Goal: Task Accomplishment & Management: Complete application form

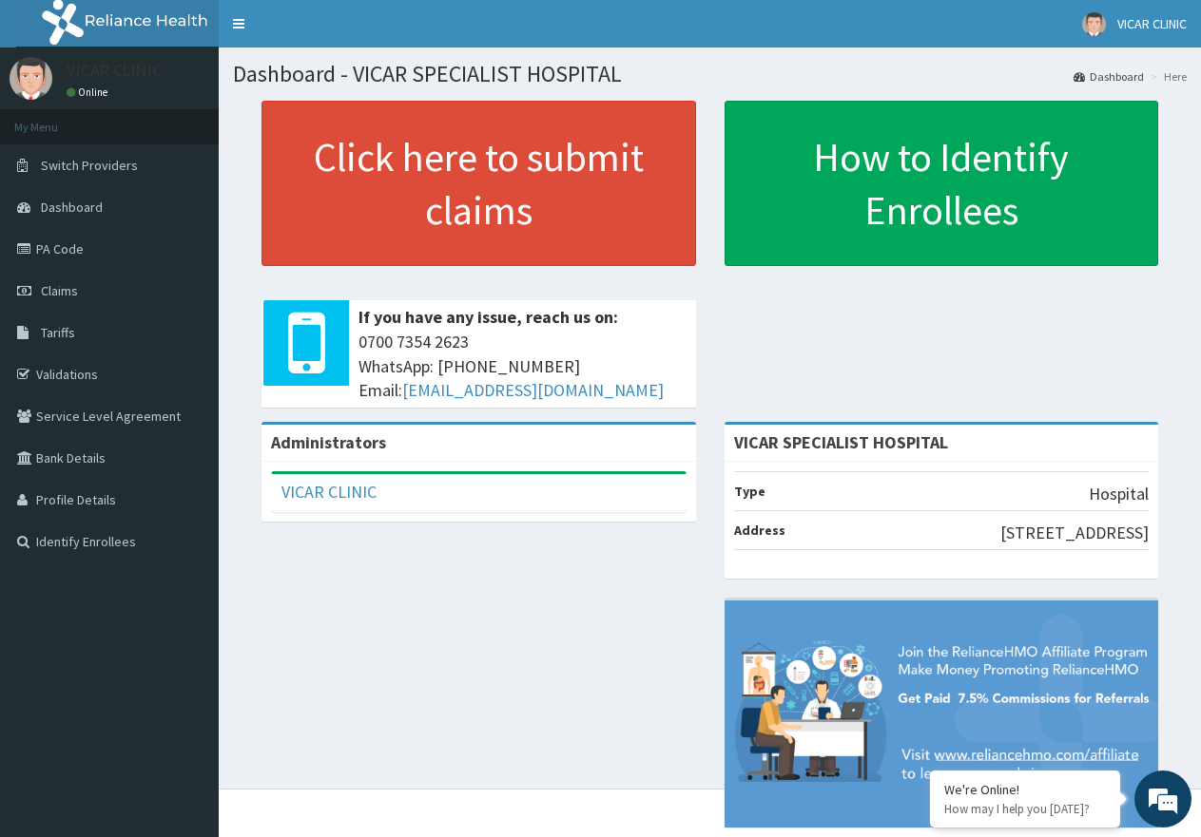
click at [9, 276] on link "Claims" at bounding box center [109, 291] width 219 height 42
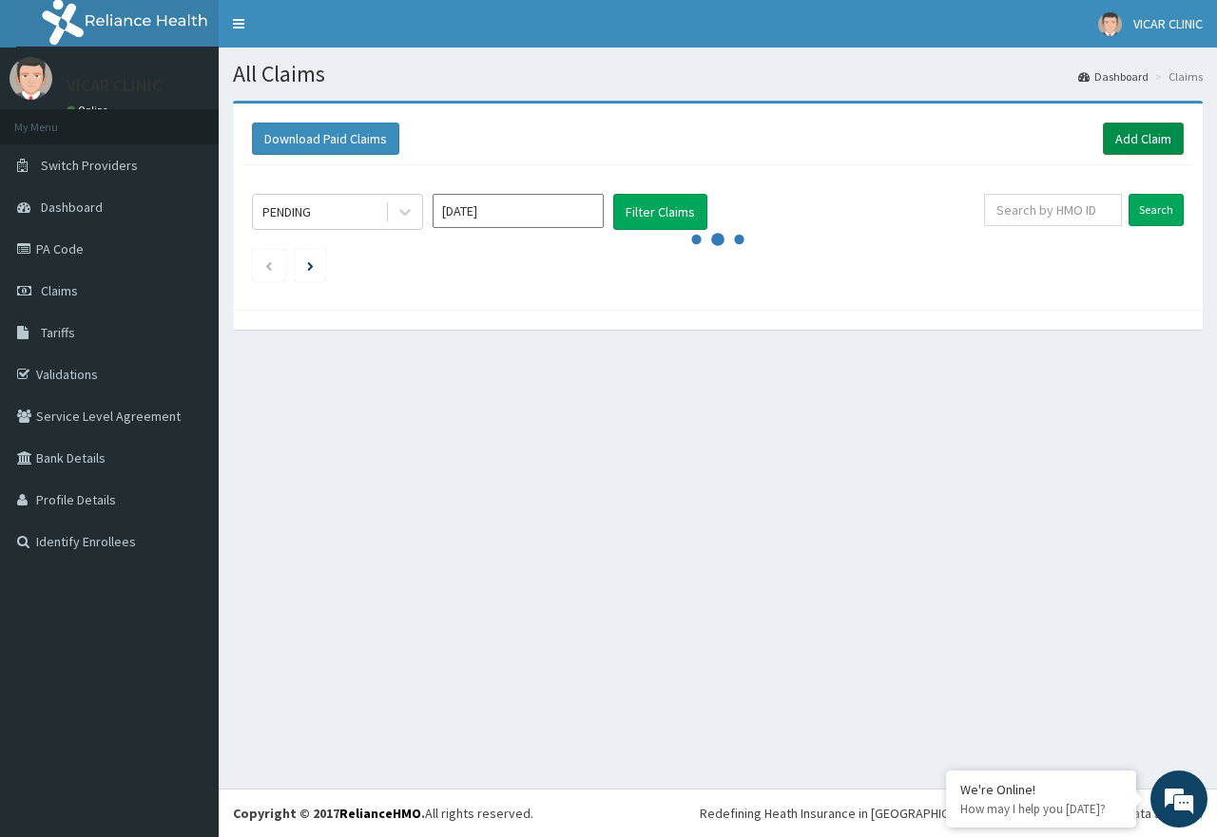
click at [1143, 123] on link "Add Claim" at bounding box center [1143, 139] width 81 height 32
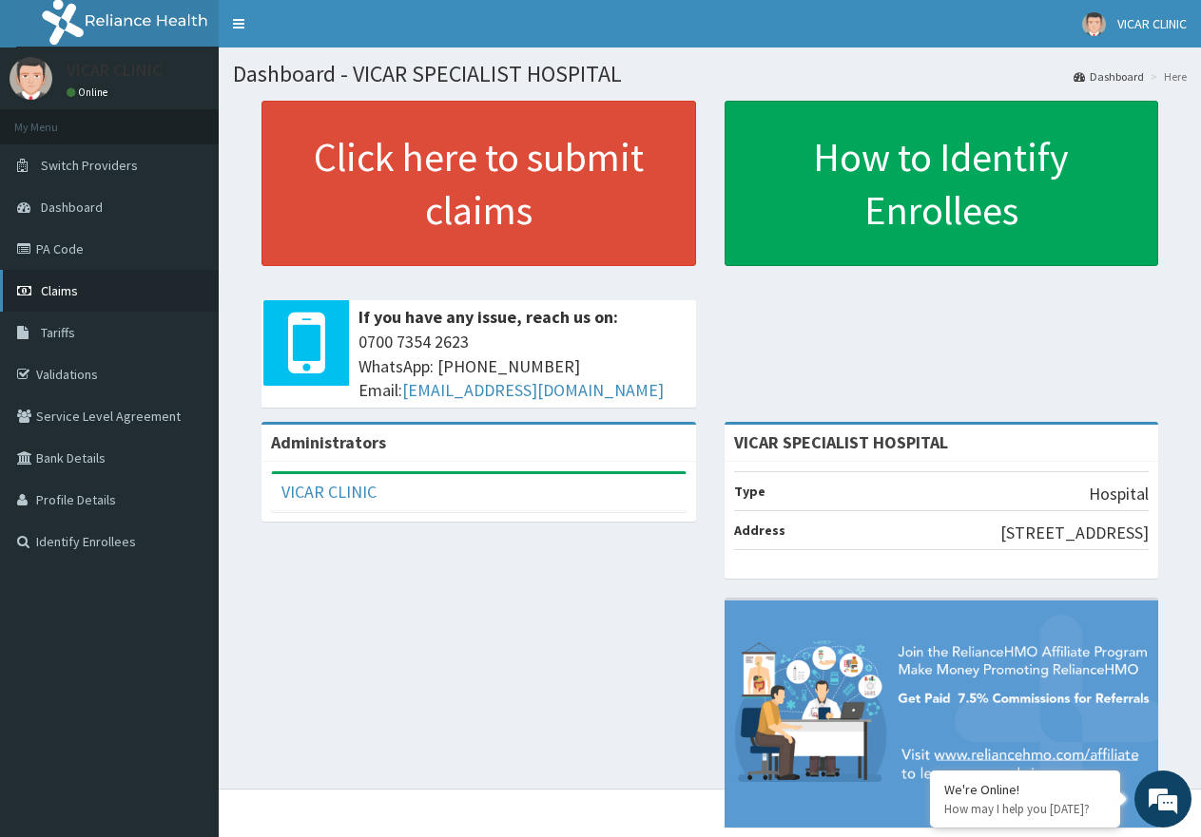
click at [48, 287] on span "Claims" at bounding box center [59, 290] width 37 height 17
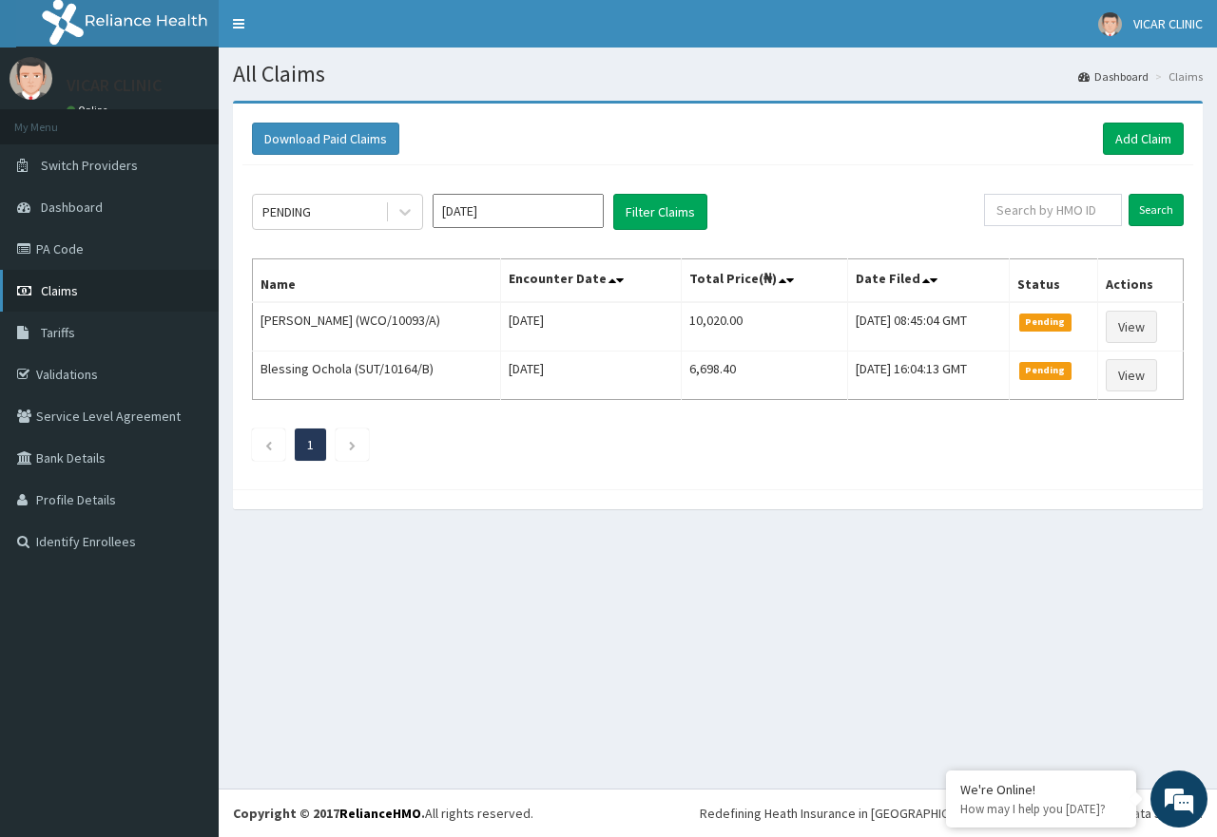
drag, startPoint x: 0, startPoint y: 0, endPoint x: 48, endPoint y: 287, distance: 291.1
drag, startPoint x: 48, startPoint y: 287, endPoint x: 1132, endPoint y: 143, distance: 1093.3
click at [1132, 143] on link "Add Claim" at bounding box center [1143, 139] width 81 height 32
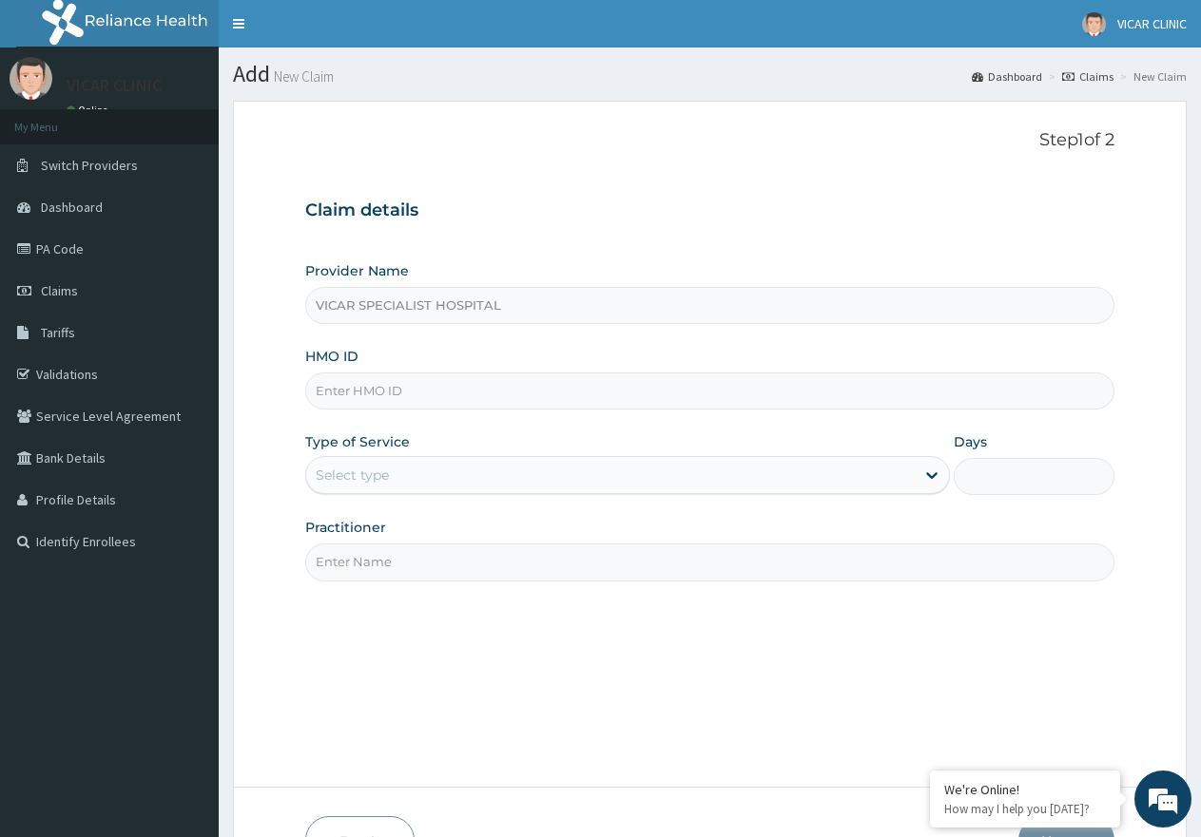
click at [408, 372] on div "HMO ID" at bounding box center [709, 378] width 809 height 63
click at [375, 397] on input "HMO ID" at bounding box center [709, 391] width 809 height 37
type input "TSH/10053/A"
click at [431, 472] on div "Select type" at bounding box center [609, 475] width 607 height 30
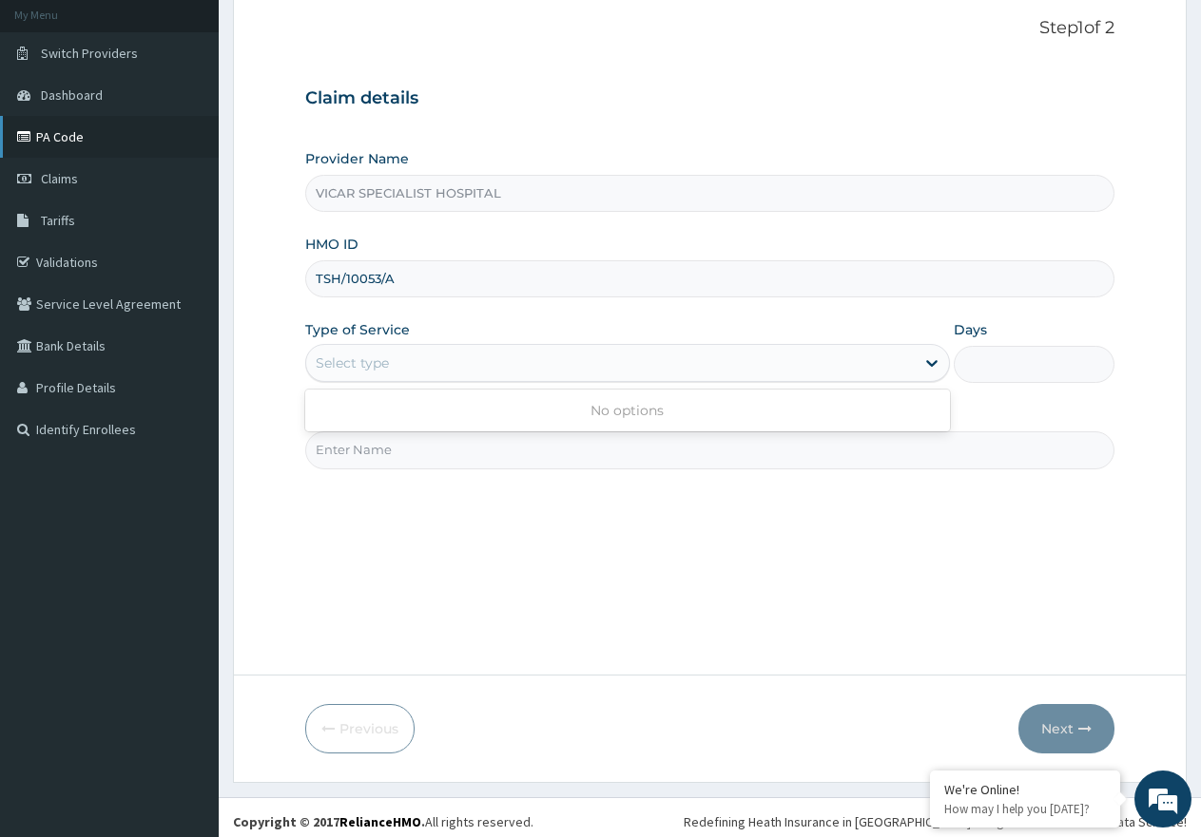
scroll to position [121, 0]
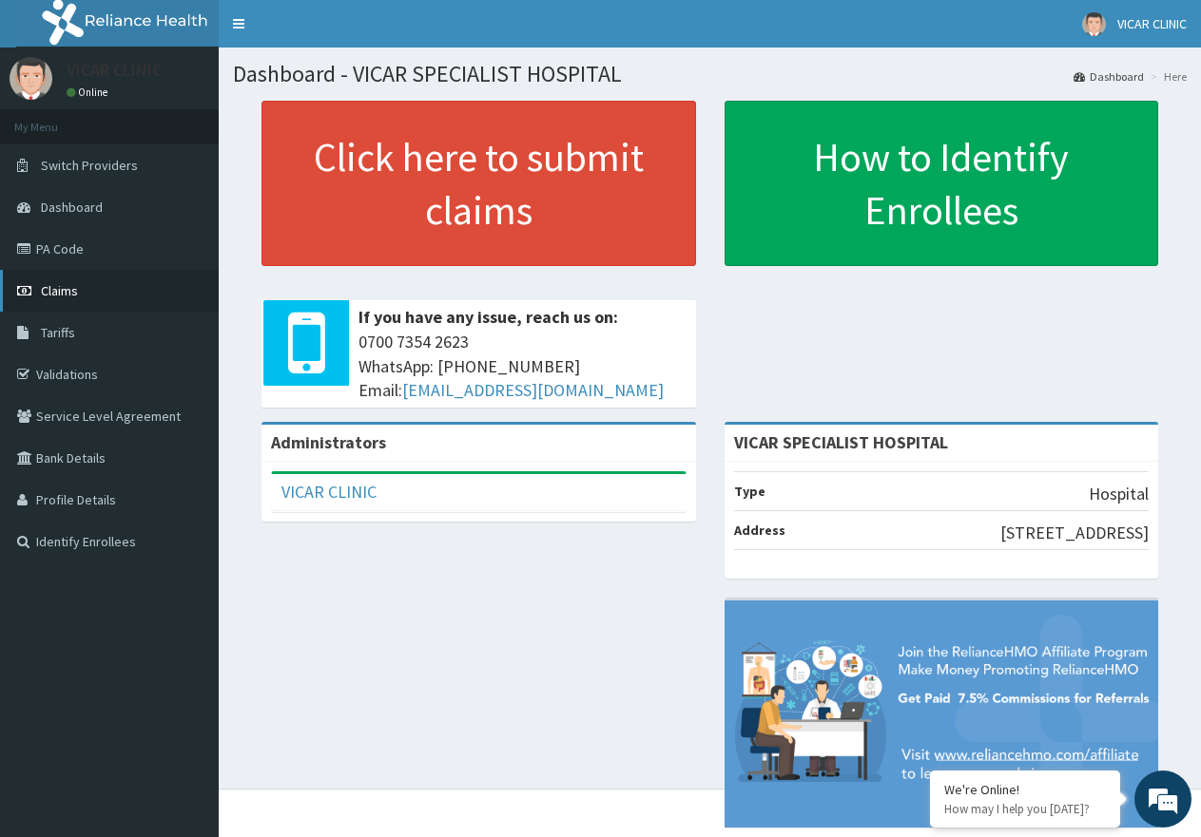
click at [18, 286] on icon at bounding box center [26, 290] width 19 height 13
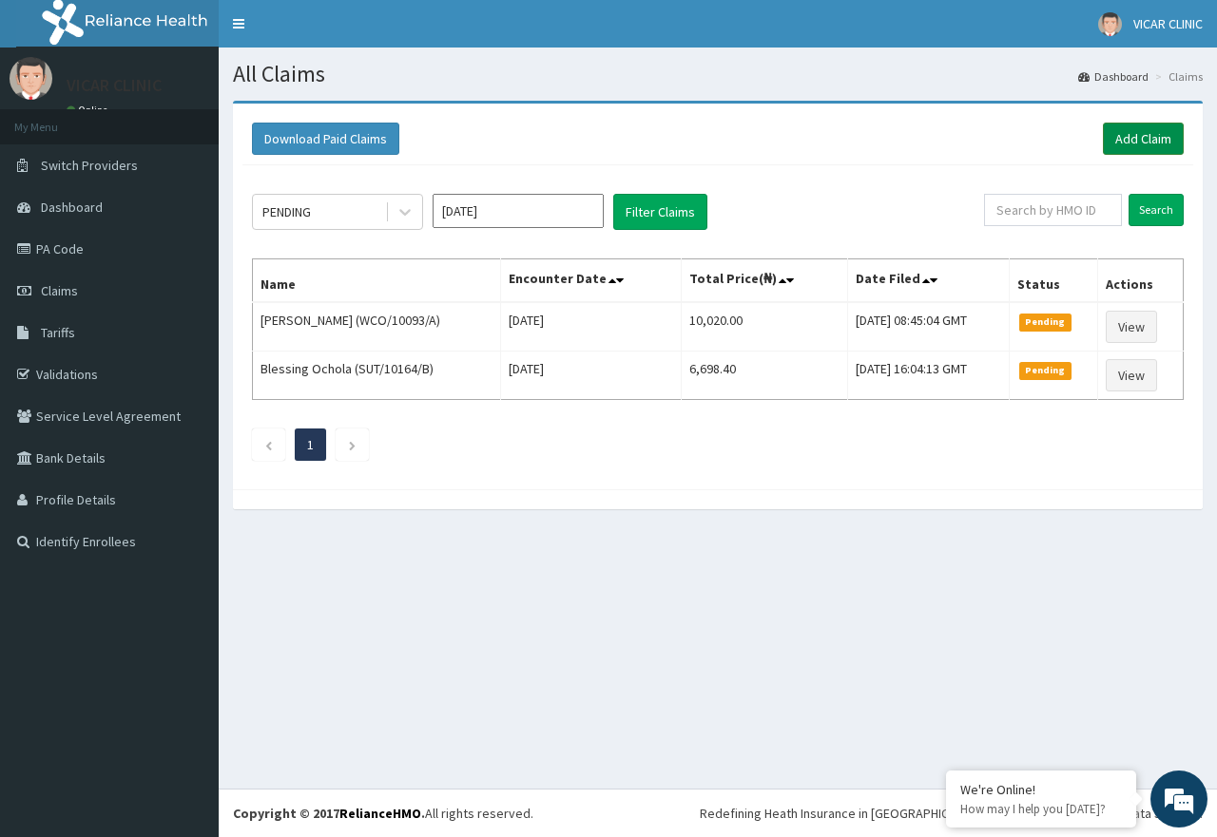
click at [1164, 145] on link "Add Claim" at bounding box center [1143, 139] width 81 height 32
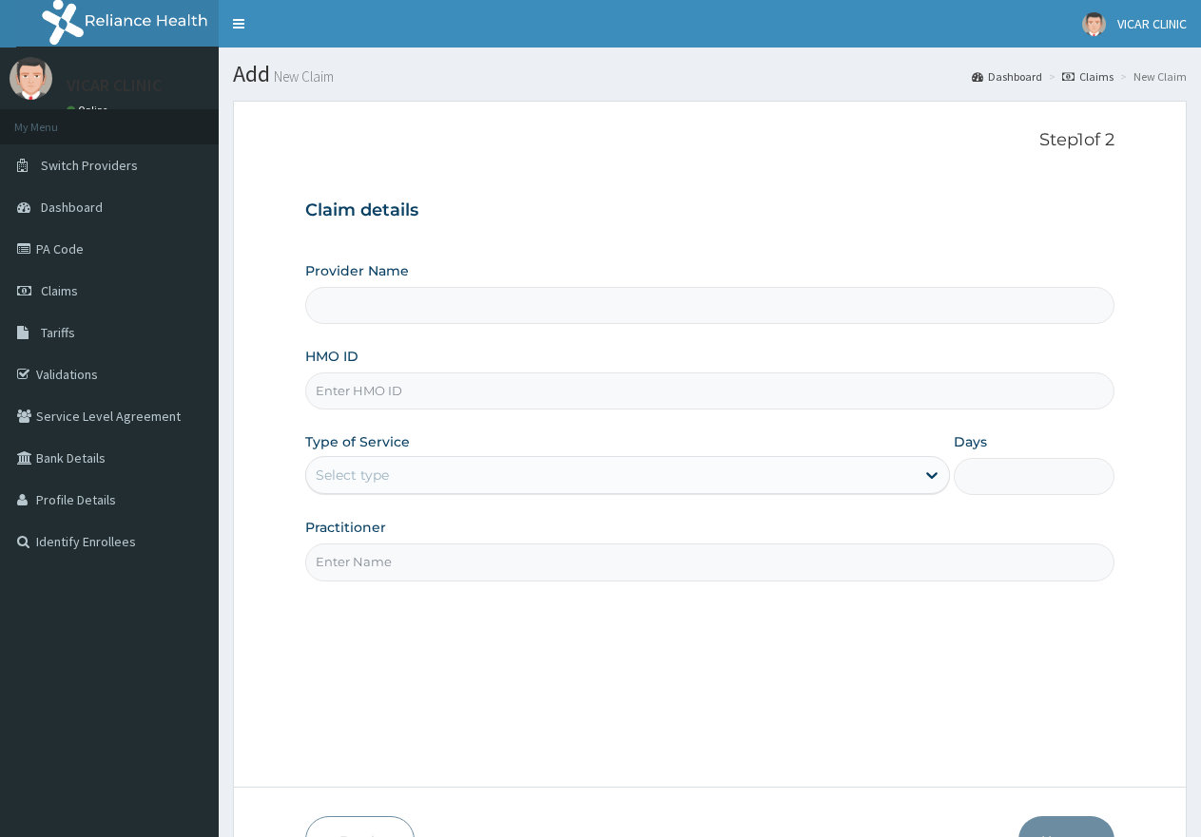
click at [519, 400] on input "HMO ID" at bounding box center [709, 391] width 809 height 37
type input "VICAR SPECIALIST HOSPITAL"
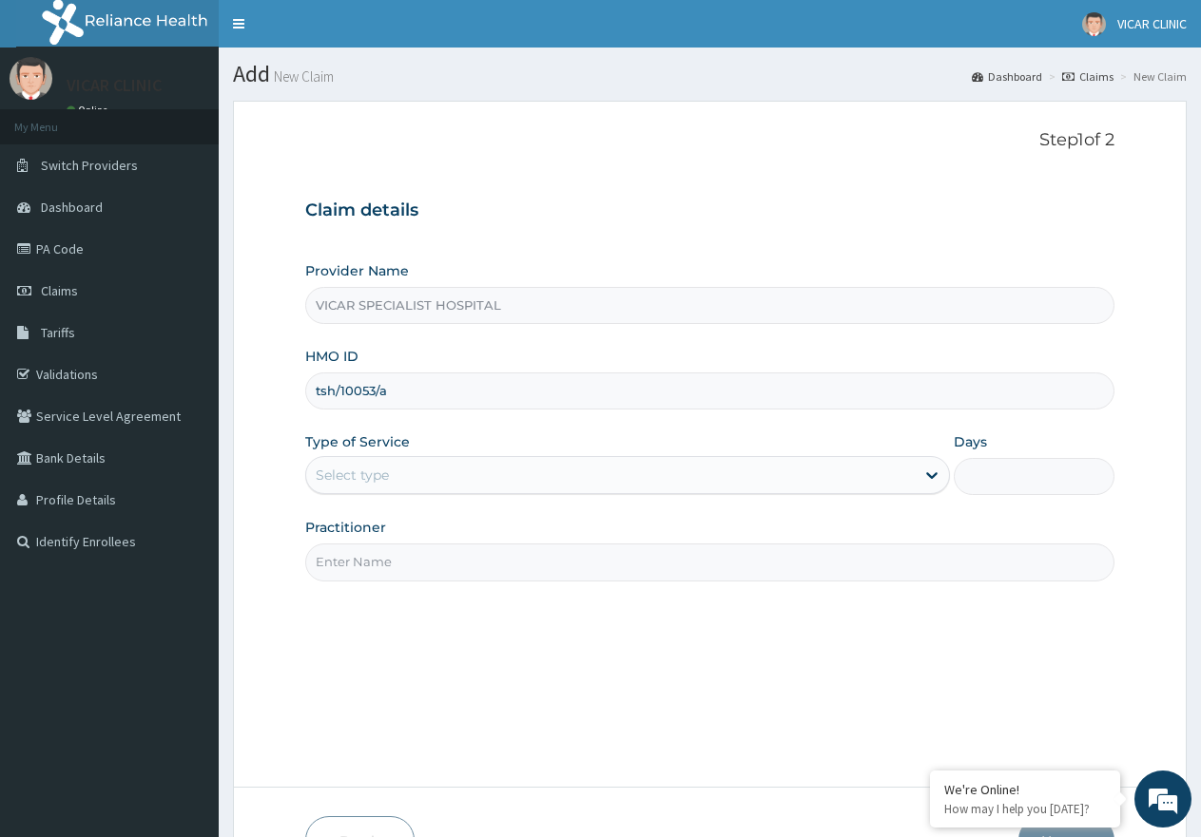
type input "TSH/10053/A"
drag, startPoint x: 658, startPoint y: 475, endPoint x: 648, endPoint y: 498, distance: 24.7
click at [658, 476] on div "Select type" at bounding box center [609, 475] width 607 height 30
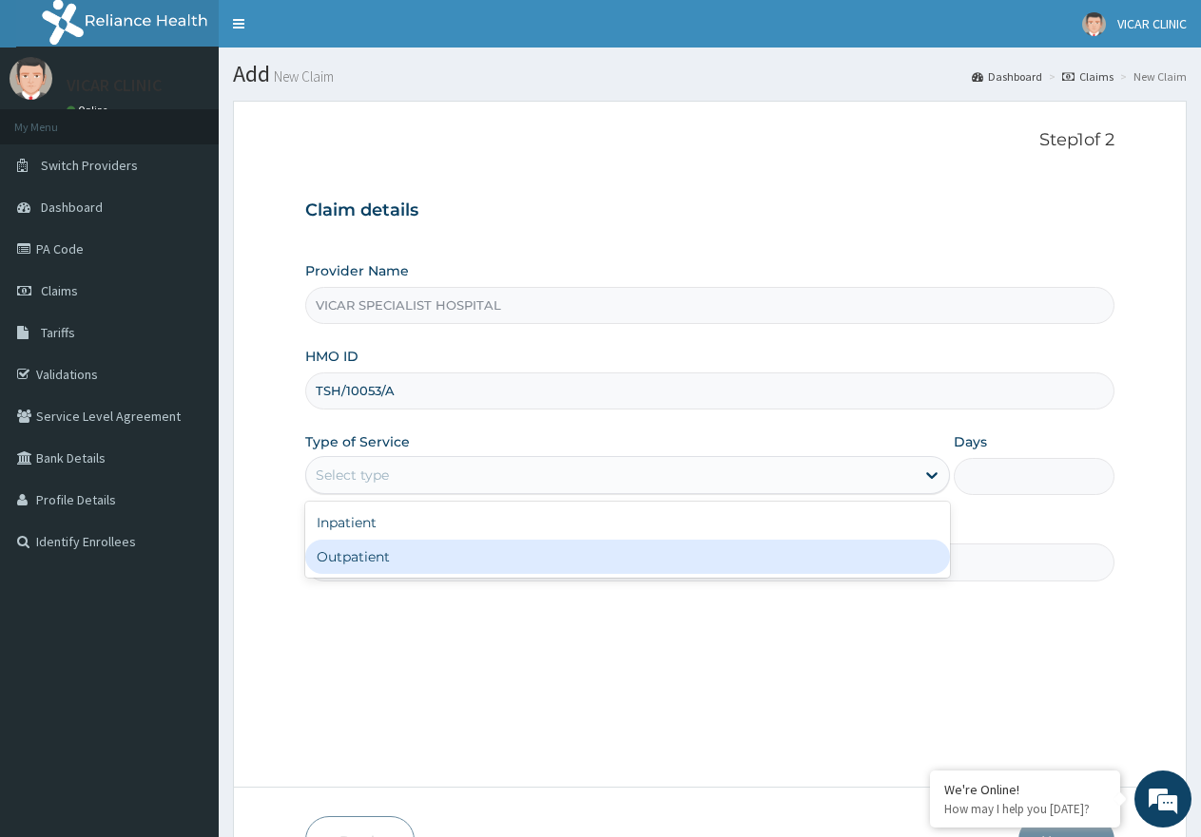
click at [627, 577] on div "Inpatient Outpatient" at bounding box center [627, 540] width 644 height 76
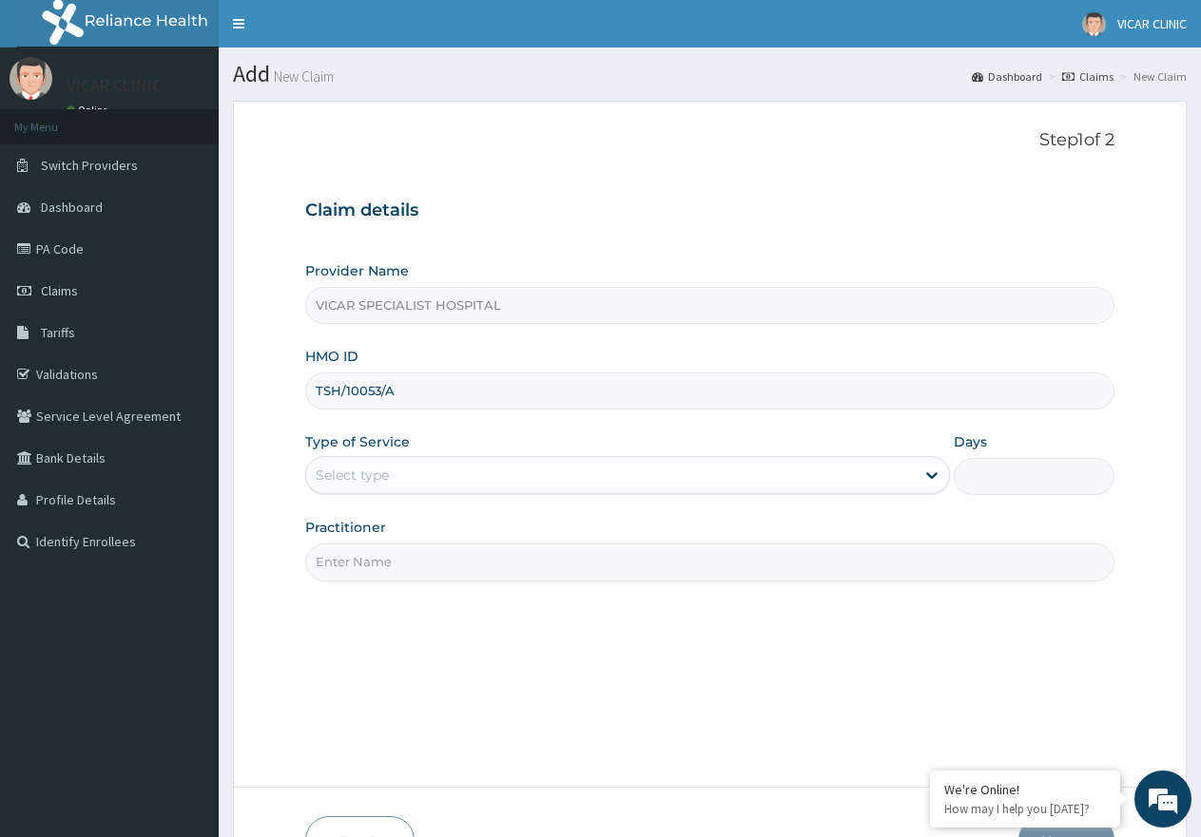
click at [631, 581] on input "Practitioner" at bounding box center [709, 562] width 809 height 37
click at [638, 504] on div "Provider Name VICAR SPECIALIST HOSPITAL HMO ID TSH/10053/A Type of Service Sele…" at bounding box center [709, 420] width 809 height 319
click at [638, 459] on div "Select type" at bounding box center [627, 475] width 644 height 38
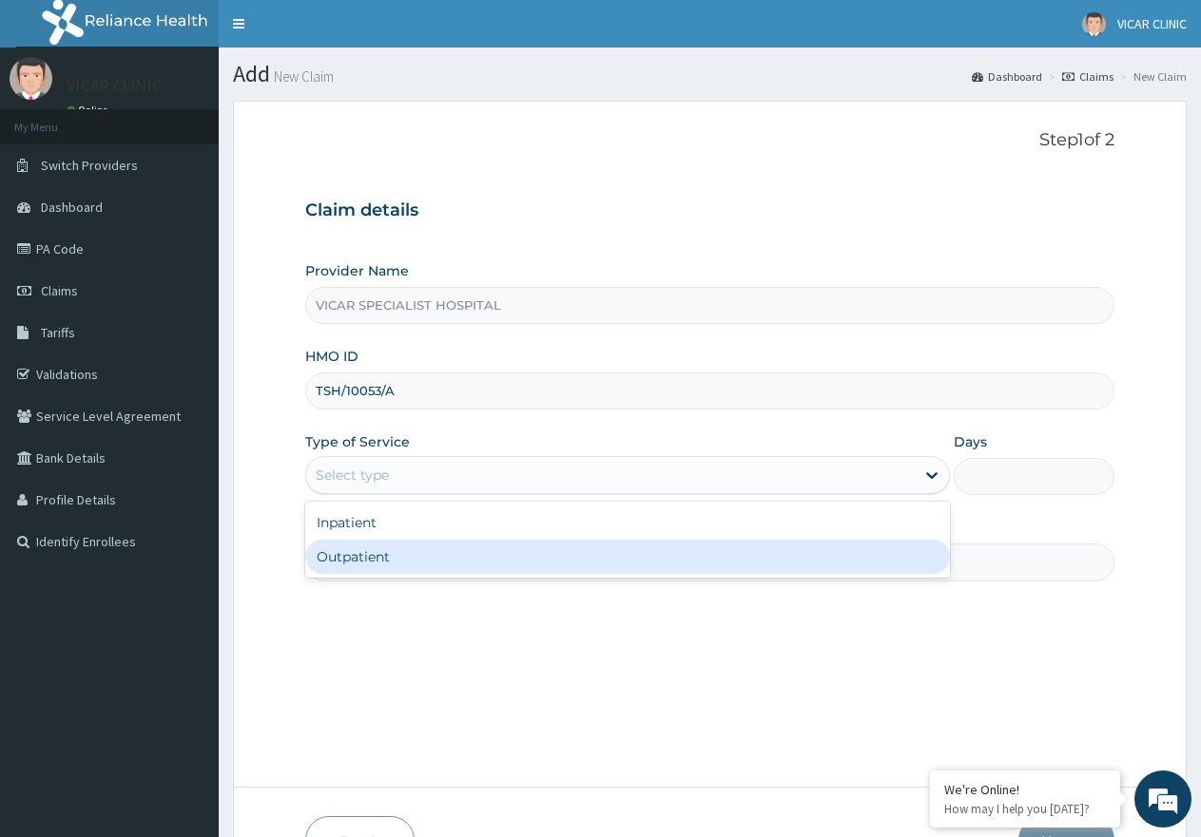
click at [609, 563] on div "Outpatient" at bounding box center [627, 557] width 644 height 34
type input "1"
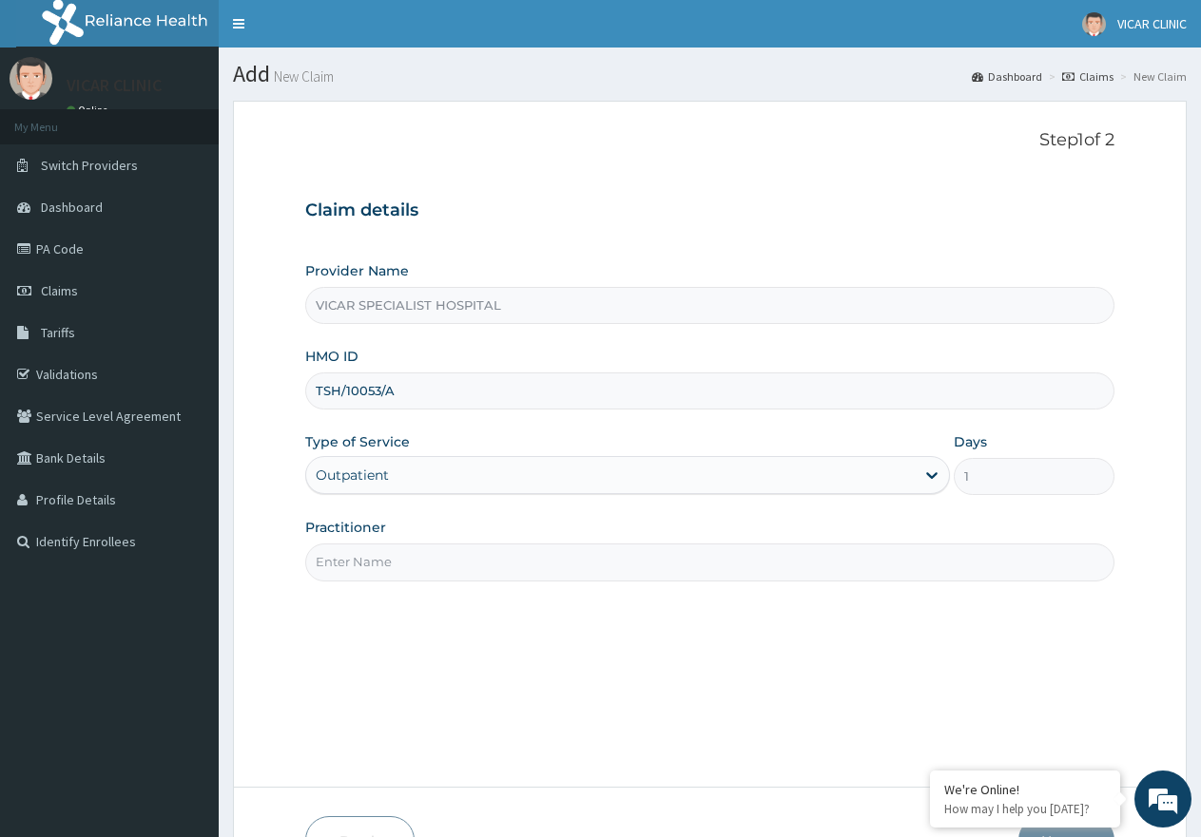
click at [634, 573] on input "Practitioner" at bounding box center [709, 562] width 809 height 37
type input "DR UCHE"
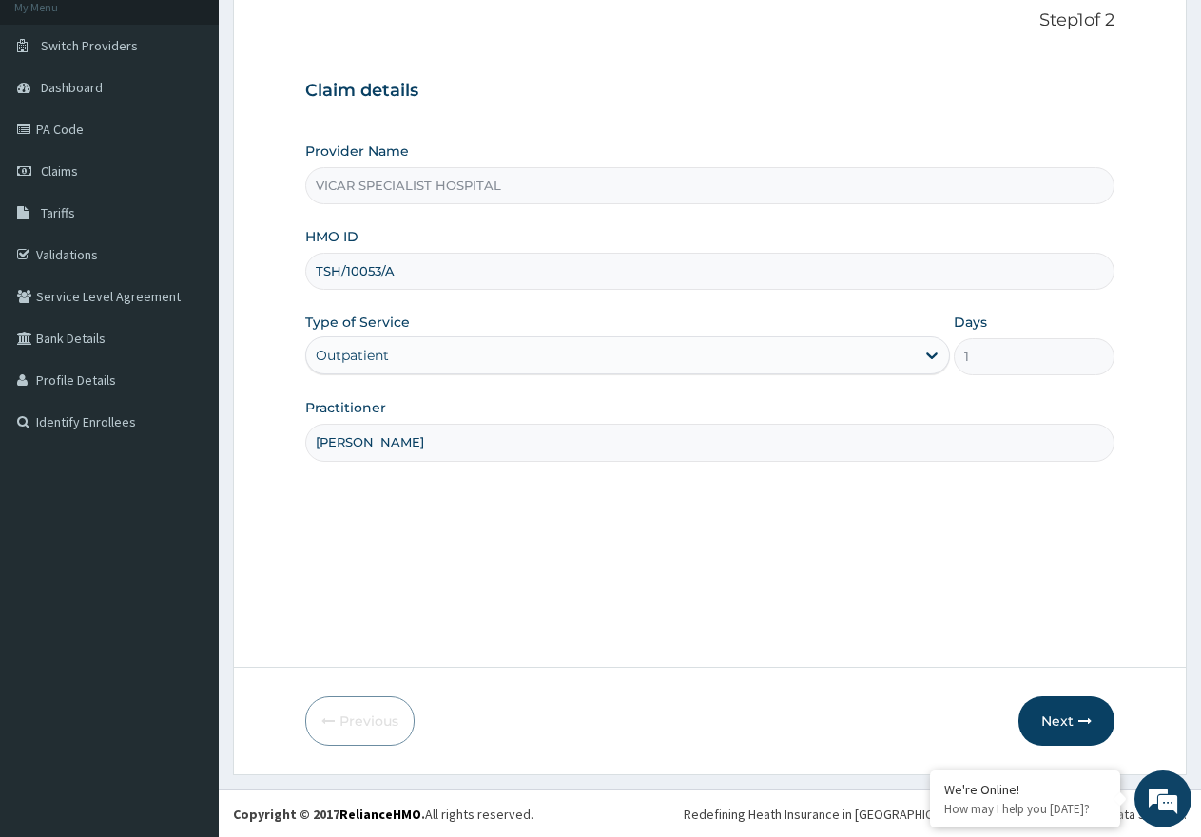
scroll to position [121, 0]
click at [1053, 718] on button "Next" at bounding box center [1066, 720] width 96 height 49
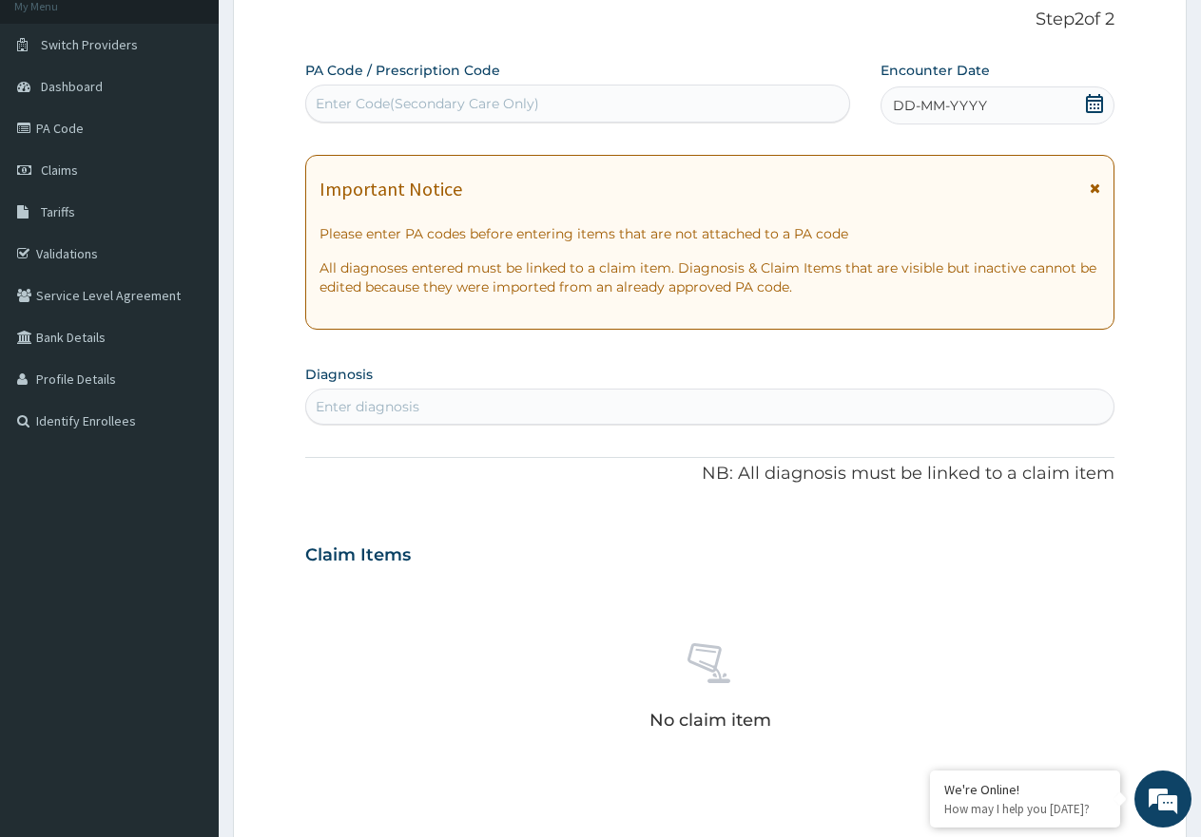
click at [1089, 98] on icon at bounding box center [1094, 103] width 19 height 19
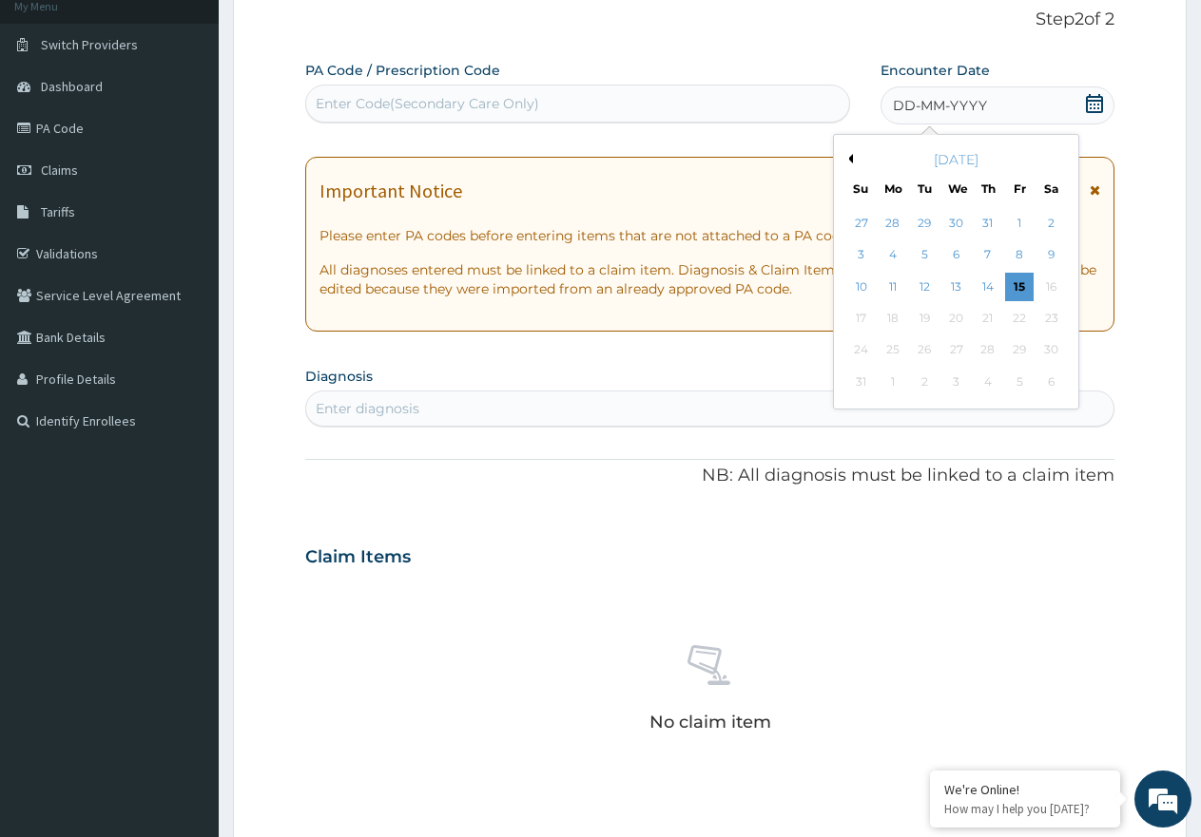
drag, startPoint x: 982, startPoint y: 284, endPoint x: 887, endPoint y: 301, distance: 96.6
click at [981, 284] on div "14" at bounding box center [987, 287] width 29 height 29
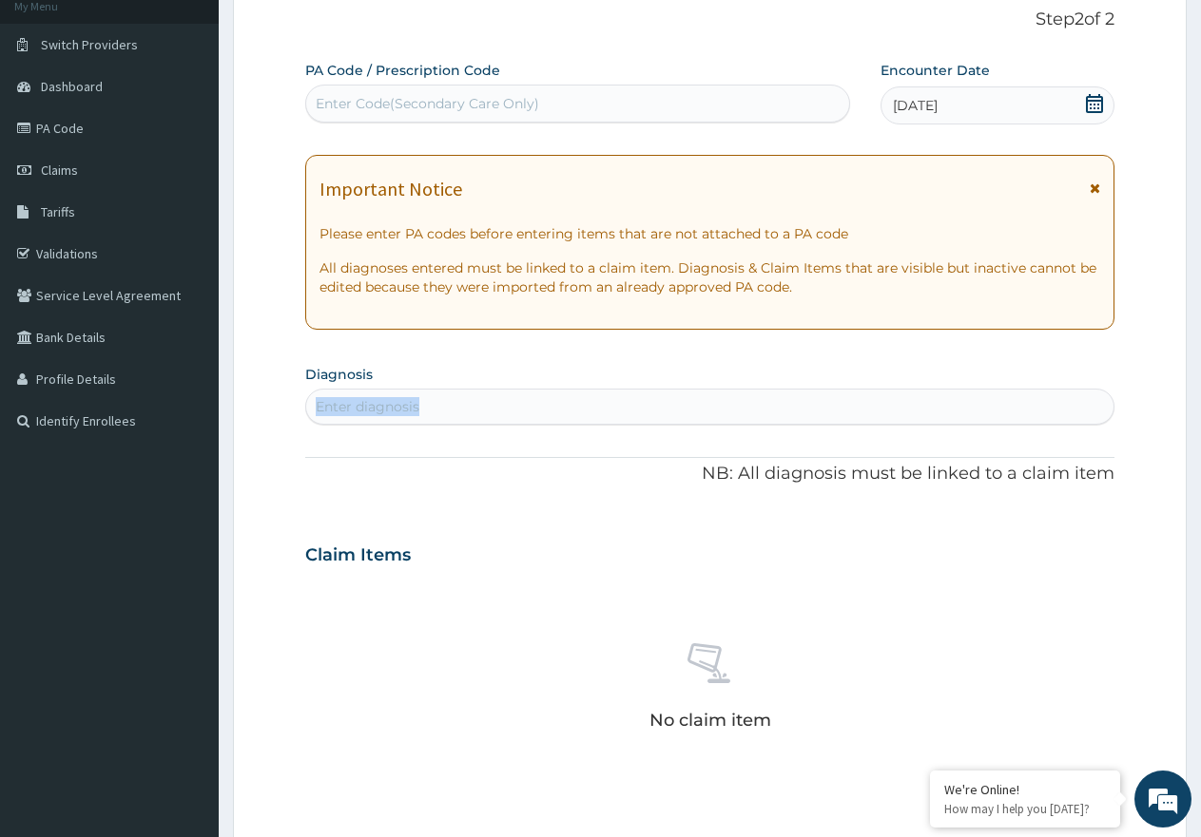
drag, startPoint x: 751, startPoint y: 375, endPoint x: 741, endPoint y: 406, distance: 31.9
click at [743, 403] on section "Diagnosis Enter diagnosis" at bounding box center [709, 392] width 809 height 65
click at [743, 410] on div "Enter diagnosis" at bounding box center [709, 407] width 807 height 30
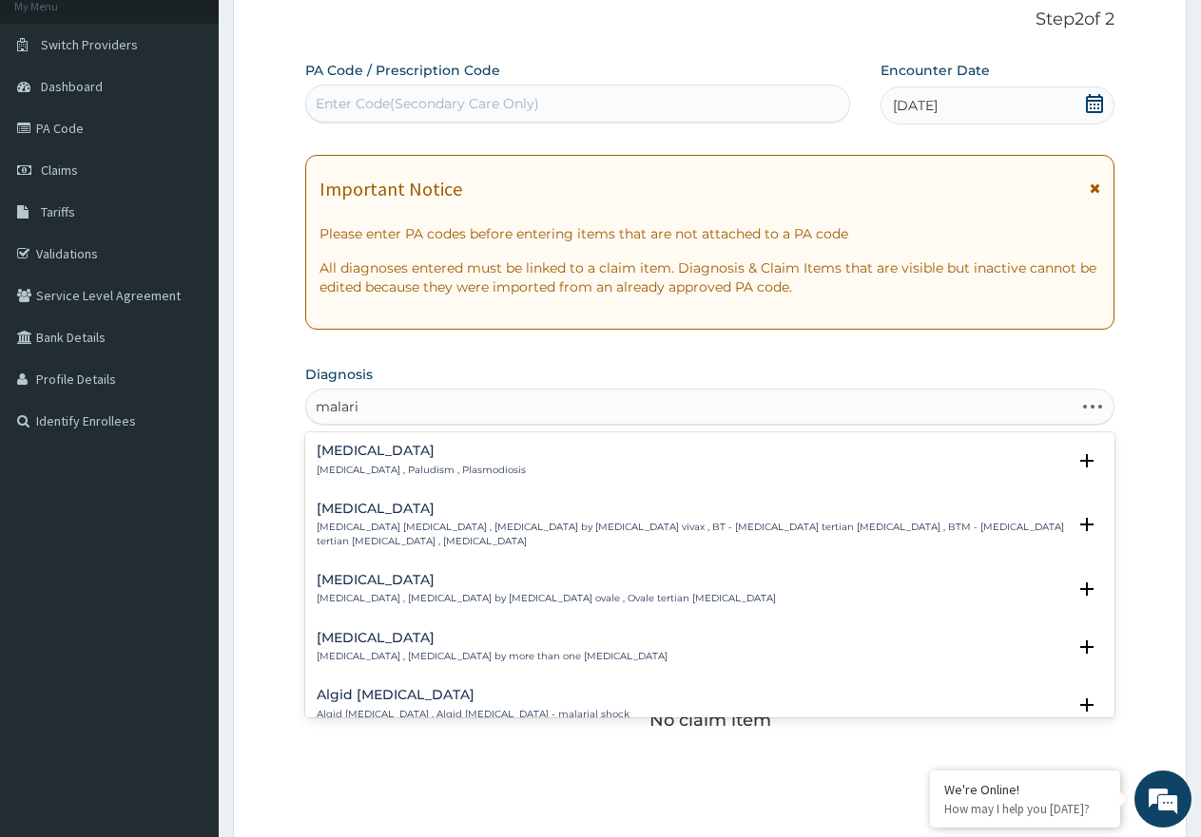
type input "malaria"
click at [350, 475] on p "Malaria , Paludism , Plasmodiosis" at bounding box center [421, 470] width 209 height 13
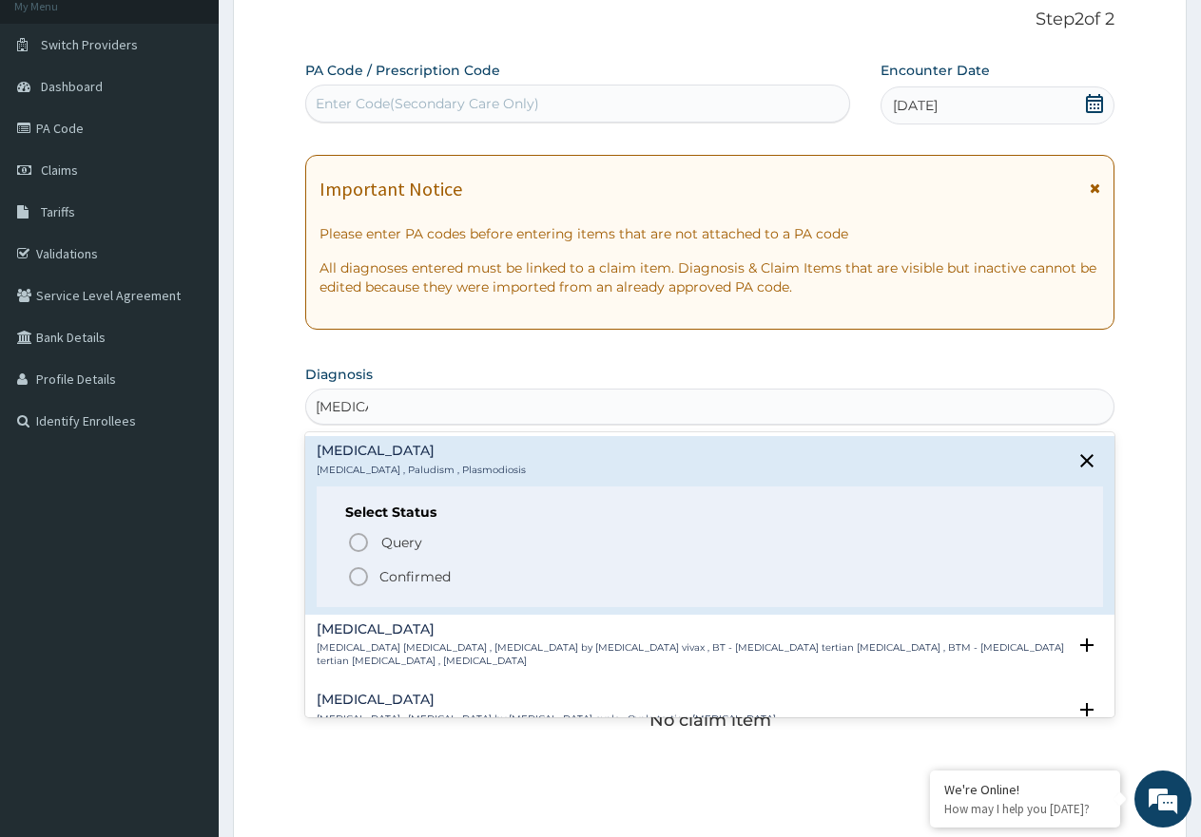
drag, startPoint x: 346, startPoint y: 533, endPoint x: 414, endPoint y: 528, distance: 67.7
click at [347, 534] on div "Query Query covers suspected (?), Keep in view (kiv), Ruled out (r/o) Confirmed" at bounding box center [709, 558] width 729 height 58
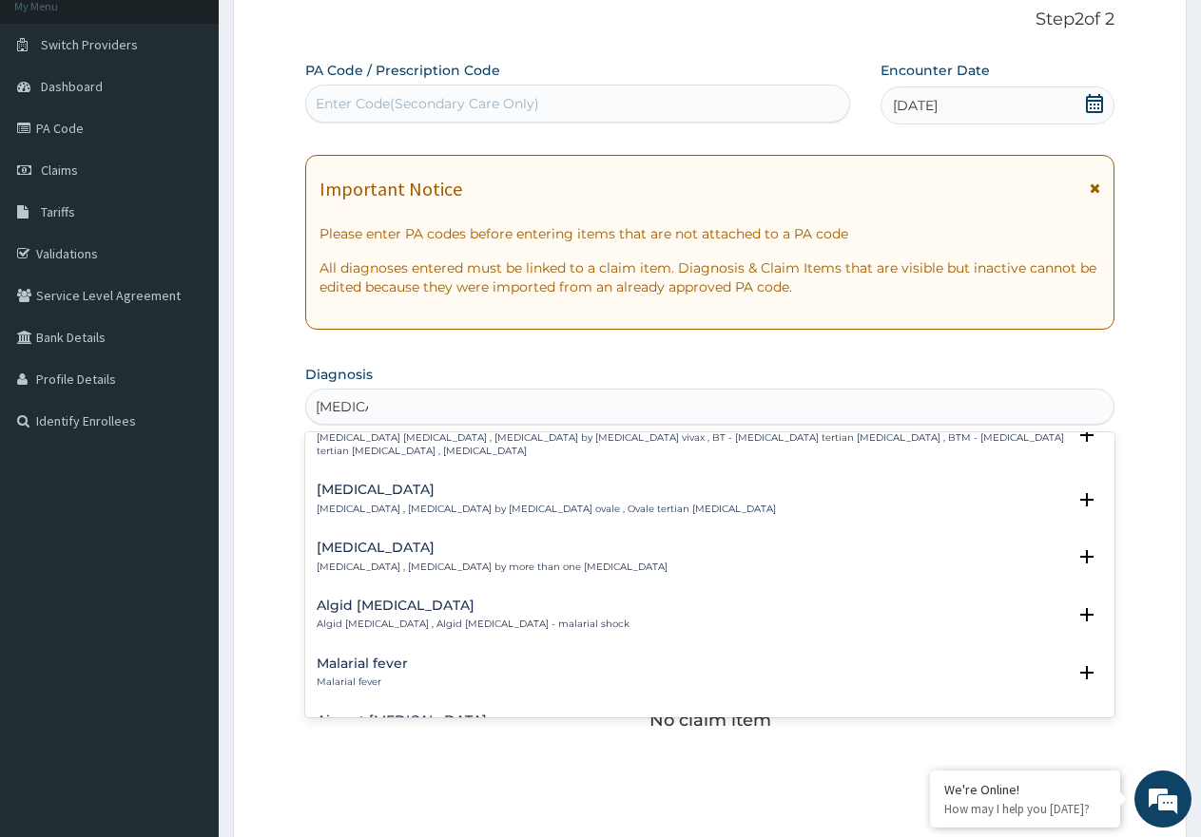
scroll to position [0, 0]
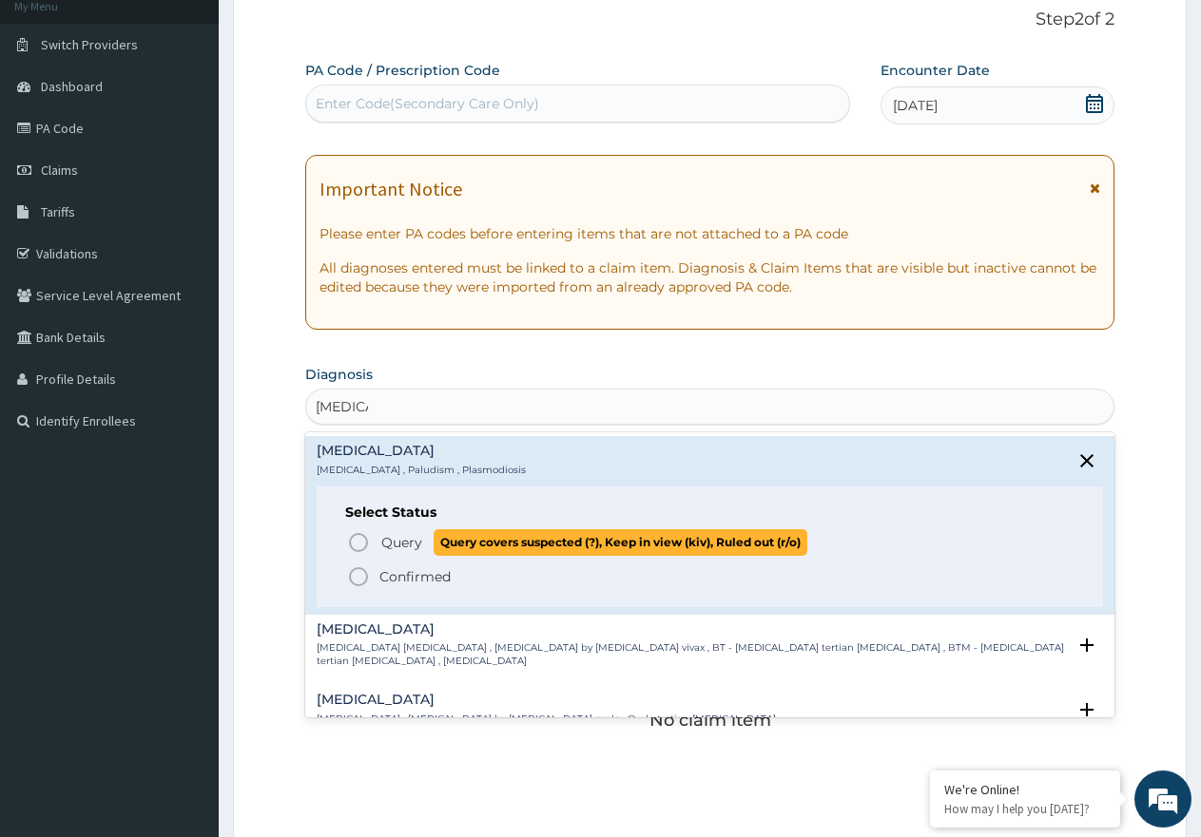
click at [355, 548] on icon "status option query" at bounding box center [358, 542] width 23 height 23
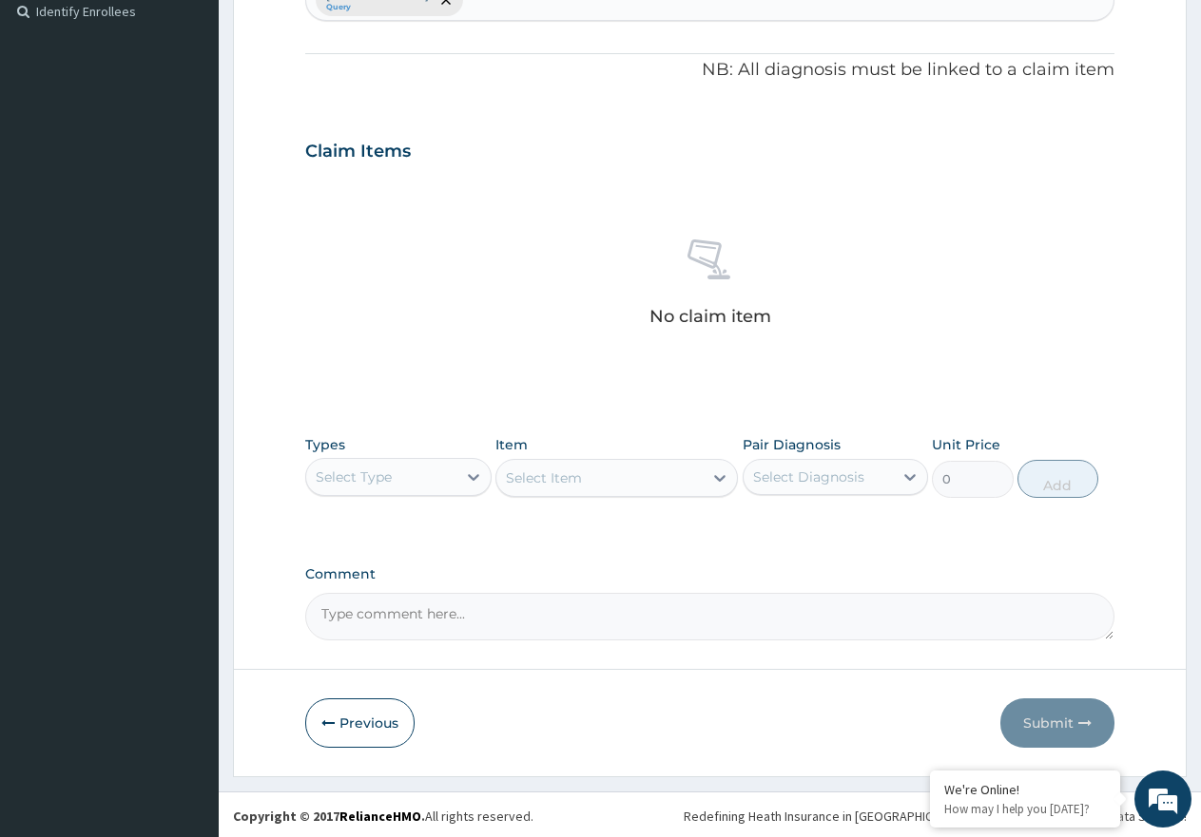
scroll to position [533, 0]
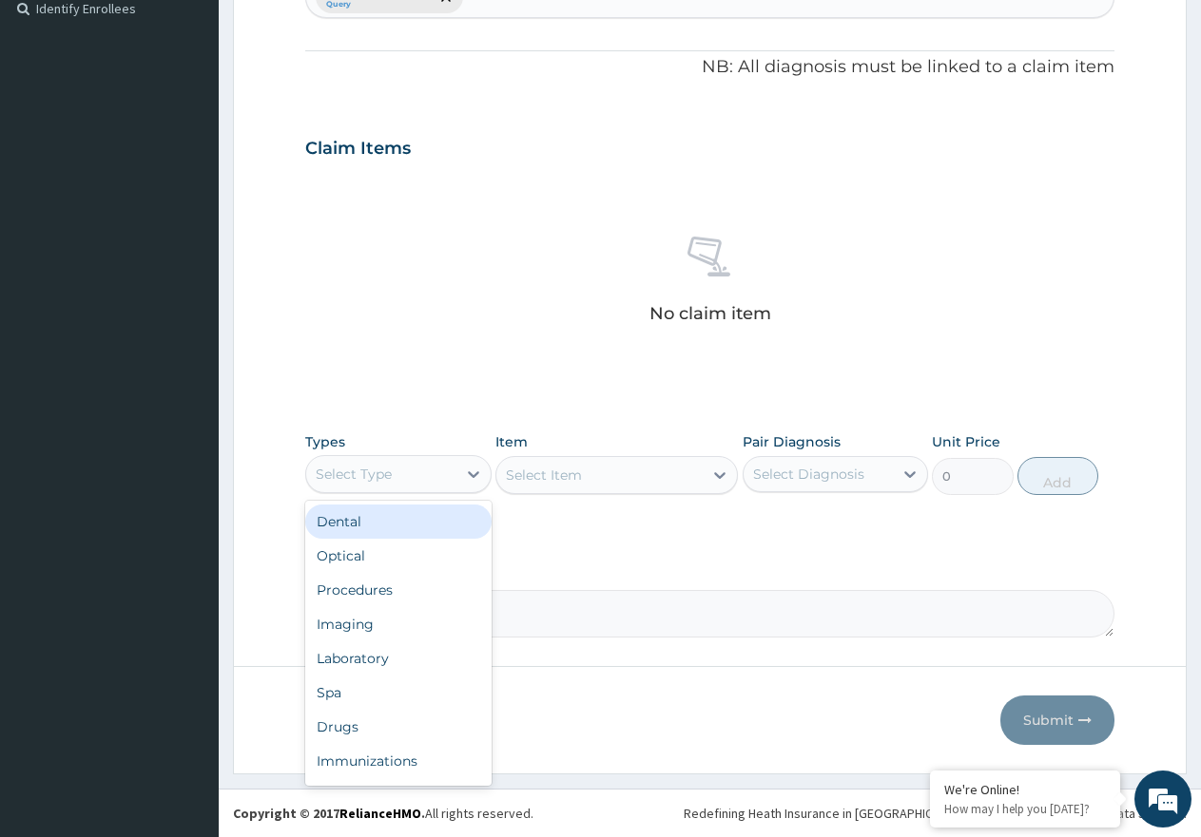
click at [443, 484] on div "Select Type" at bounding box center [381, 474] width 150 height 30
drag, startPoint x: 414, startPoint y: 595, endPoint x: 928, endPoint y: 461, distance: 530.5
click at [425, 596] on div "Procedures" at bounding box center [398, 590] width 186 height 34
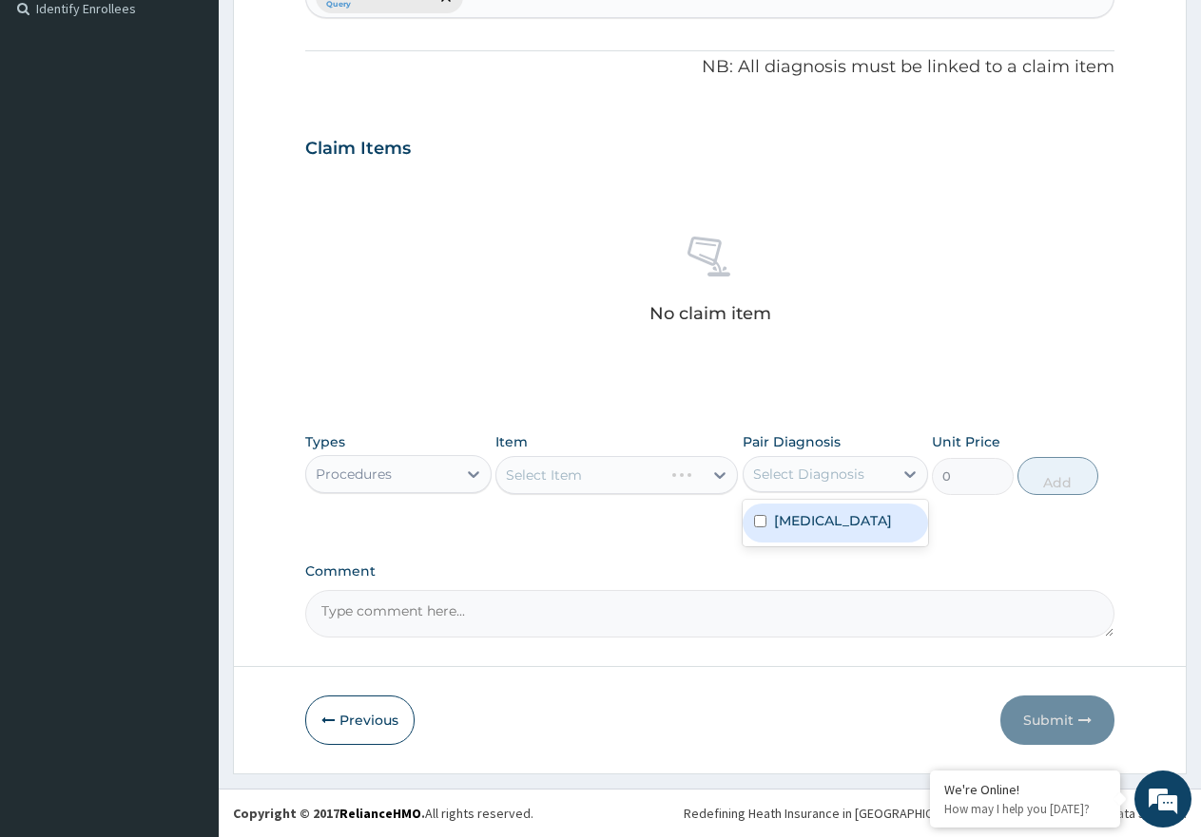
click at [886, 473] on div "Select Diagnosis" at bounding box center [818, 474] width 150 height 30
drag, startPoint x: 835, startPoint y: 523, endPoint x: 615, endPoint y: 461, distance: 228.1
click at [834, 524] on div "Malaria" at bounding box center [835, 523] width 186 height 39
checkbox input "true"
drag, startPoint x: 615, startPoint y: 461, endPoint x: 634, endPoint y: 506, distance: 48.6
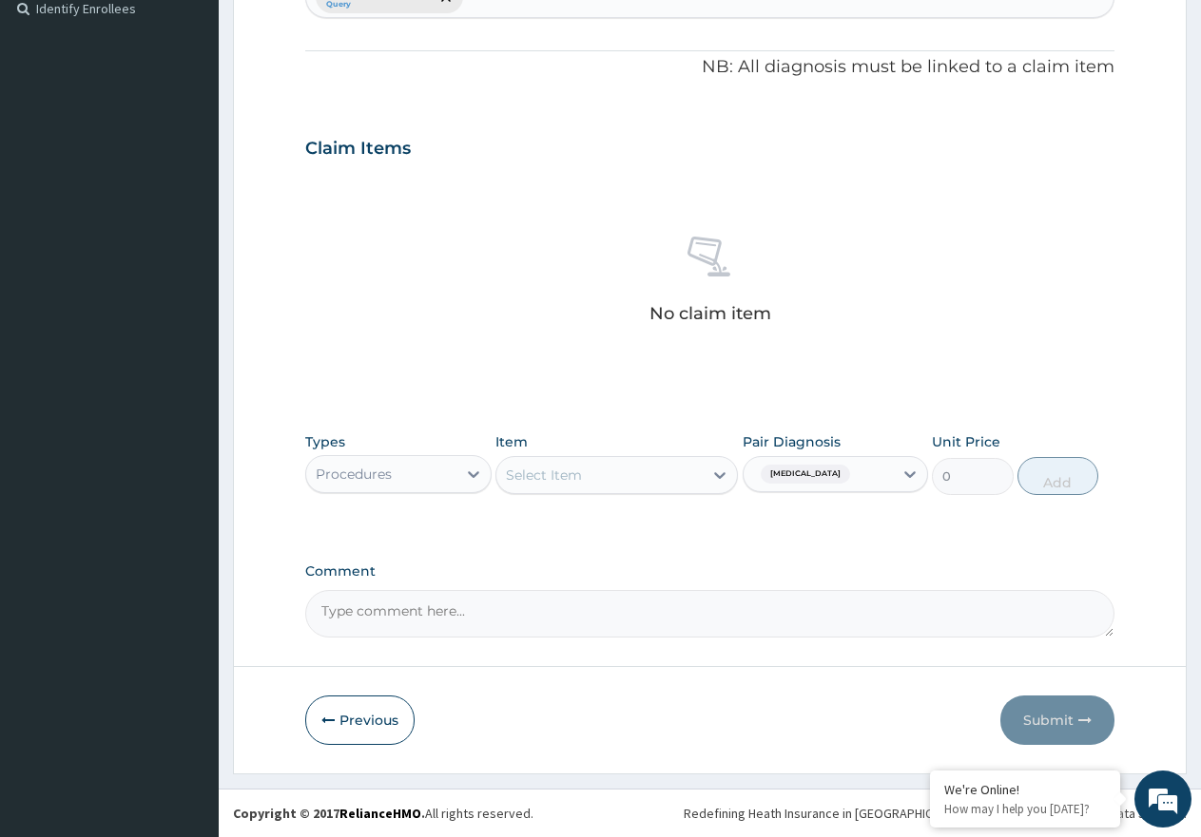
click at [615, 465] on div "Select Item" at bounding box center [616, 475] width 242 height 38
click at [635, 471] on div "Select Item" at bounding box center [599, 475] width 206 height 30
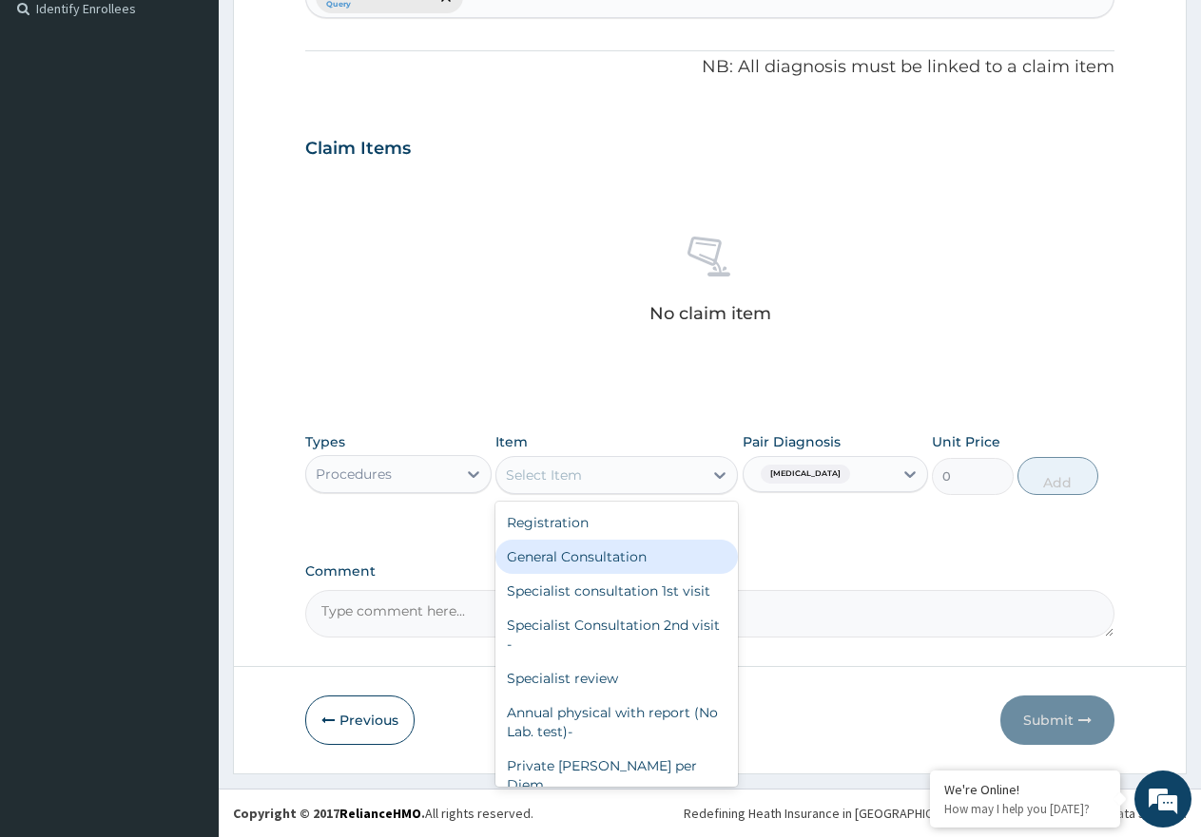
click at [625, 555] on div "General Consultation" at bounding box center [616, 557] width 242 height 34
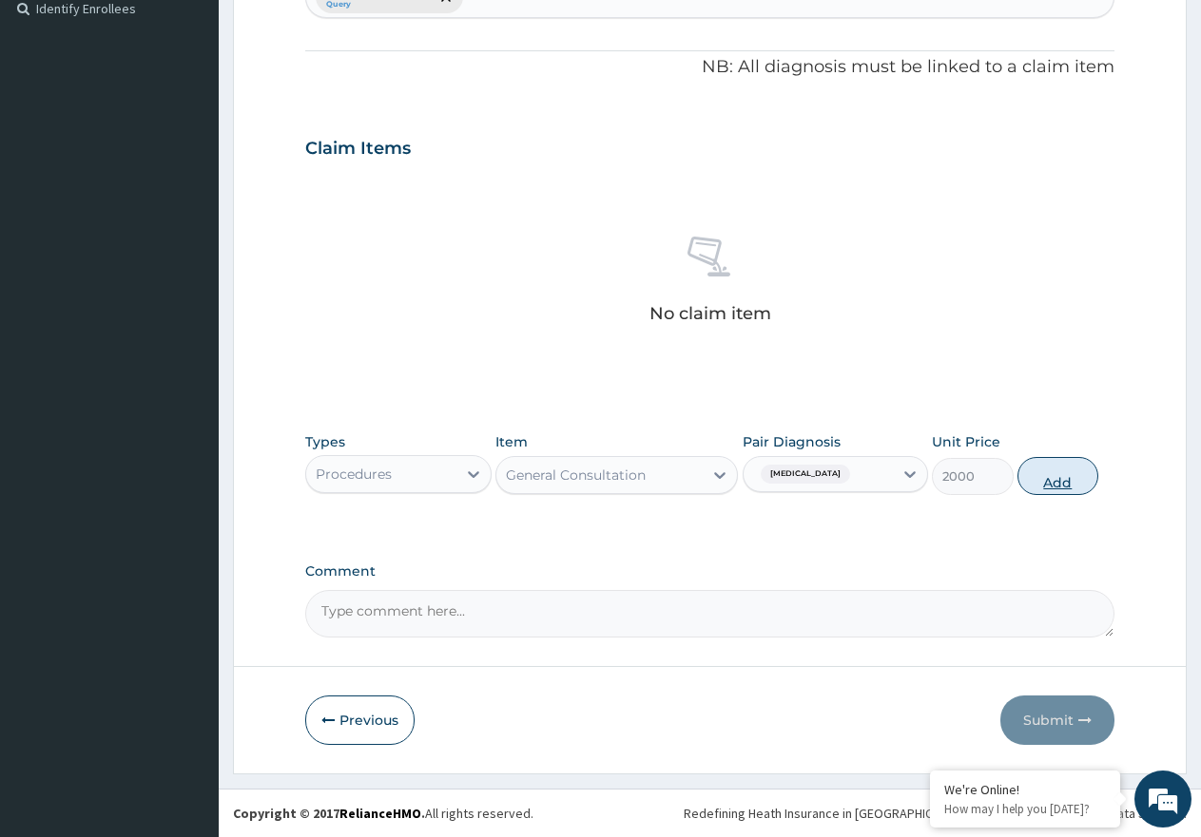
click at [1048, 489] on button "Add" at bounding box center [1057, 476] width 81 height 38
type input "0"
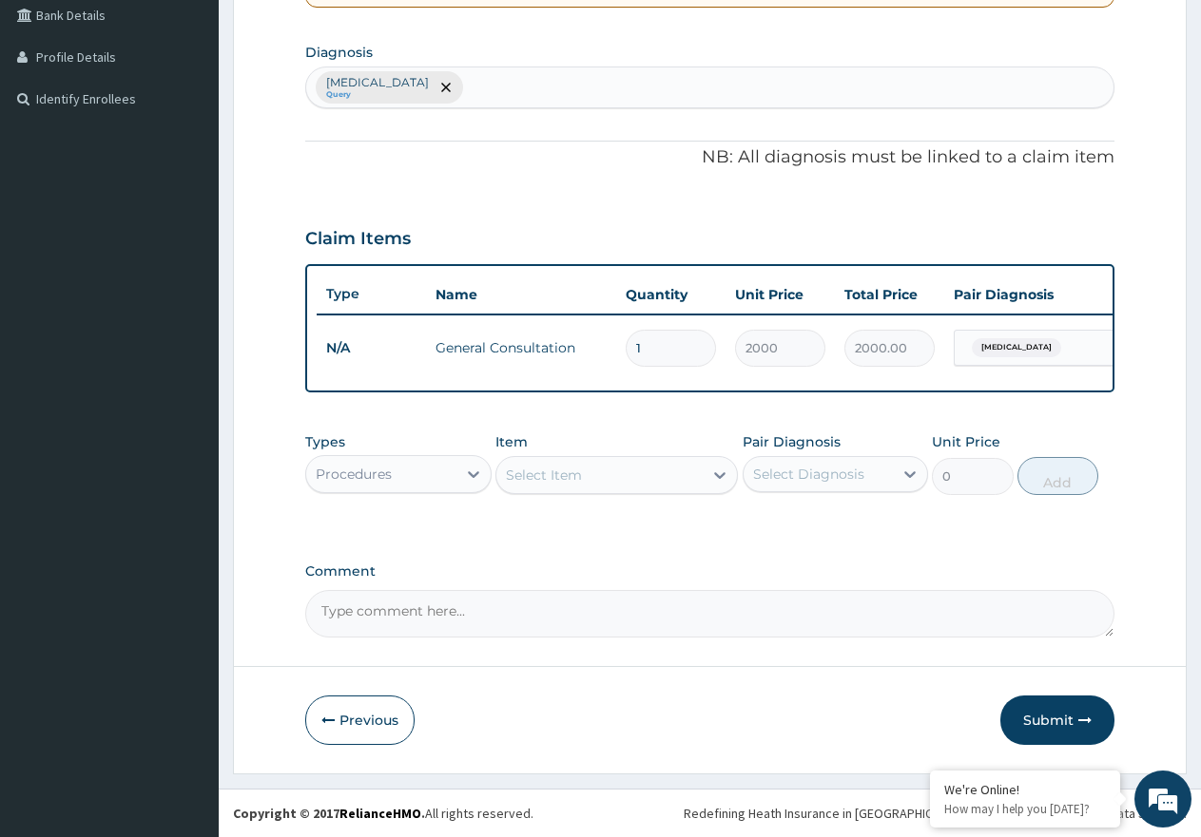
scroll to position [459, 0]
drag, startPoint x: 377, startPoint y: 452, endPoint x: 389, endPoint y: 486, distance: 35.2
click at [377, 468] on div "Types Procedures" at bounding box center [398, 464] width 186 height 63
click at [421, 465] on div "Procedures" at bounding box center [381, 474] width 150 height 30
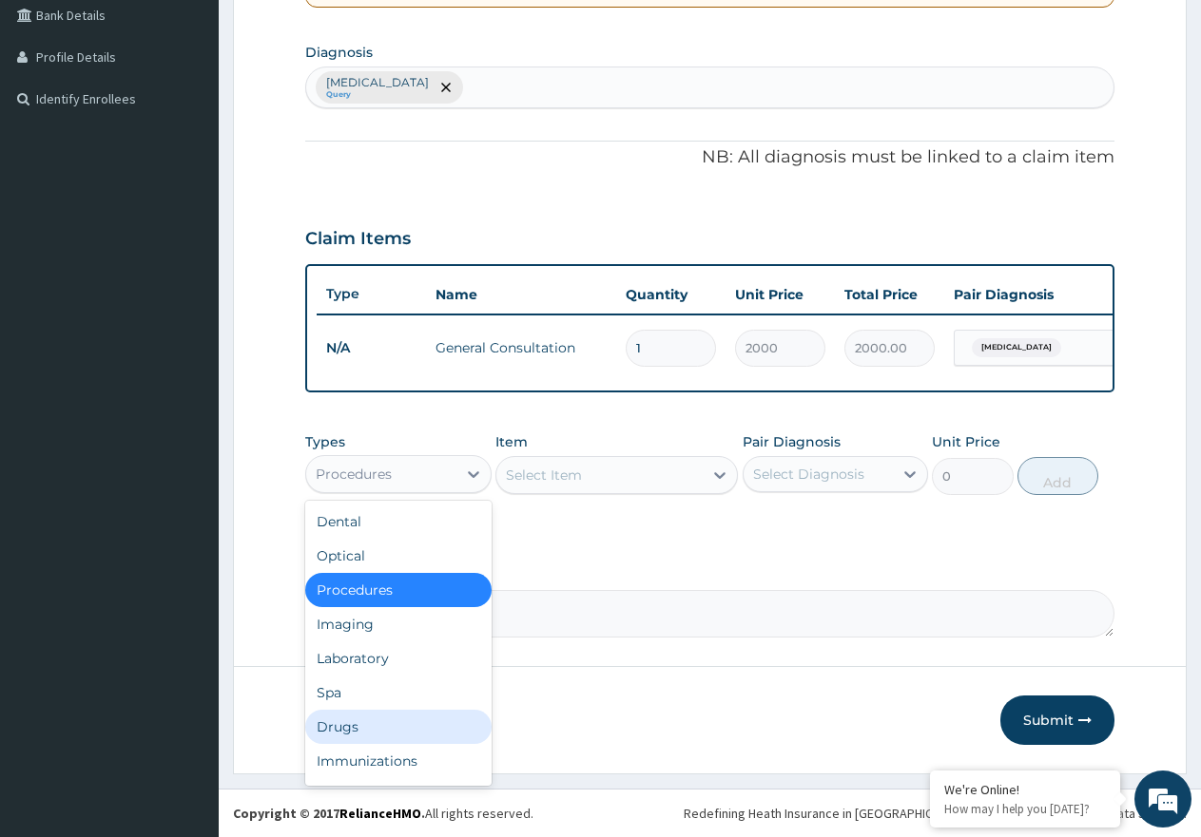
drag, startPoint x: 375, startPoint y: 737, endPoint x: 596, endPoint y: 670, distance: 230.4
click at [375, 736] on div "Drugs" at bounding box center [398, 727] width 186 height 34
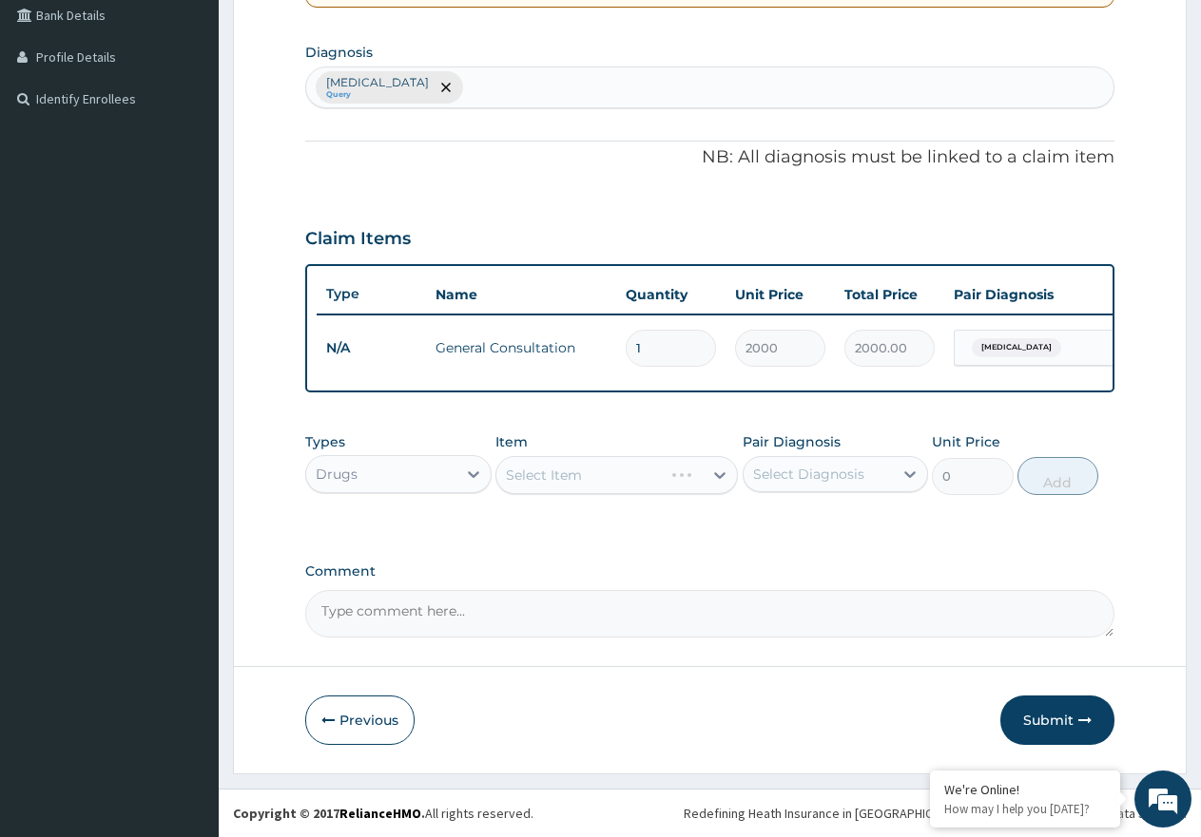
click at [821, 488] on div "Select Diagnosis" at bounding box center [818, 474] width 150 height 30
click at [809, 534] on div "Malaria" at bounding box center [835, 523] width 186 height 39
checkbox input "true"
click at [648, 483] on div "Select Item" at bounding box center [616, 475] width 242 height 38
click at [574, 484] on div "Select Item" at bounding box center [544, 475] width 76 height 19
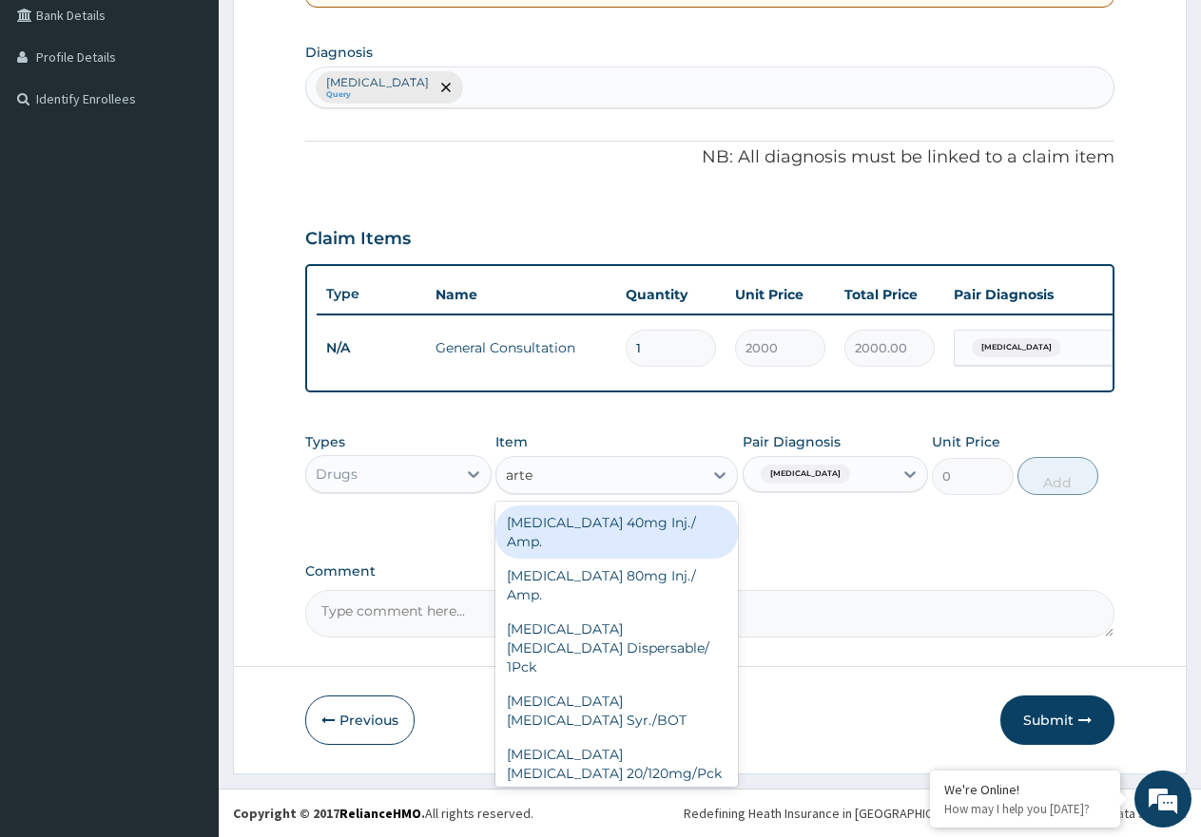
type input "artee"
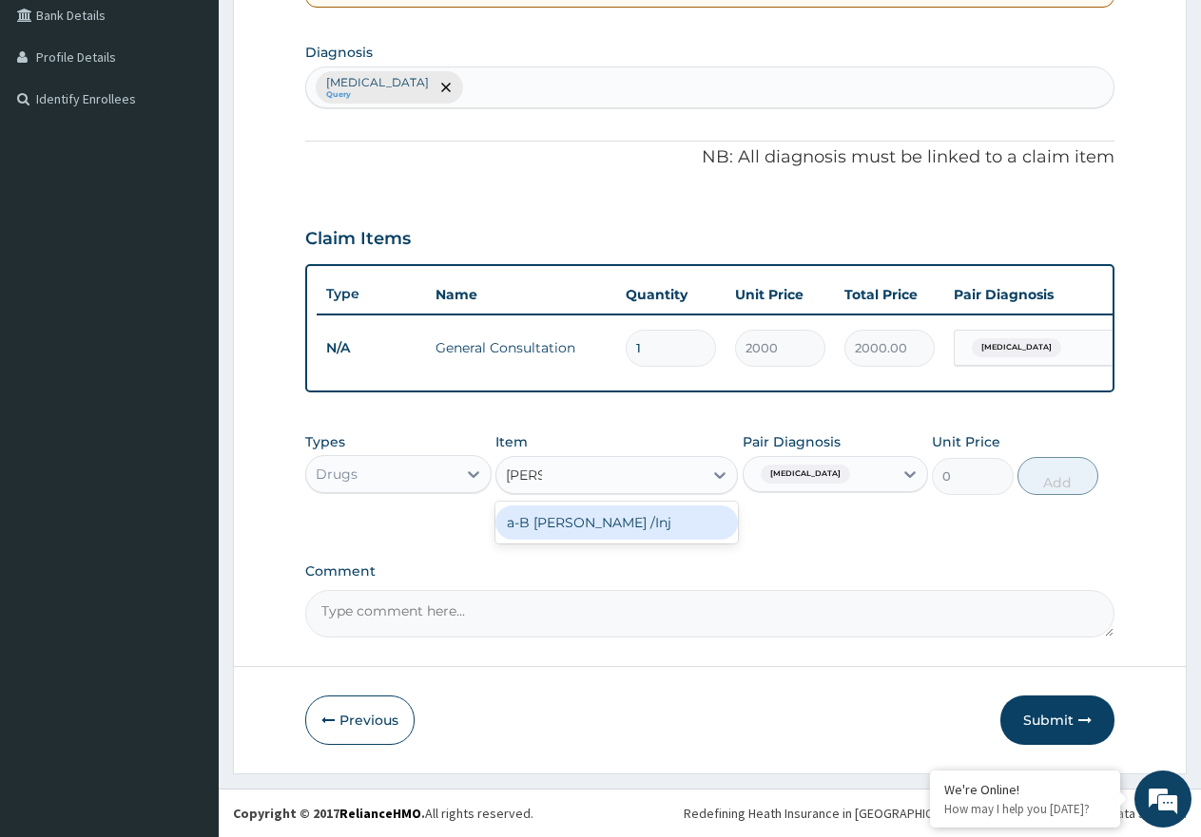
click at [642, 540] on div "a-B Arteether /Inj" at bounding box center [616, 523] width 242 height 42
click at [714, 531] on div "a-B Arteether /Inj" at bounding box center [616, 523] width 242 height 34
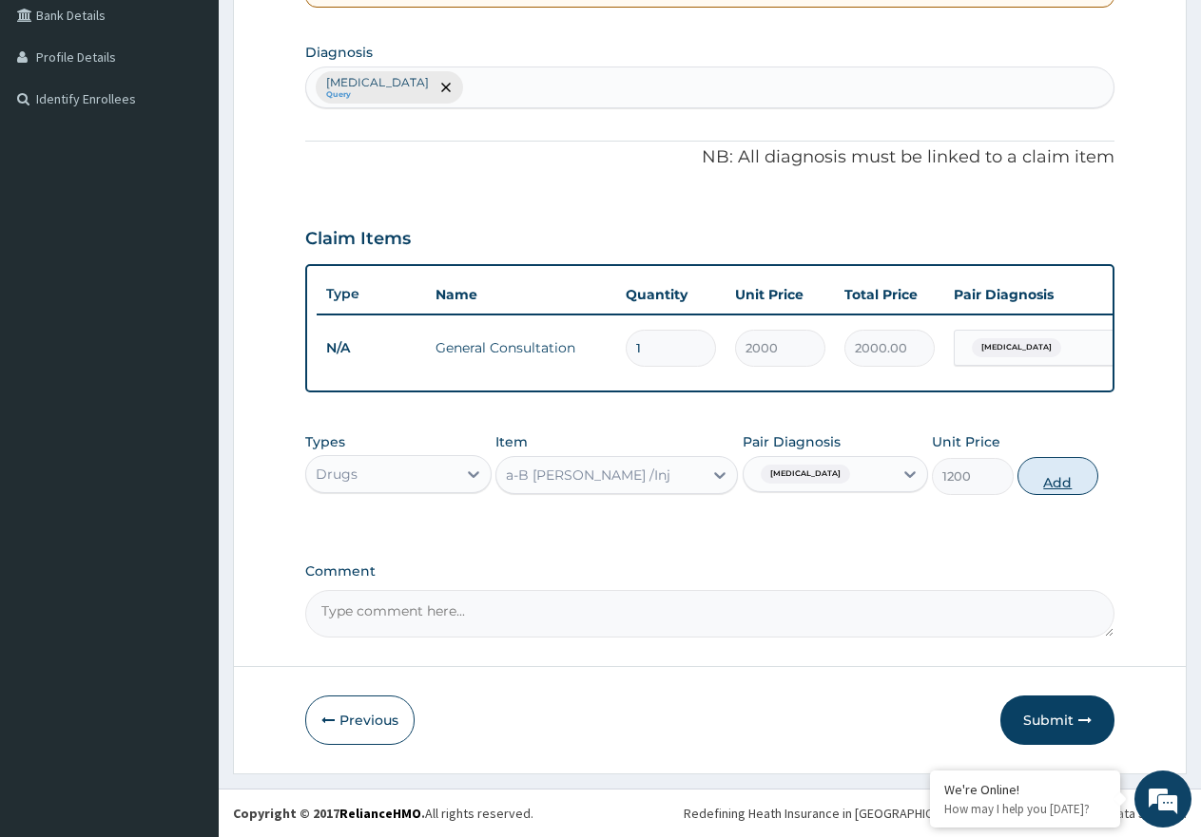
click at [1070, 474] on button "Add" at bounding box center [1057, 476] width 81 height 38
type input "0"
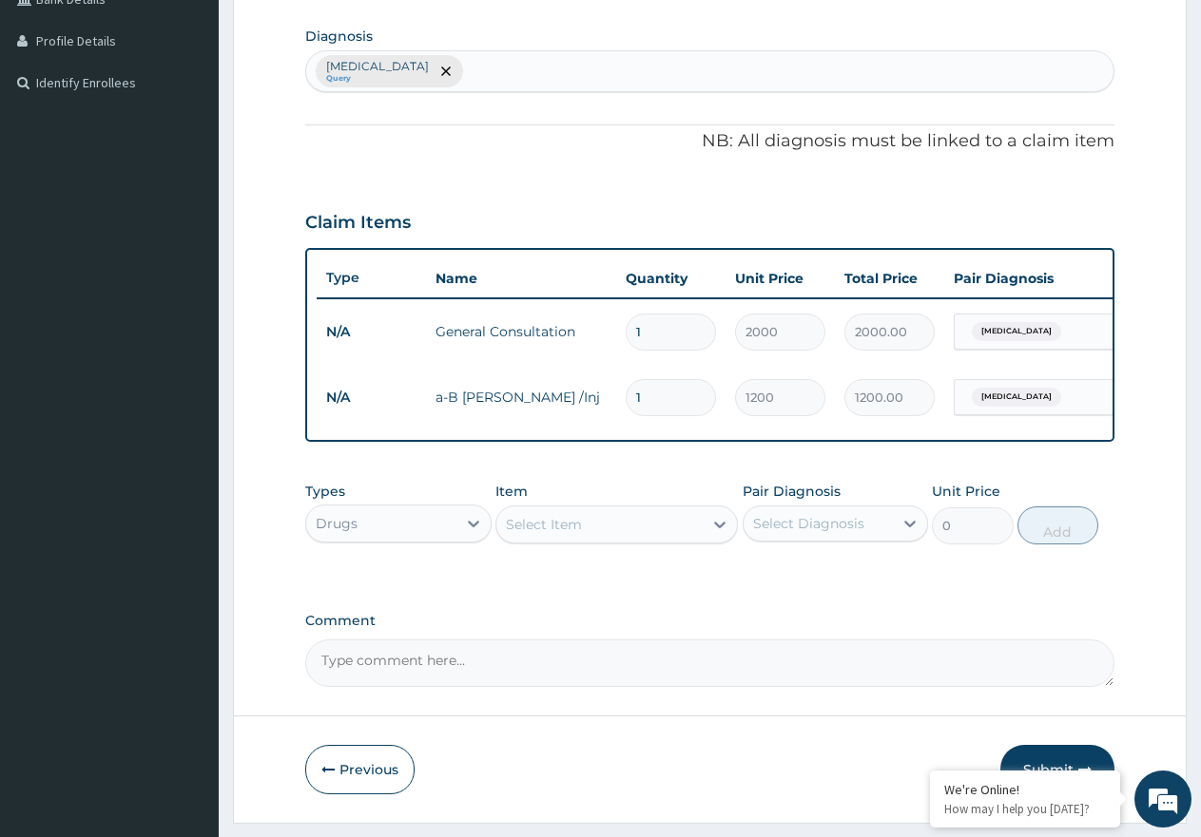
type input "0.00"
type input "3"
type input "3600.00"
type input "3"
click at [542, 534] on div "Select Item" at bounding box center [544, 524] width 76 height 19
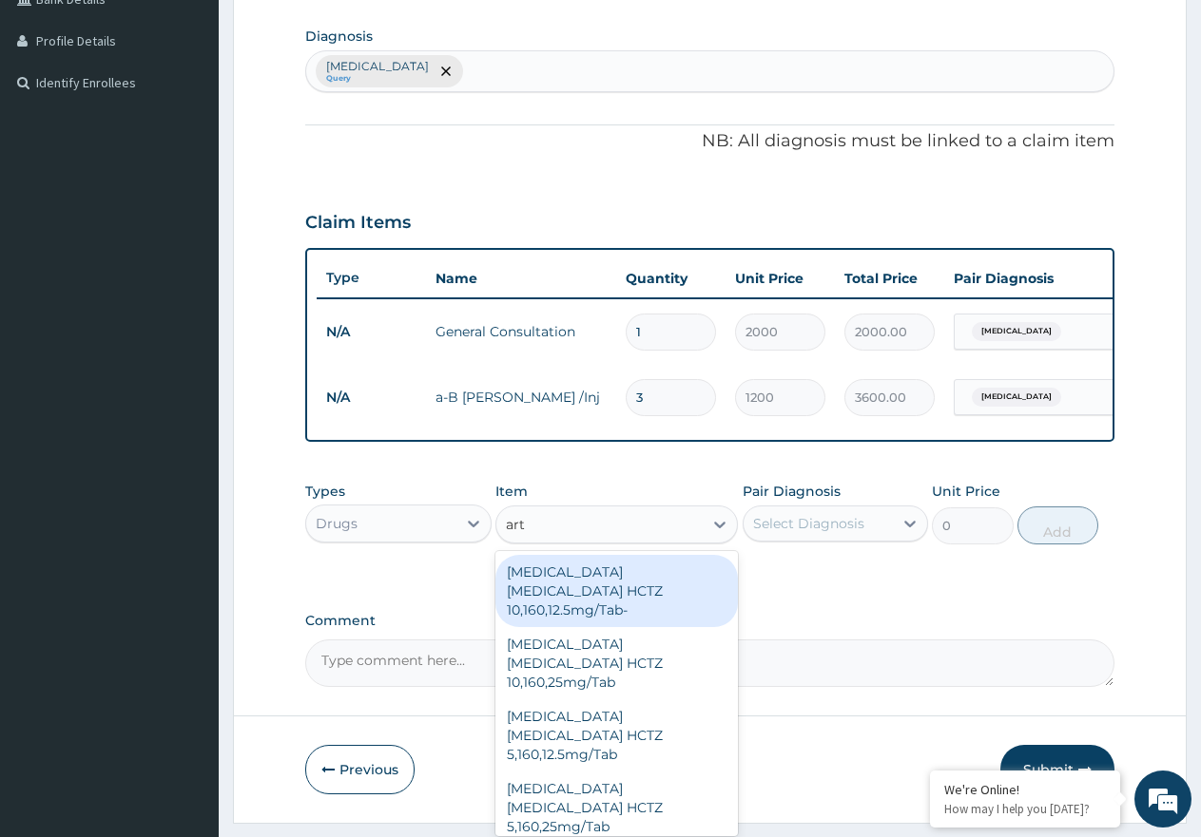
type input "arte"
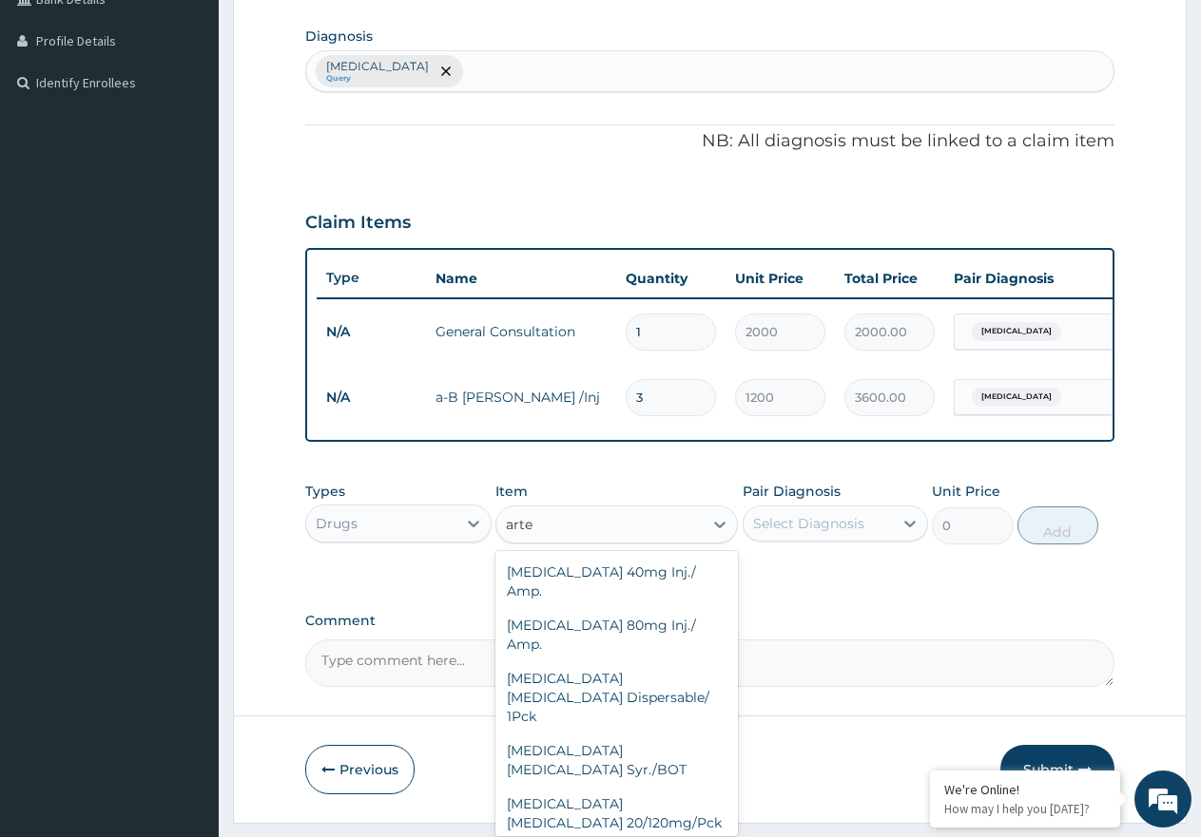
type input "1500"
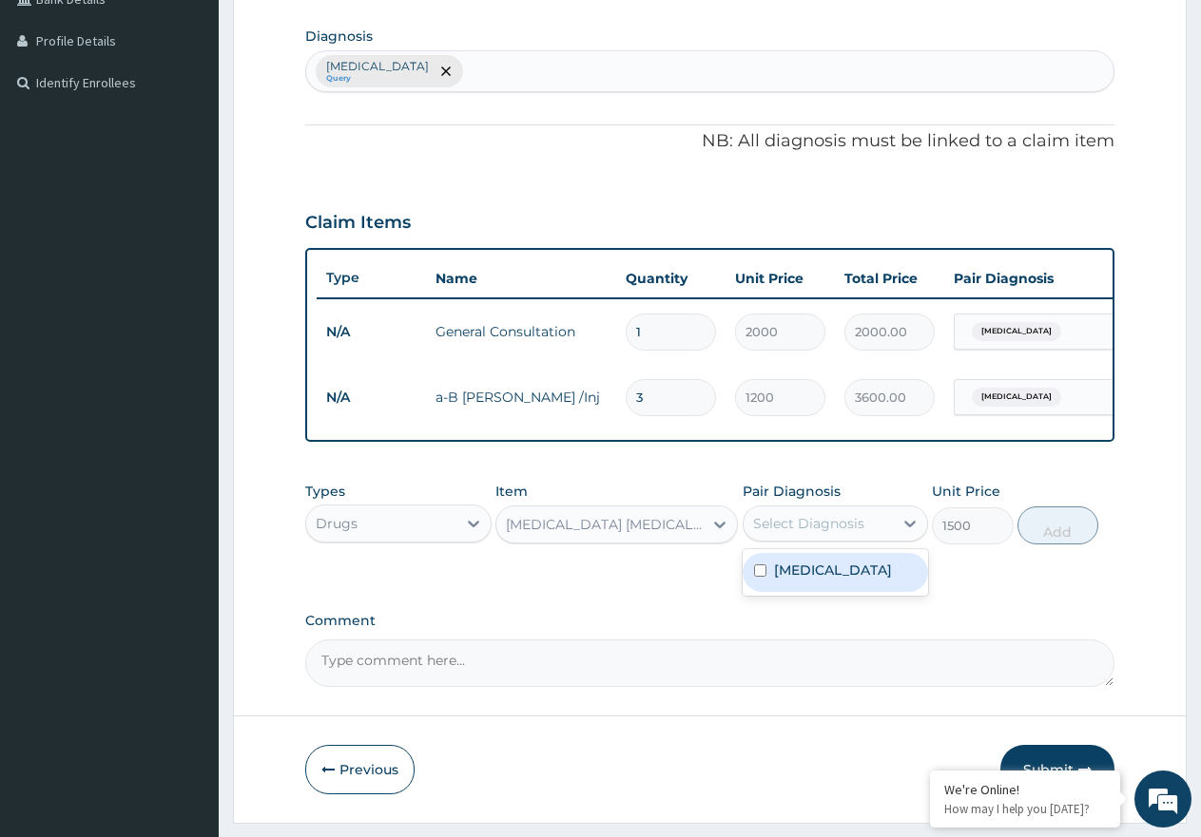
click at [892, 539] on div "Select Diagnosis" at bounding box center [818, 524] width 150 height 30
click at [861, 590] on div "[MEDICAL_DATA]" at bounding box center [835, 572] width 186 height 39
checkbox input "true"
click at [1052, 545] on button "Add" at bounding box center [1057, 526] width 81 height 38
type input "0"
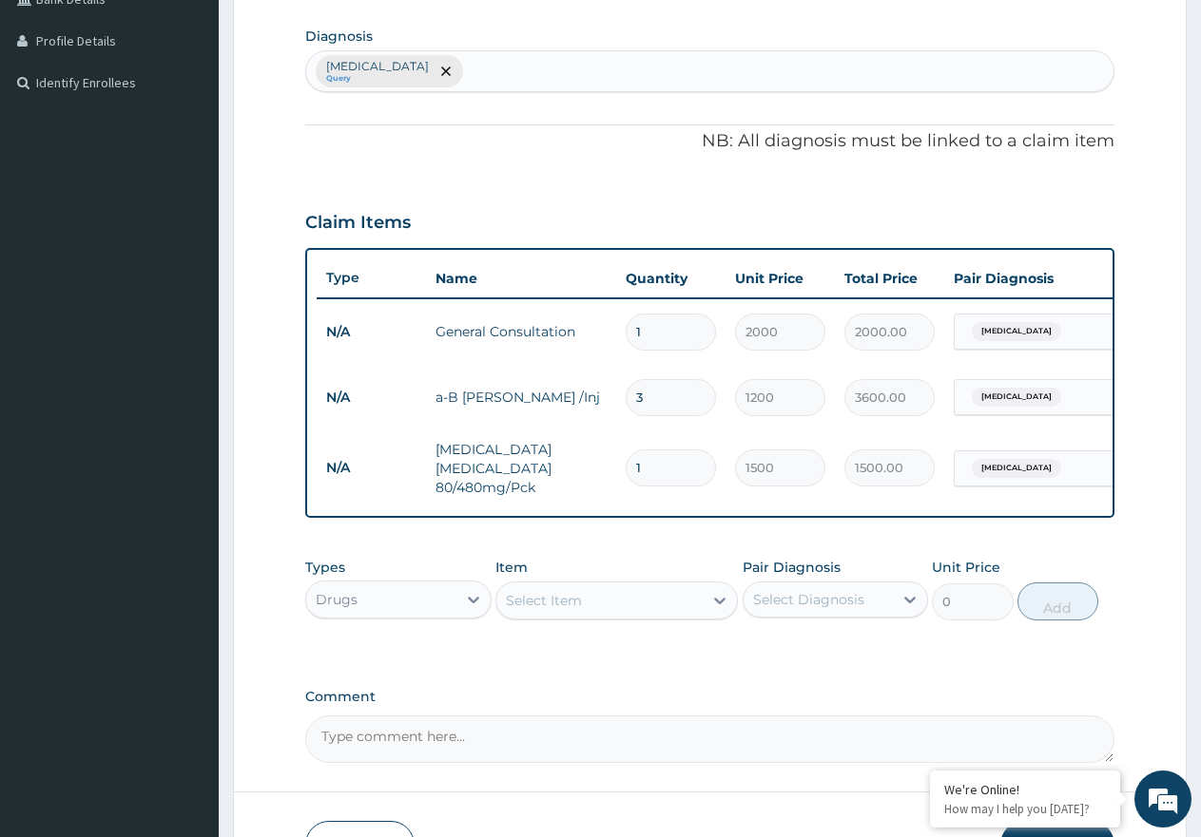
click at [632, 601] on div "Select Item" at bounding box center [599, 601] width 206 height 30
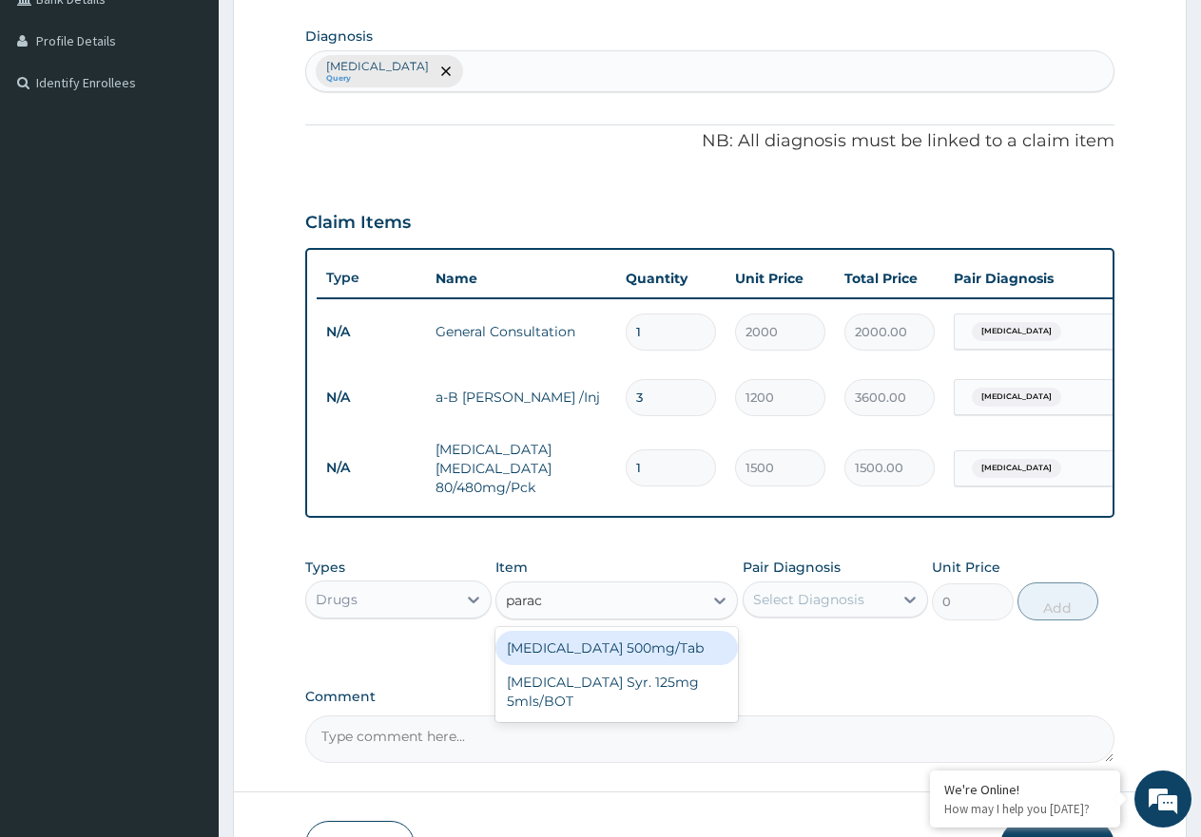
type input "parace"
drag, startPoint x: 622, startPoint y: 663, endPoint x: 930, endPoint y: 610, distance: 312.4
click at [639, 653] on div "Paracetamol 500mg/Tab" at bounding box center [616, 648] width 242 height 34
type input "9"
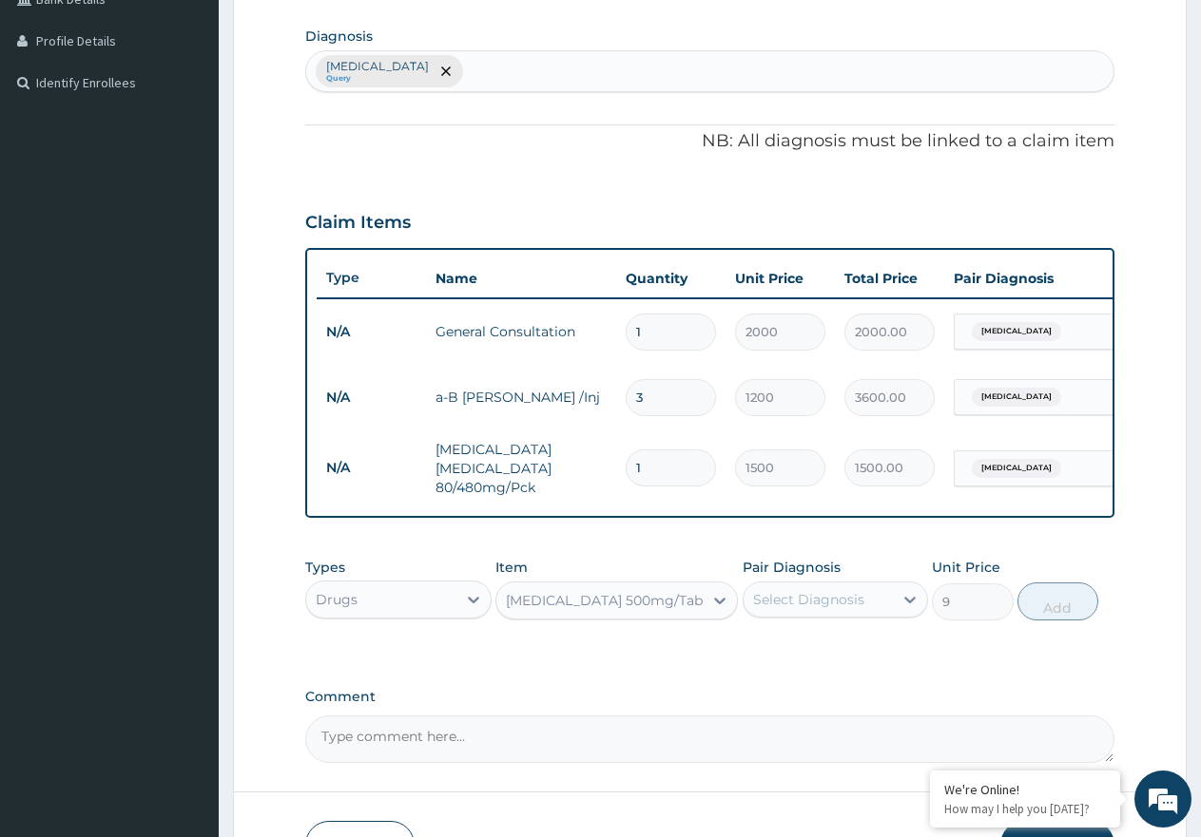
click at [883, 615] on div "Select Diagnosis" at bounding box center [818, 600] width 150 height 30
click at [881, 668] on div "Malaria" at bounding box center [835, 648] width 186 height 39
checkbox input "true"
click at [1033, 621] on button "Add" at bounding box center [1057, 602] width 81 height 38
type input "0"
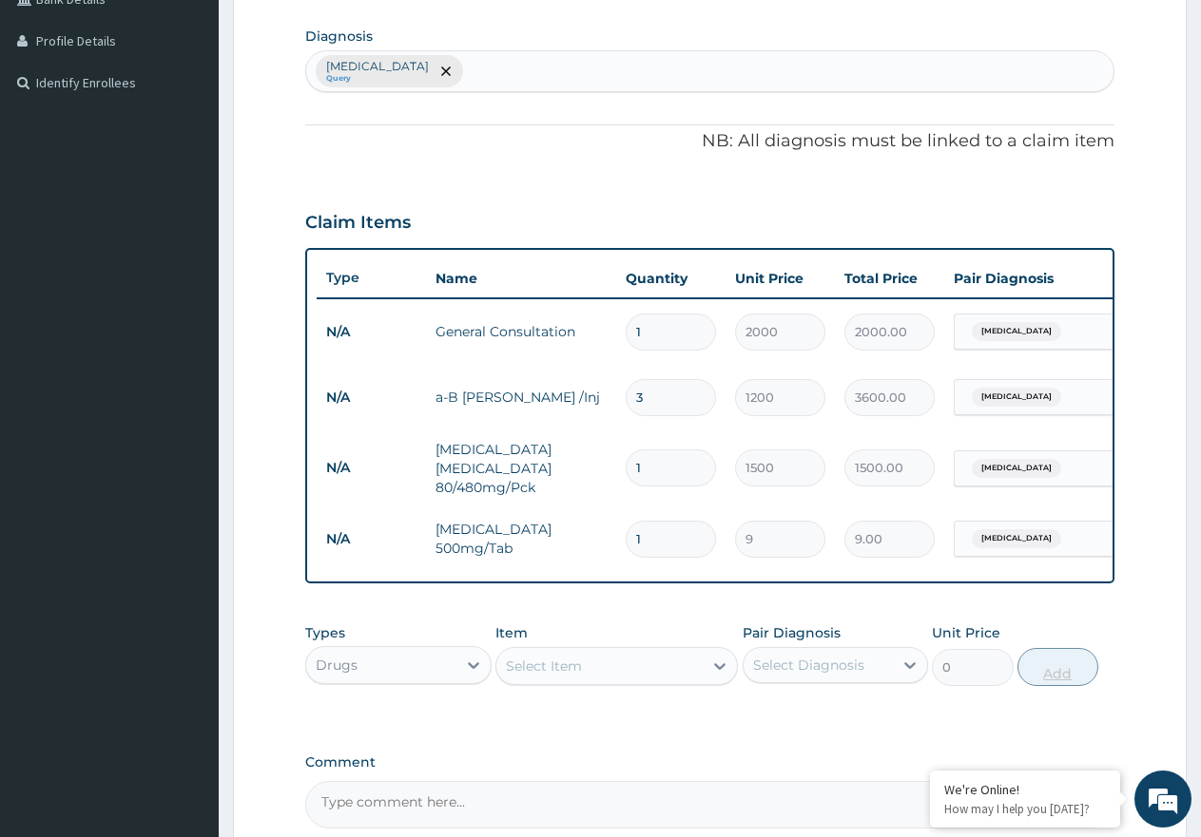
type input "18"
type input "162.00"
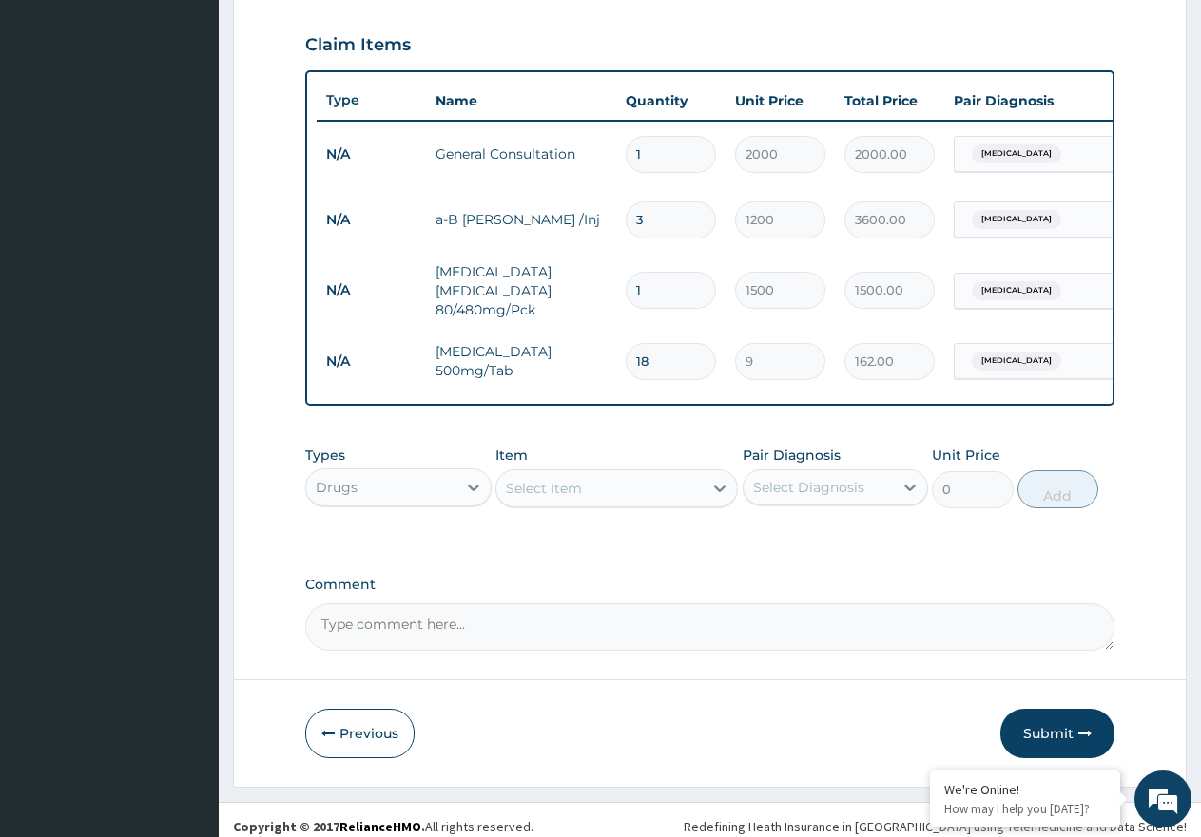
scroll to position [649, 0]
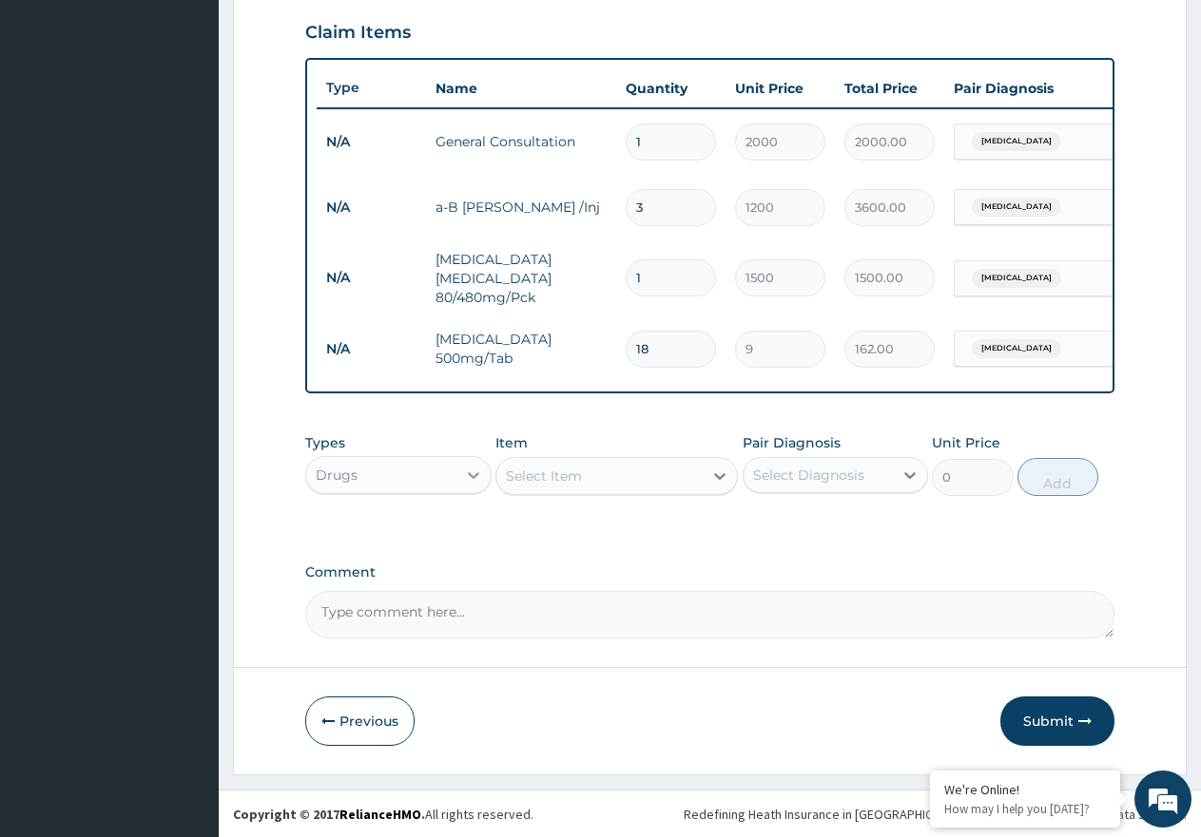
type input "18"
click at [460, 483] on div at bounding box center [473, 475] width 34 height 34
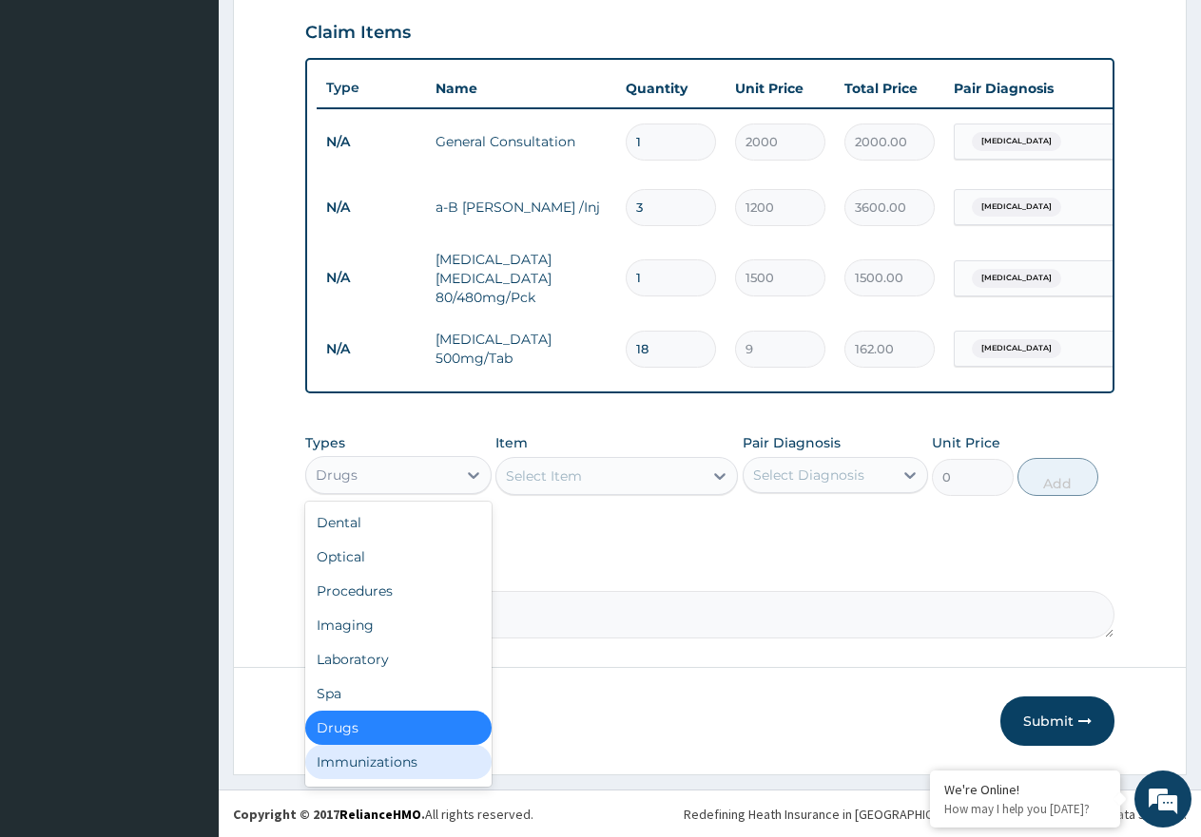
scroll to position [65, 0]
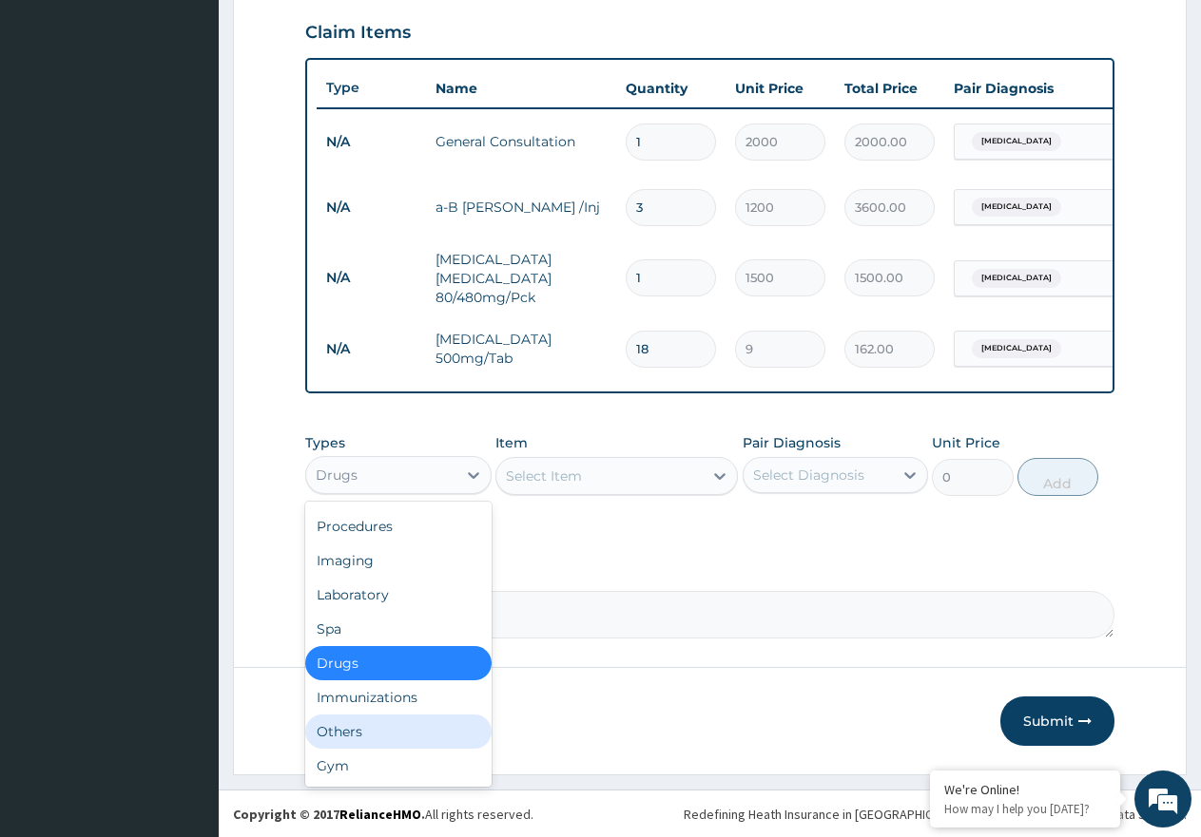
click at [384, 741] on div "Others" at bounding box center [398, 732] width 186 height 34
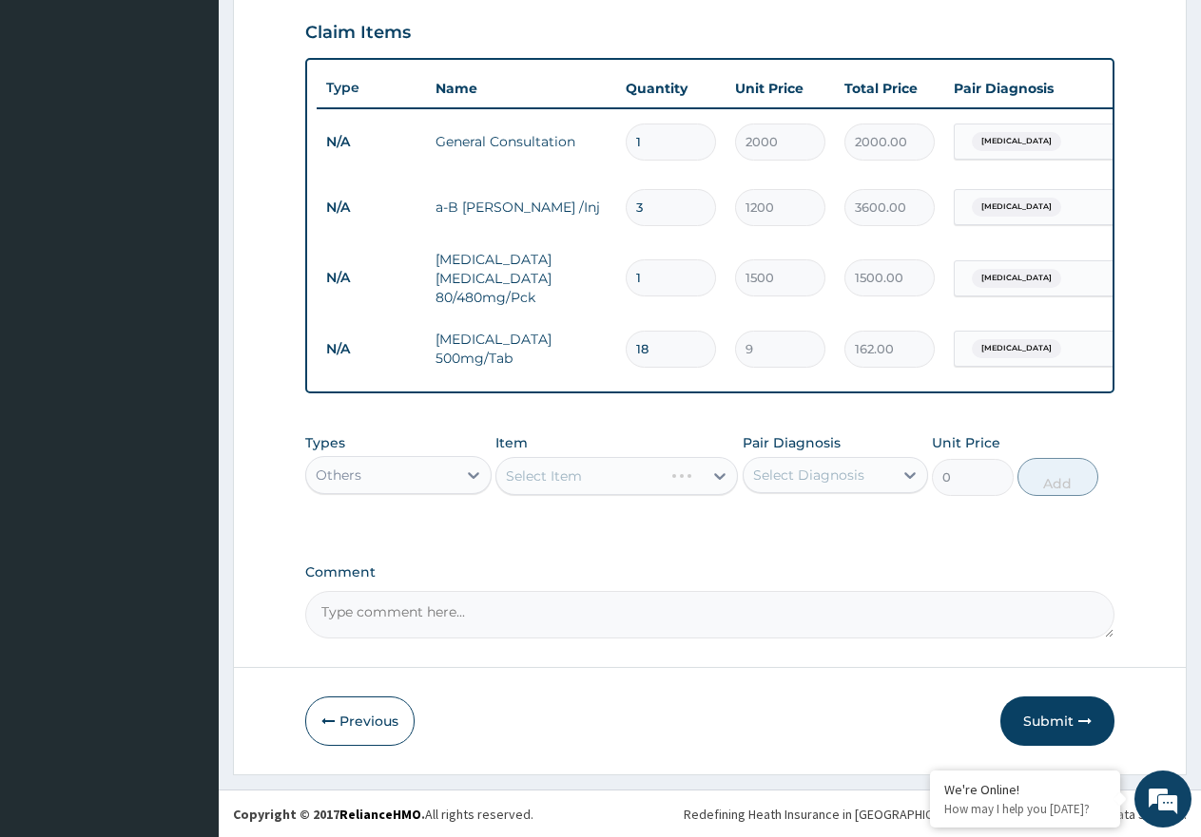
click at [699, 495] on div "Select Item" at bounding box center [616, 476] width 242 height 38
click at [791, 485] on div "Select Diagnosis" at bounding box center [808, 475] width 111 height 19
drag, startPoint x: 789, startPoint y: 529, endPoint x: 755, endPoint y: 533, distance: 34.4
click at [789, 530] on label "Malaria" at bounding box center [833, 521] width 118 height 19
checkbox input "true"
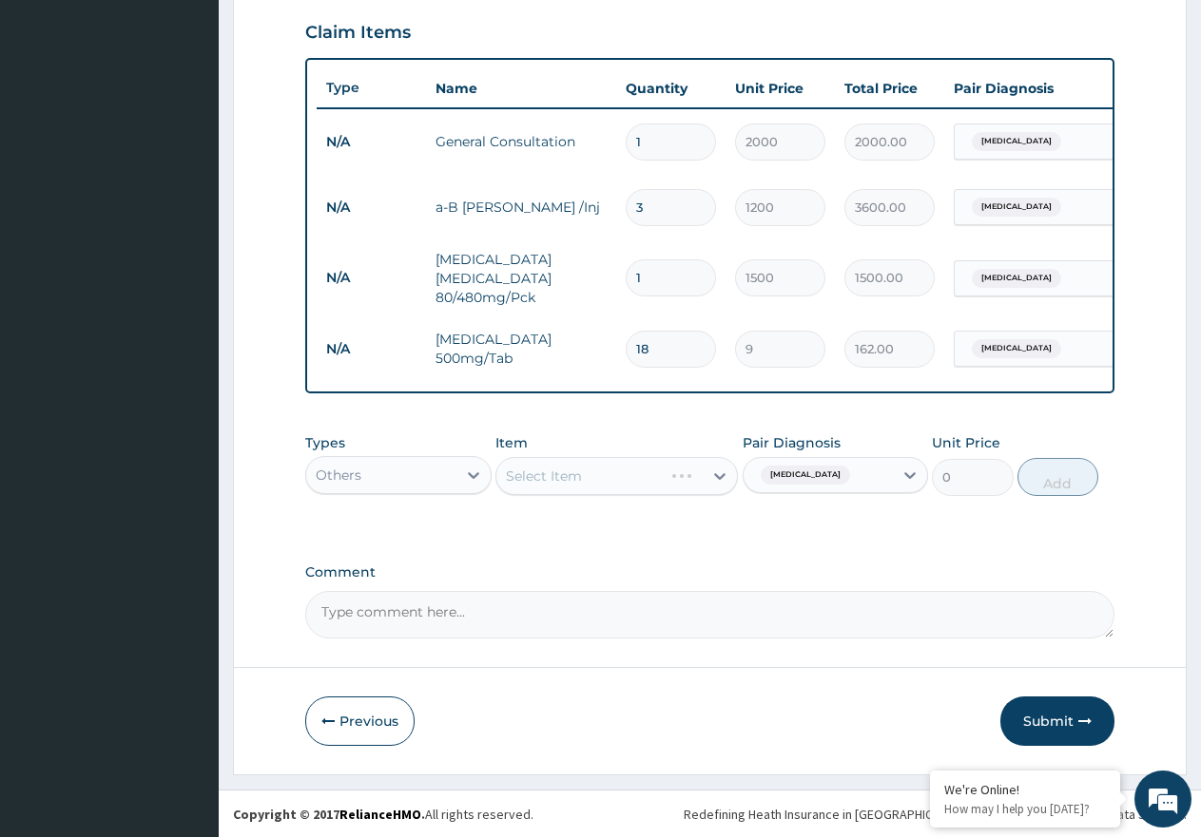
click at [647, 495] on div "Select Item" at bounding box center [616, 476] width 242 height 38
click at [614, 491] on div "Select Item" at bounding box center [599, 476] width 206 height 30
click at [637, 541] on div "Paracetamol Inj" at bounding box center [616, 524] width 242 height 34
click at [1054, 496] on button "Add" at bounding box center [1057, 477] width 81 height 38
type input "0"
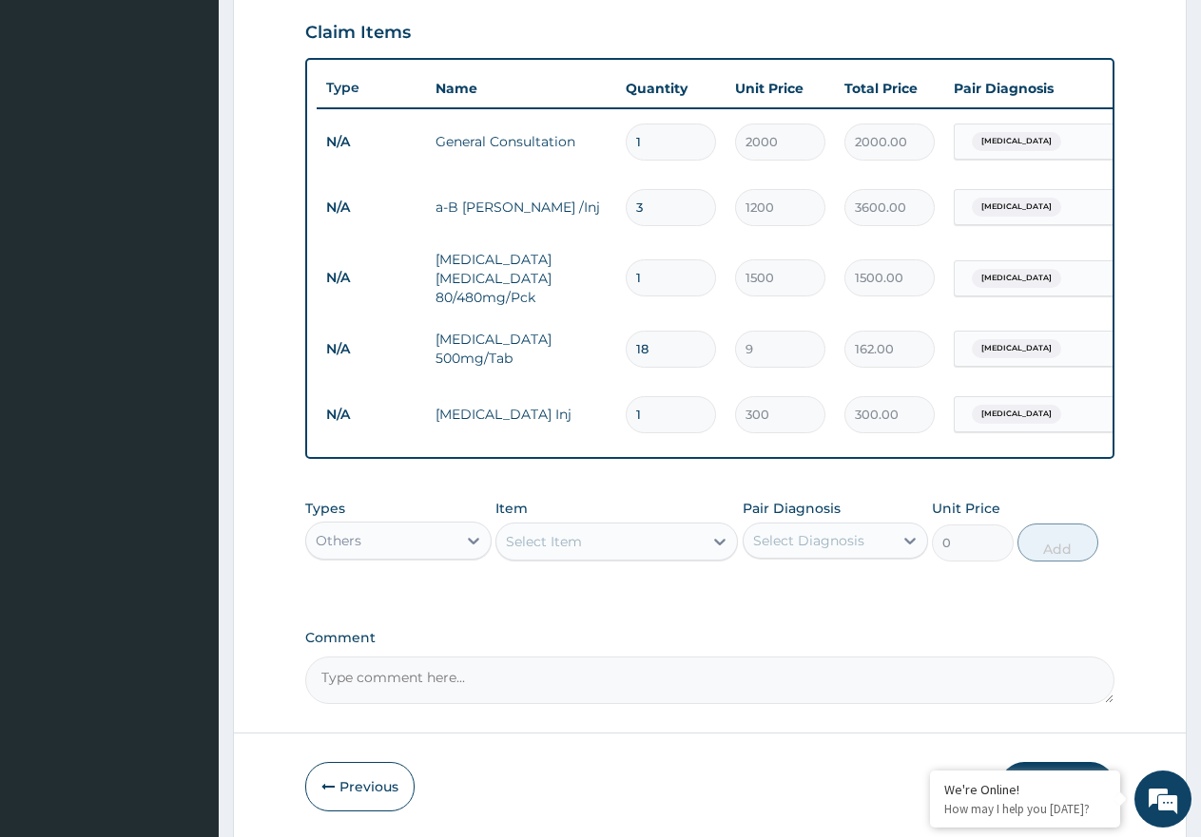
type input "0.00"
type input "2"
type input "600.00"
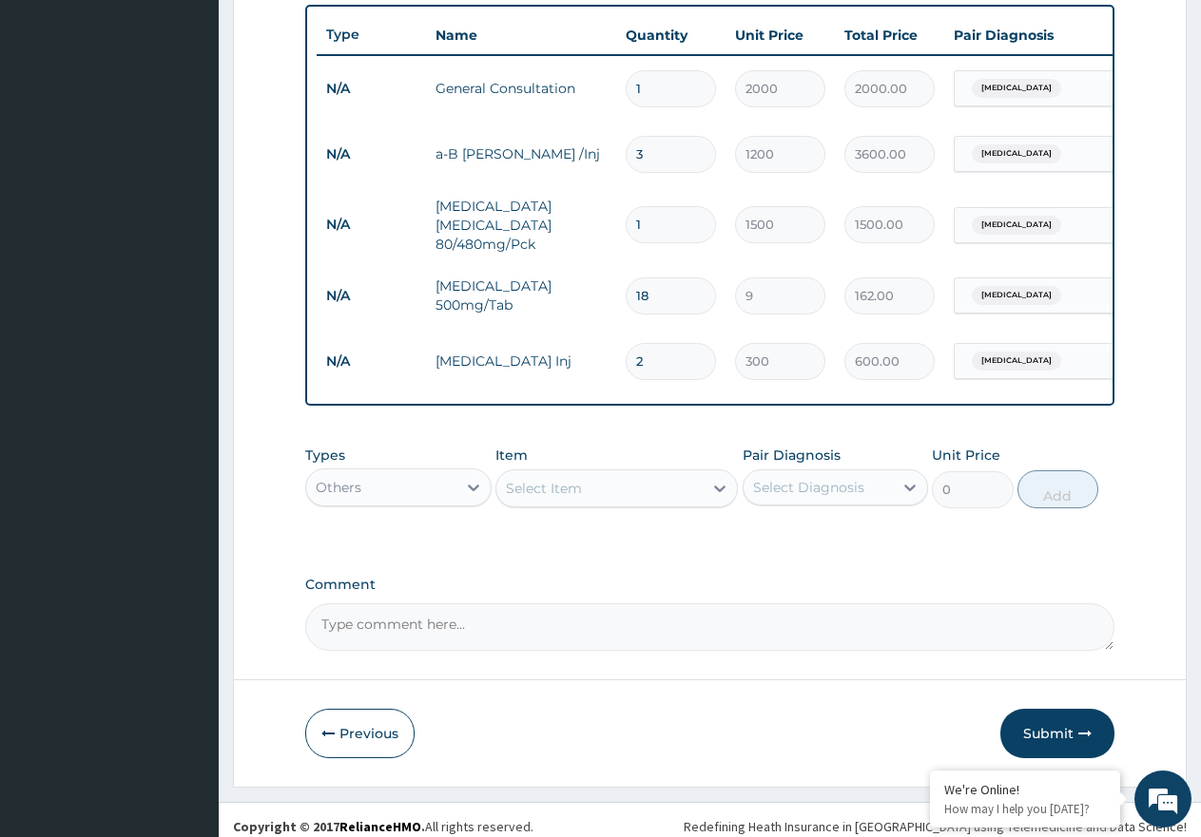
scroll to position [732, 0]
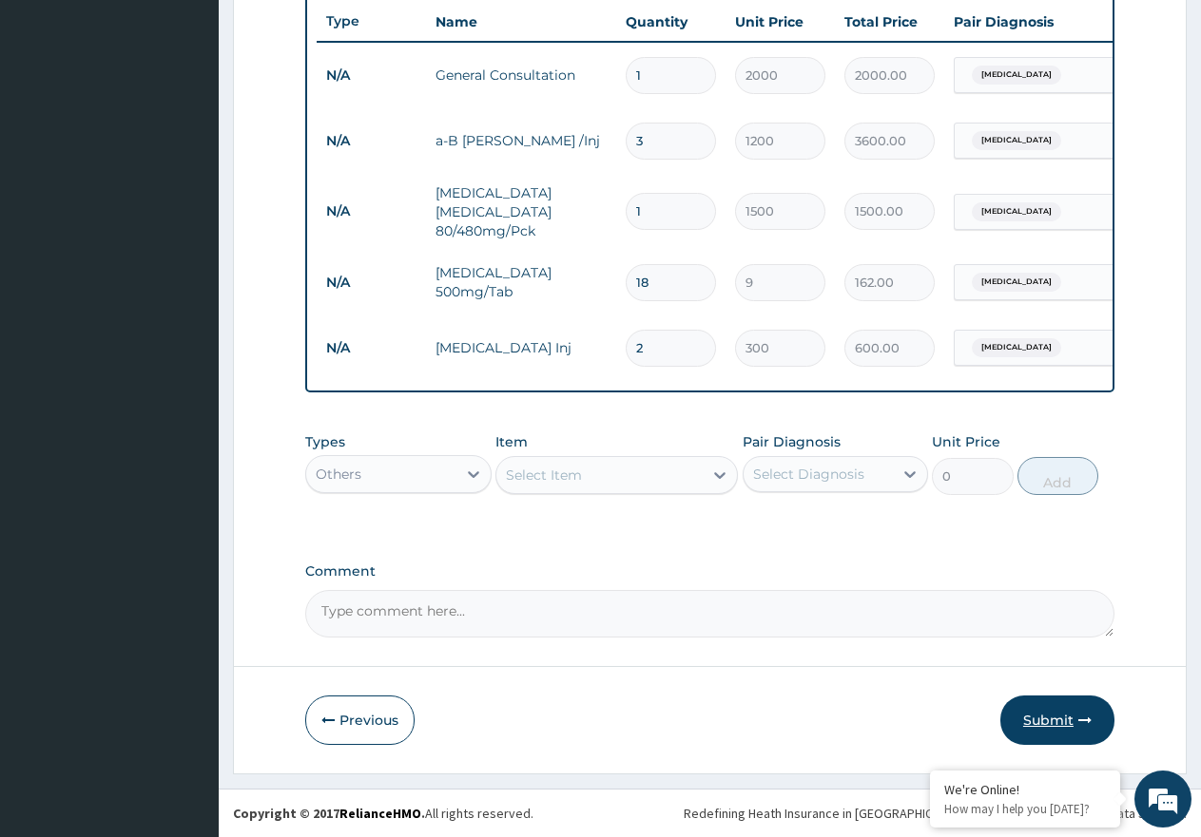
type input "2"
click at [1068, 724] on button "Submit" at bounding box center [1057, 720] width 114 height 49
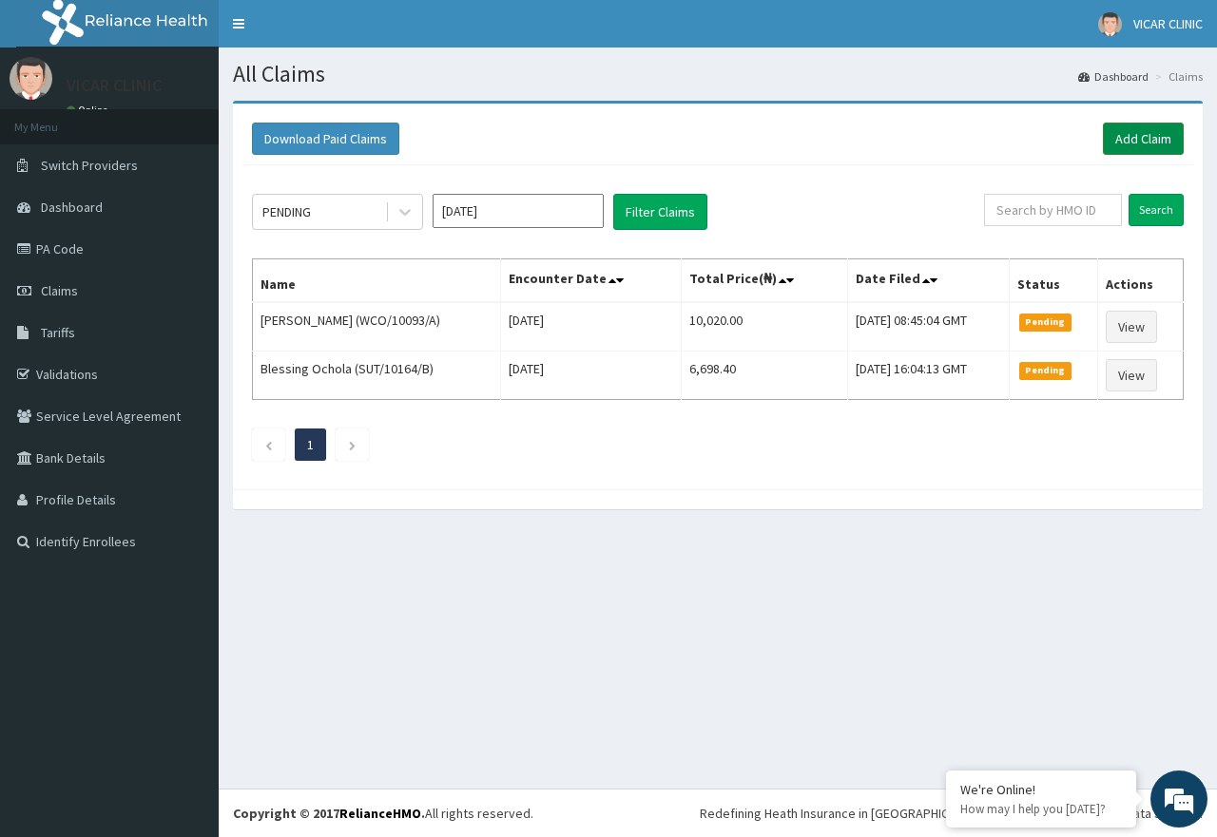
click at [1152, 132] on link "Add Claim" at bounding box center [1143, 139] width 81 height 32
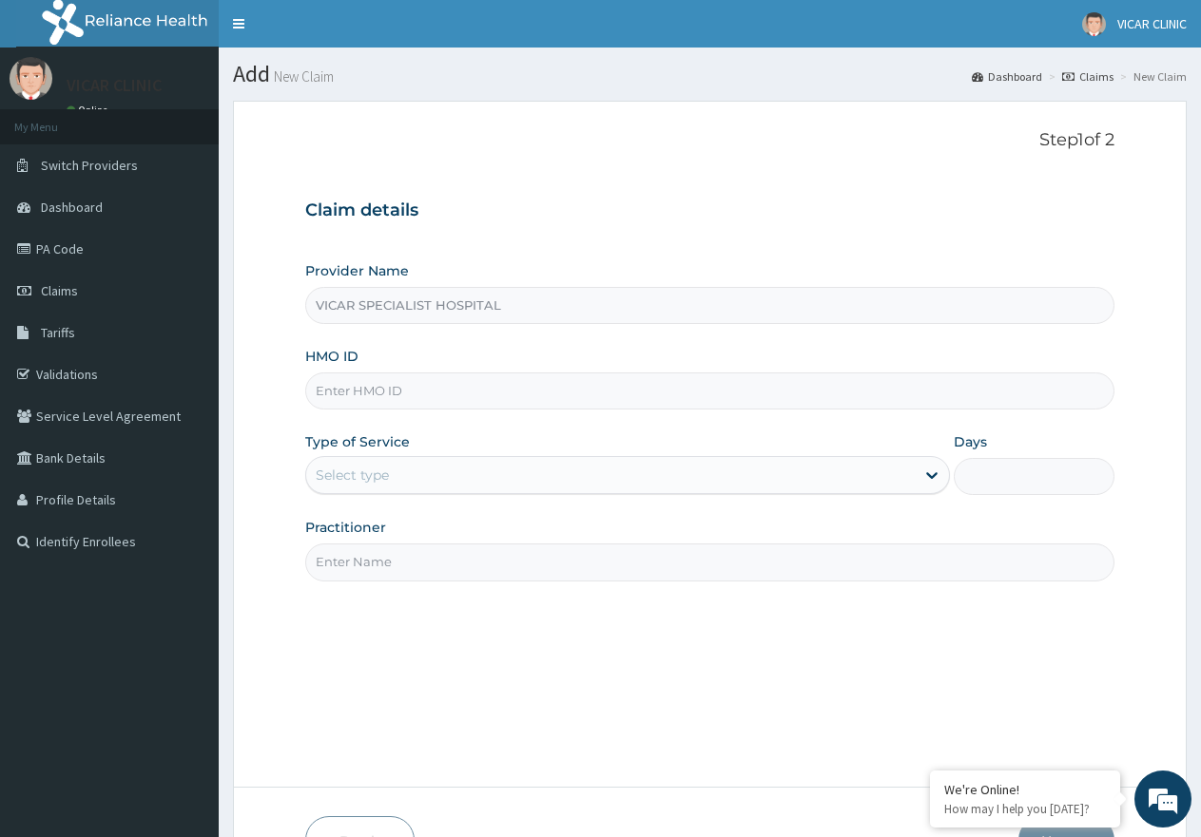
click at [453, 394] on input "HMO ID" at bounding box center [709, 391] width 809 height 37
paste input "gsv/11638/a"
type input "gsv/11638/a"
click at [465, 481] on div "Select type" at bounding box center [609, 475] width 607 height 30
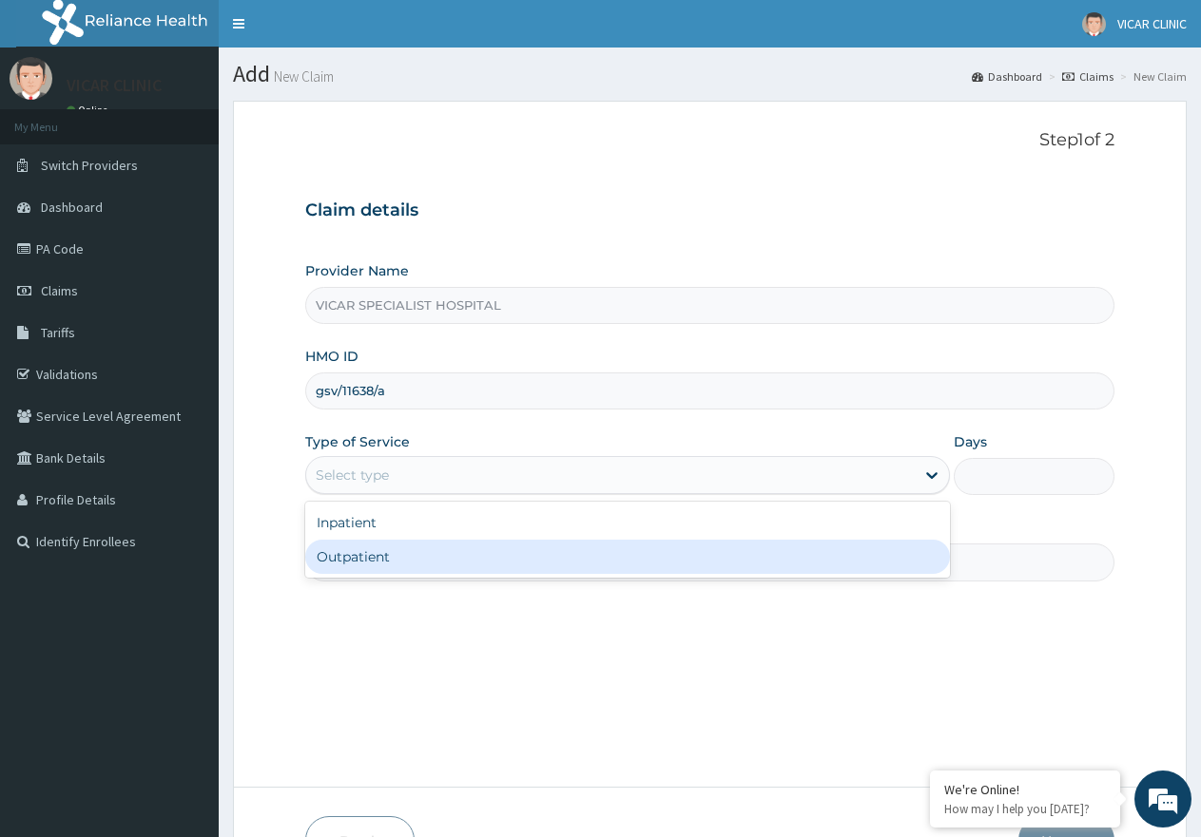
click at [485, 549] on div "Outpatient" at bounding box center [627, 557] width 644 height 34
type input "1"
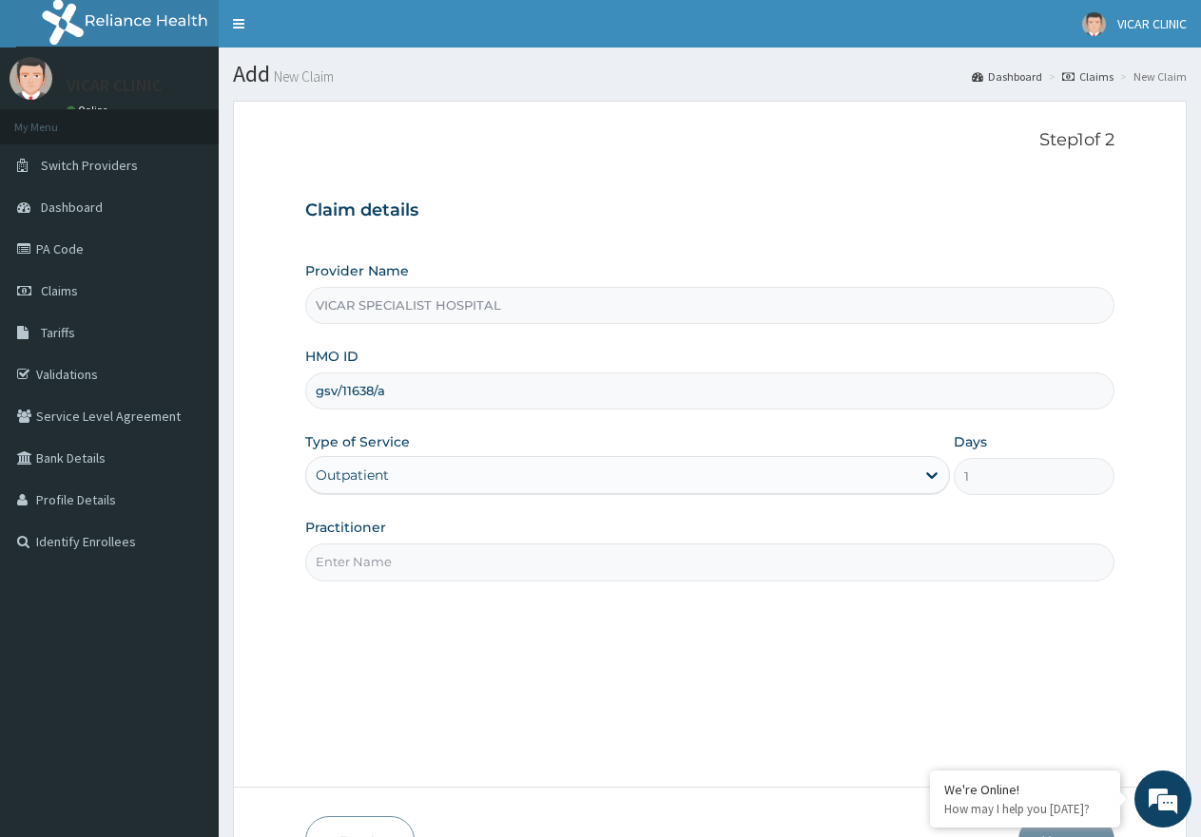
click at [508, 562] on input "Practitioner" at bounding box center [709, 562] width 809 height 37
type input "DR. IDEH"
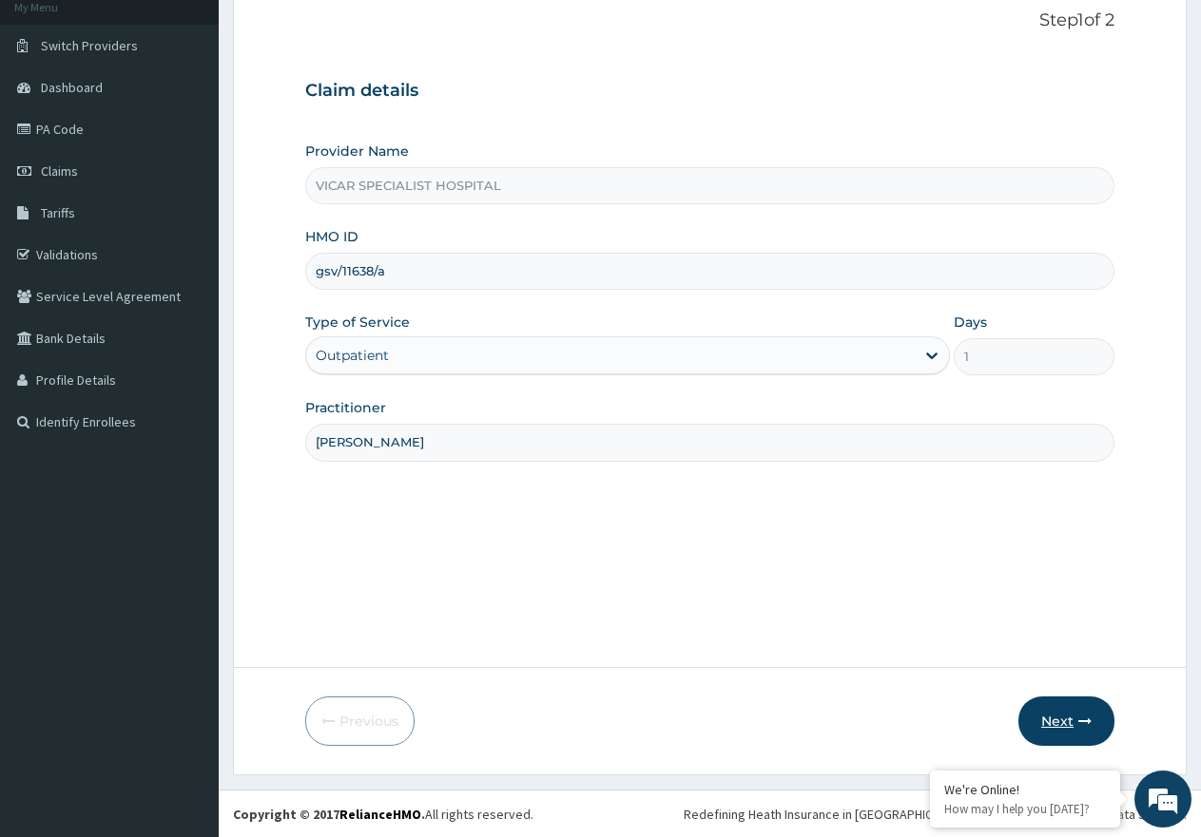
scroll to position [121, 0]
click at [1068, 723] on button "Next" at bounding box center [1066, 720] width 96 height 49
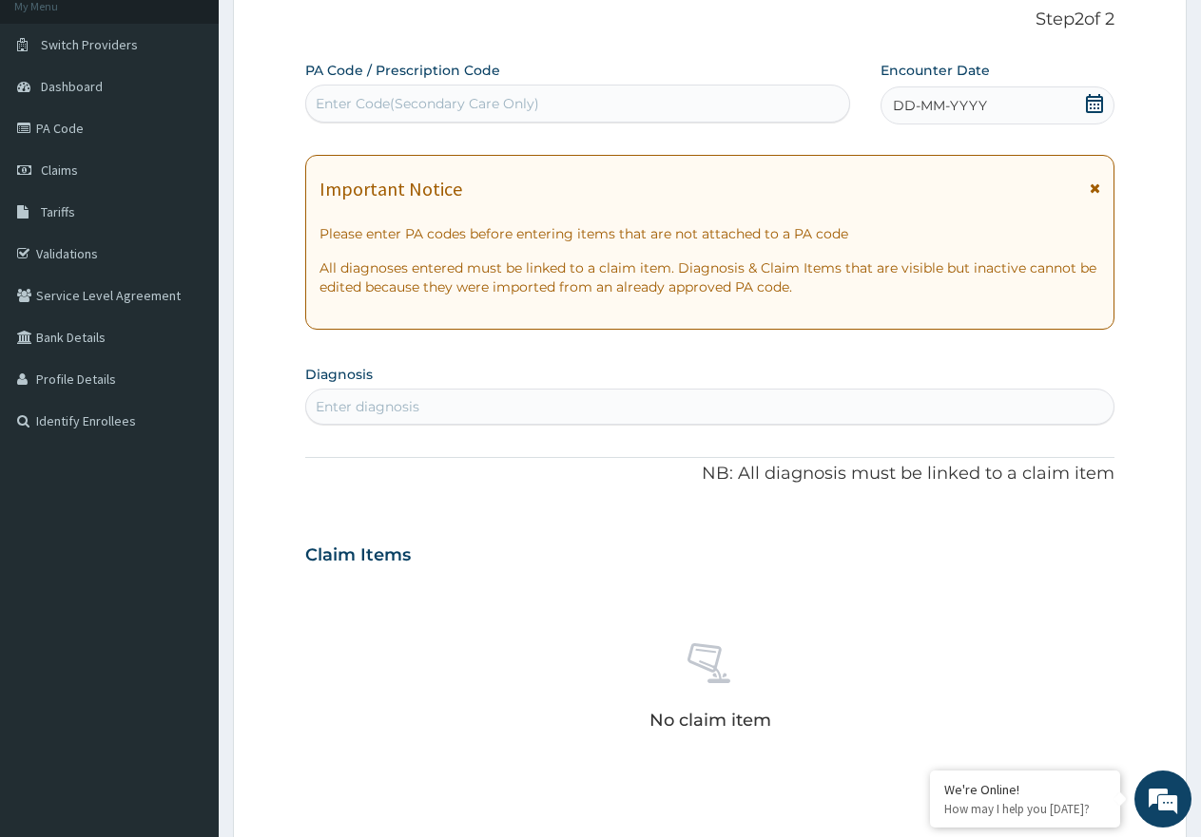
click at [486, 106] on div "Enter Code(Secondary Care Only)" at bounding box center [427, 103] width 223 height 19
paste input "PA/B04E2A"
type input "PA/B04E2A"
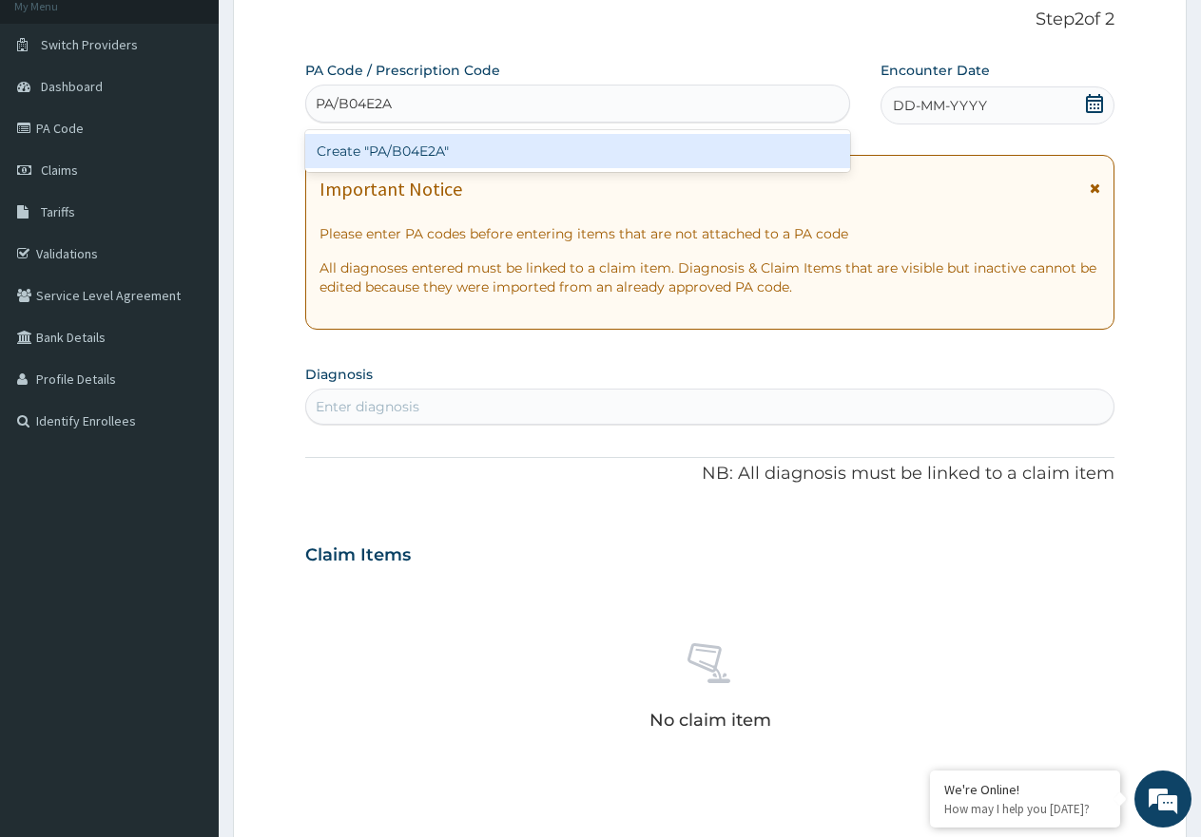
click at [521, 156] on div "Create "PA/B04E2A"" at bounding box center [577, 151] width 545 height 34
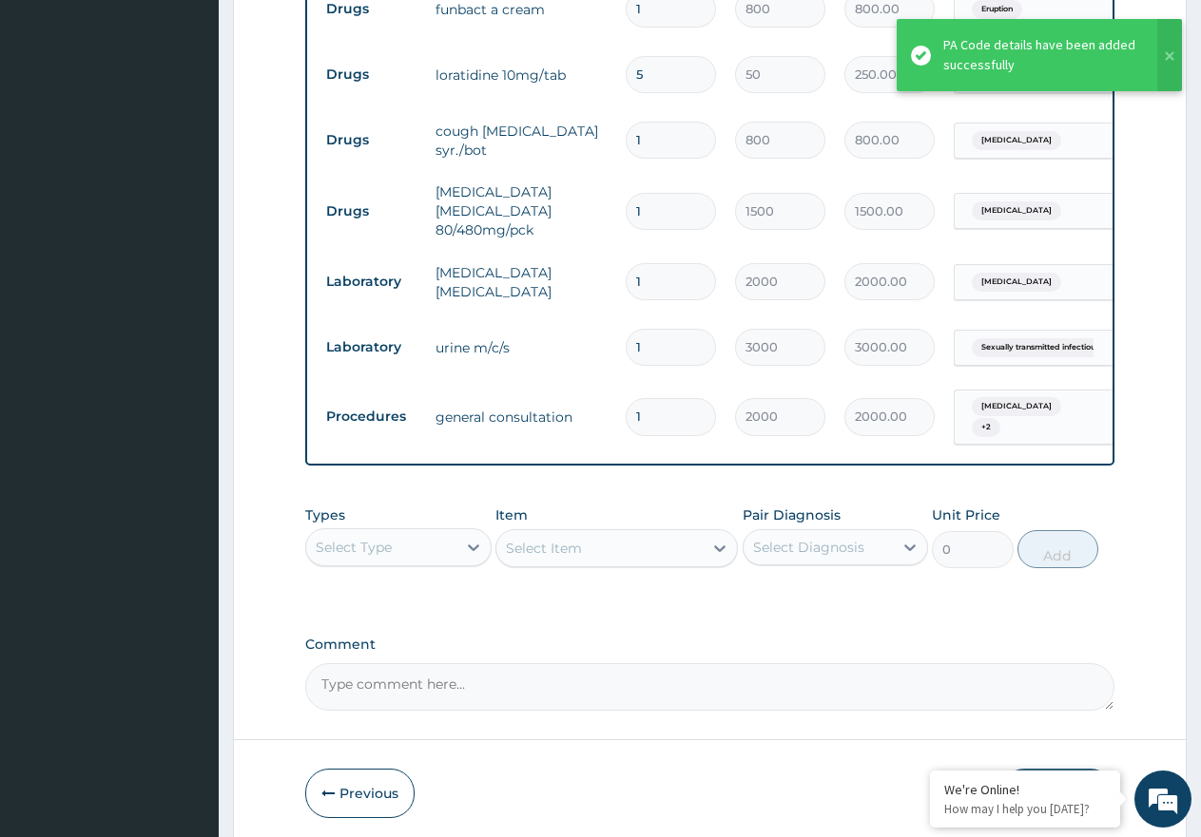
scroll to position [934, 0]
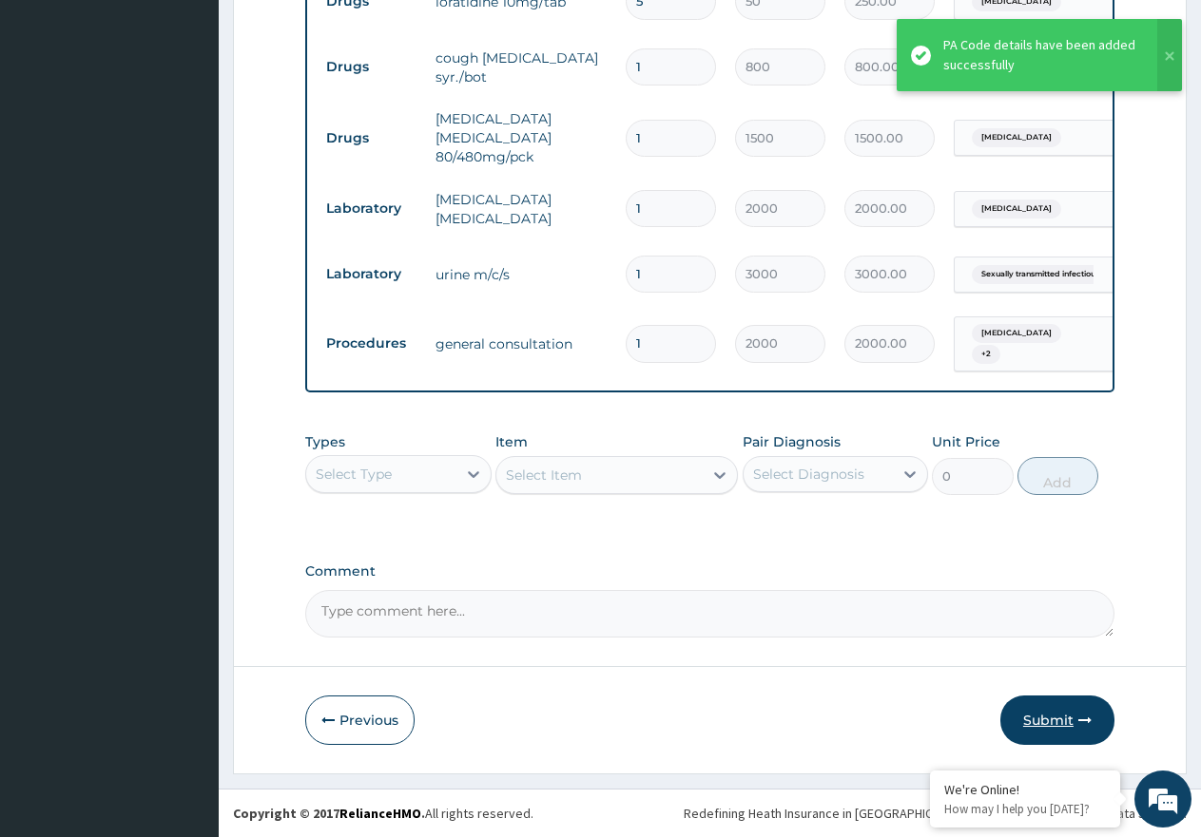
click at [1066, 728] on button "Submit" at bounding box center [1057, 720] width 114 height 49
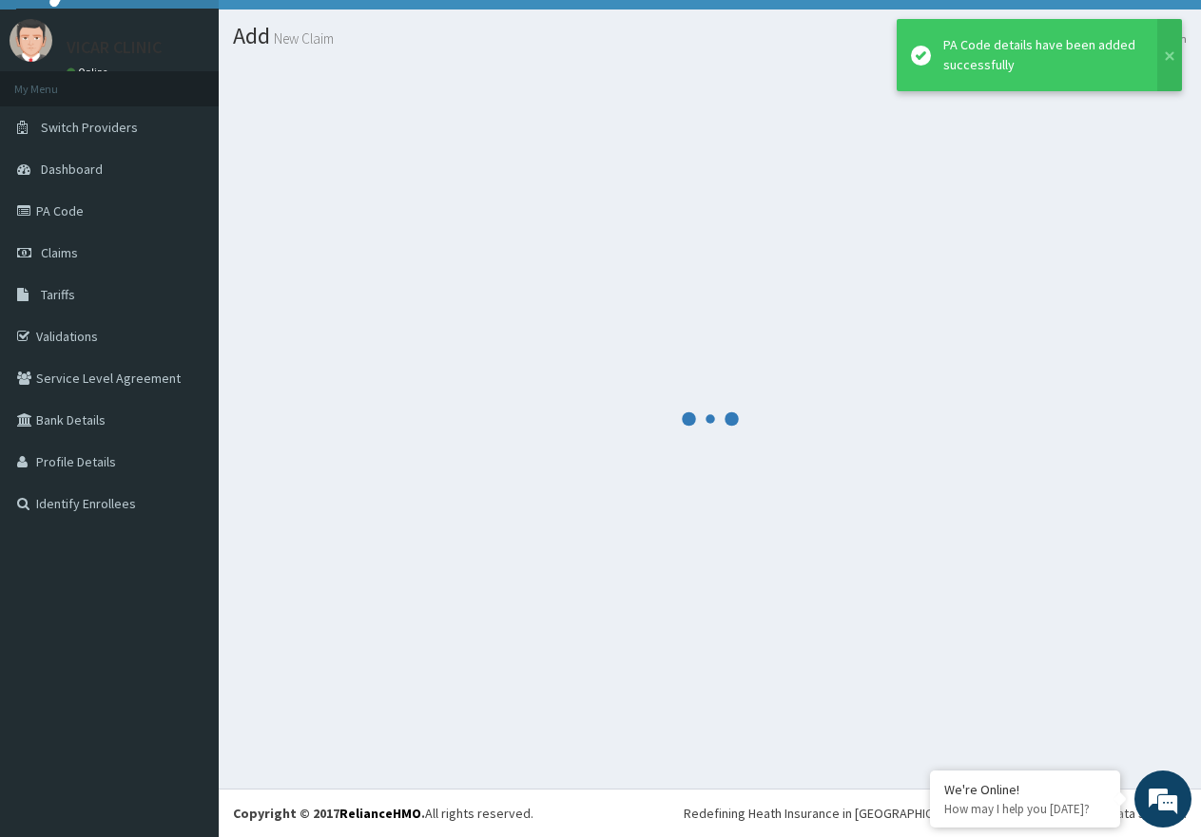
scroll to position [38, 0]
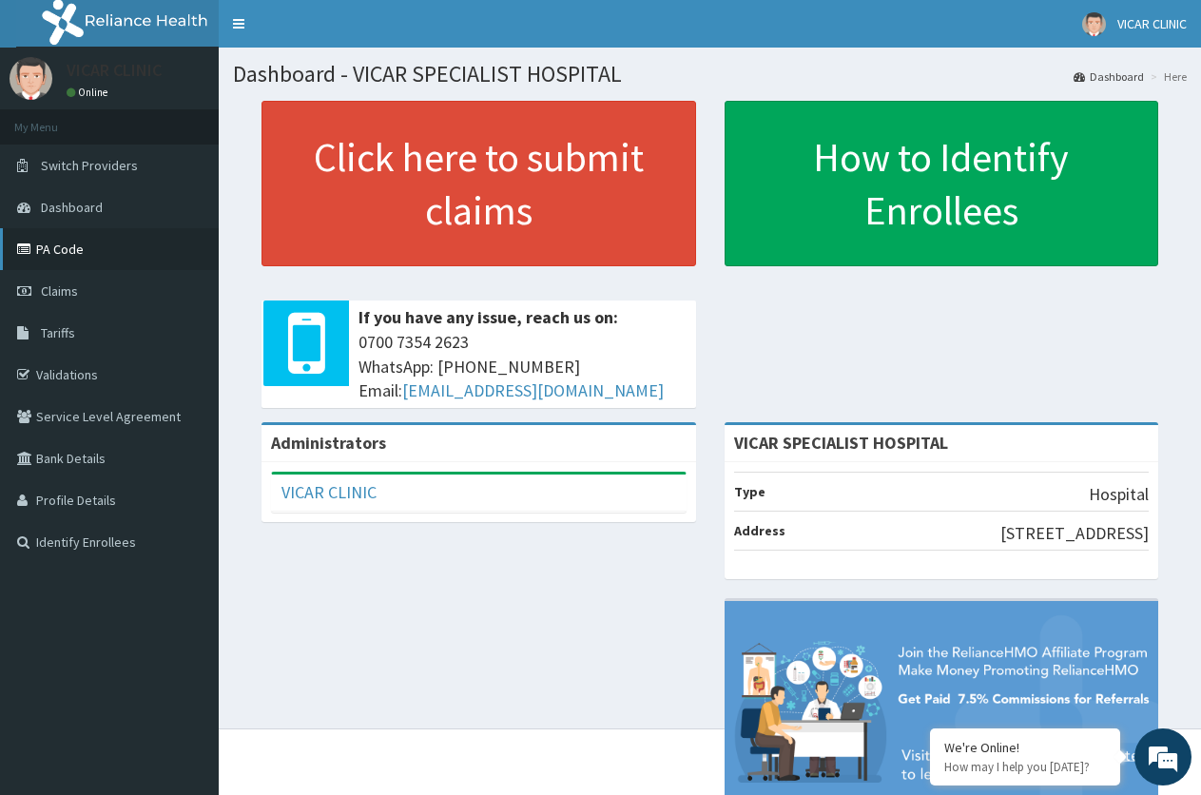
click at [51, 250] on link "PA Code" at bounding box center [109, 249] width 219 height 42
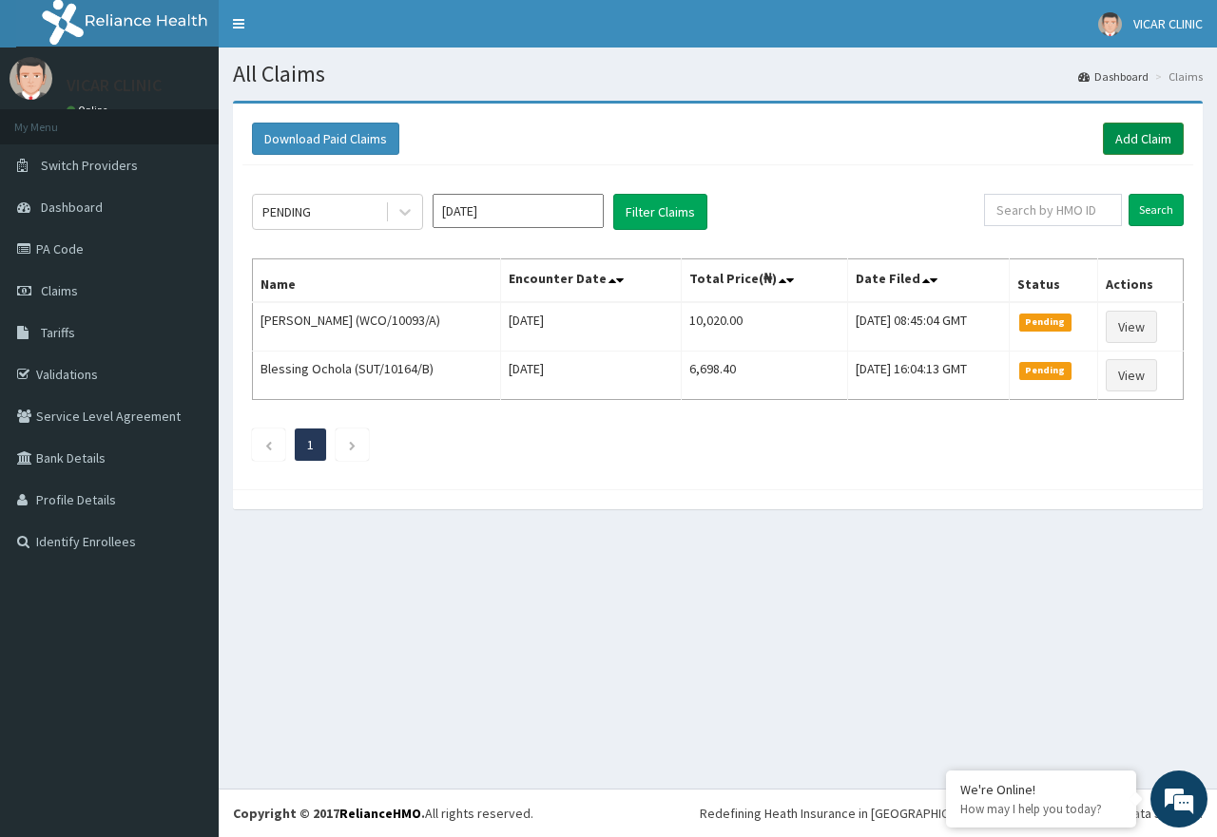
click at [1119, 149] on link "Add Claim" at bounding box center [1143, 139] width 81 height 32
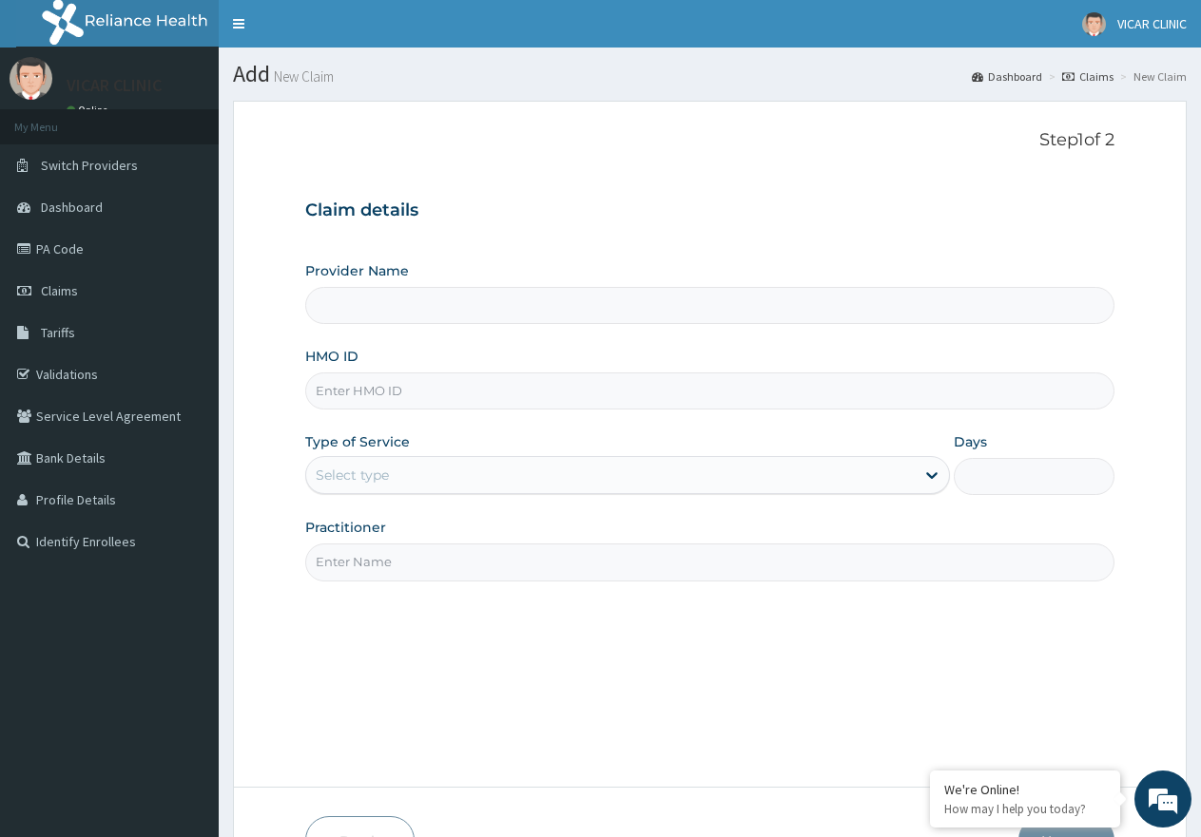
click at [373, 379] on input "HMO ID" at bounding box center [709, 391] width 809 height 37
type input "lir/10032/a"
click at [417, 462] on div "Select type" at bounding box center [609, 475] width 607 height 30
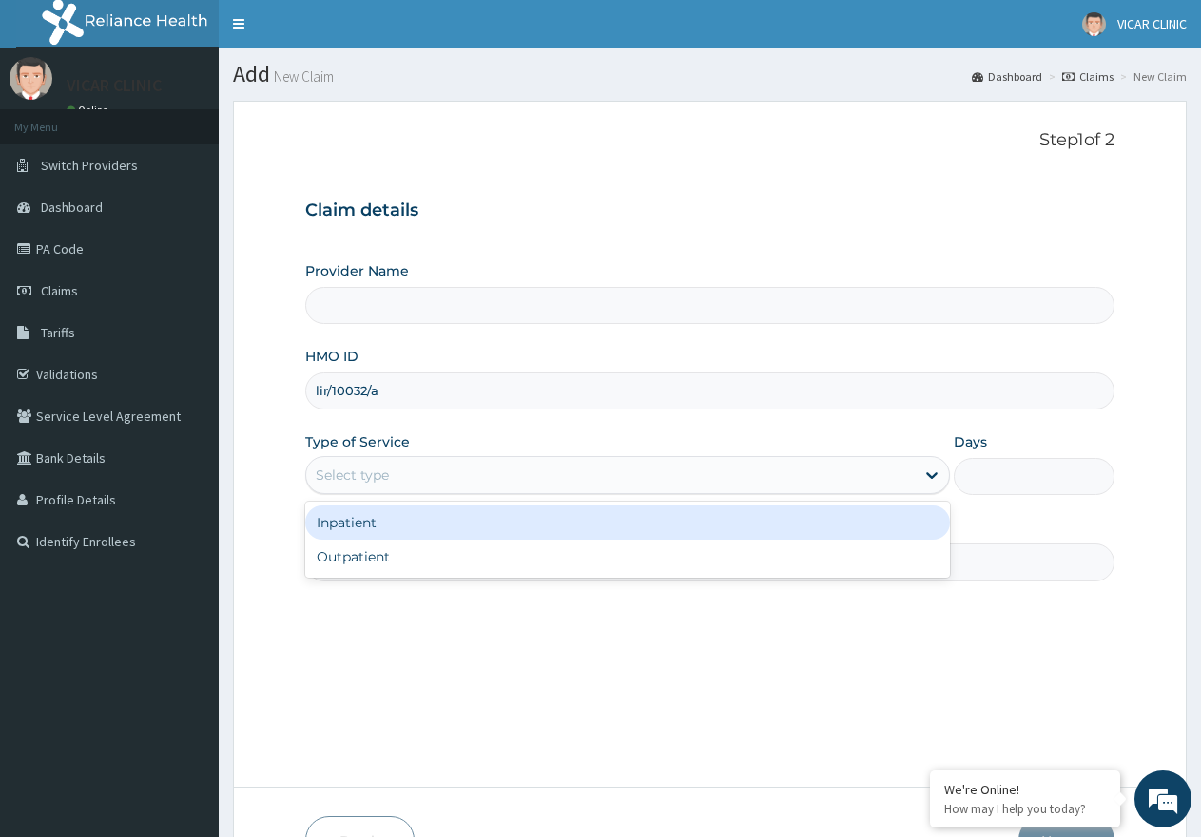
type input "VICAR SPECIALIST HOSPITAL"
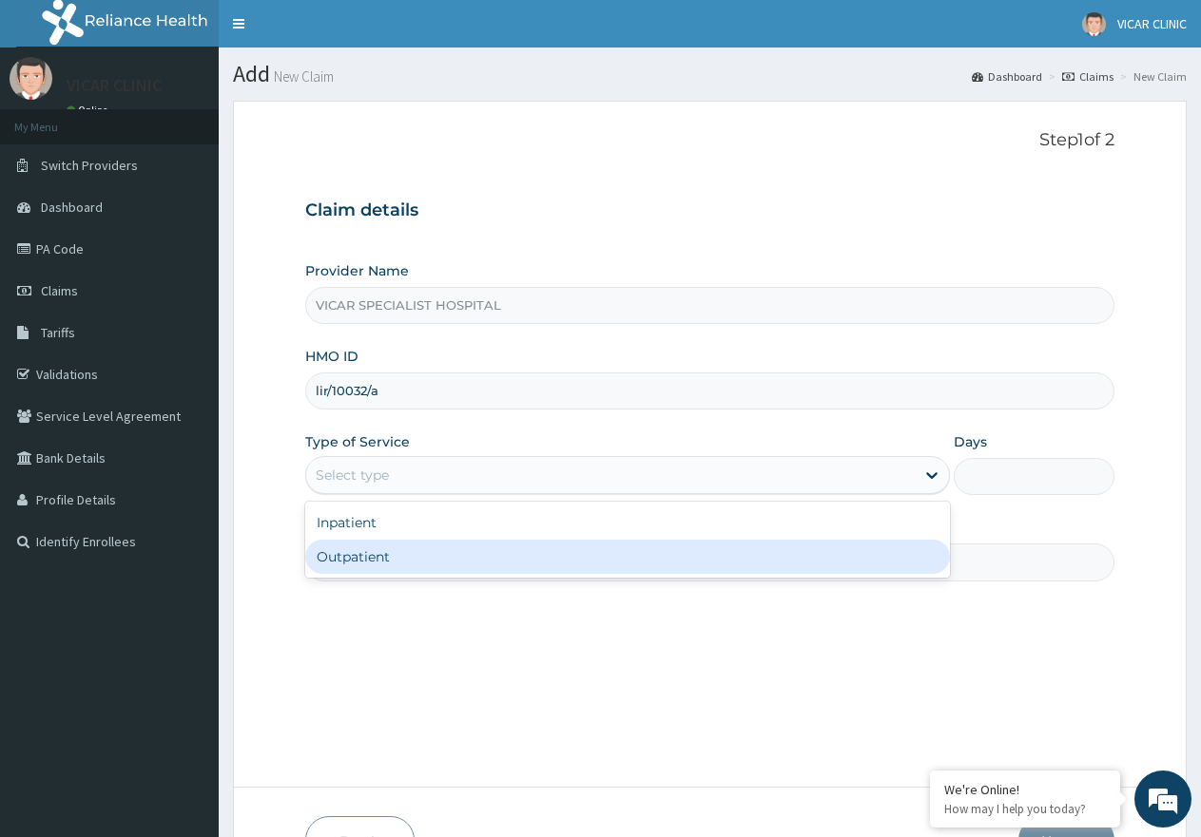
click at [433, 549] on div "Outpatient" at bounding box center [627, 557] width 644 height 34
type input "1"
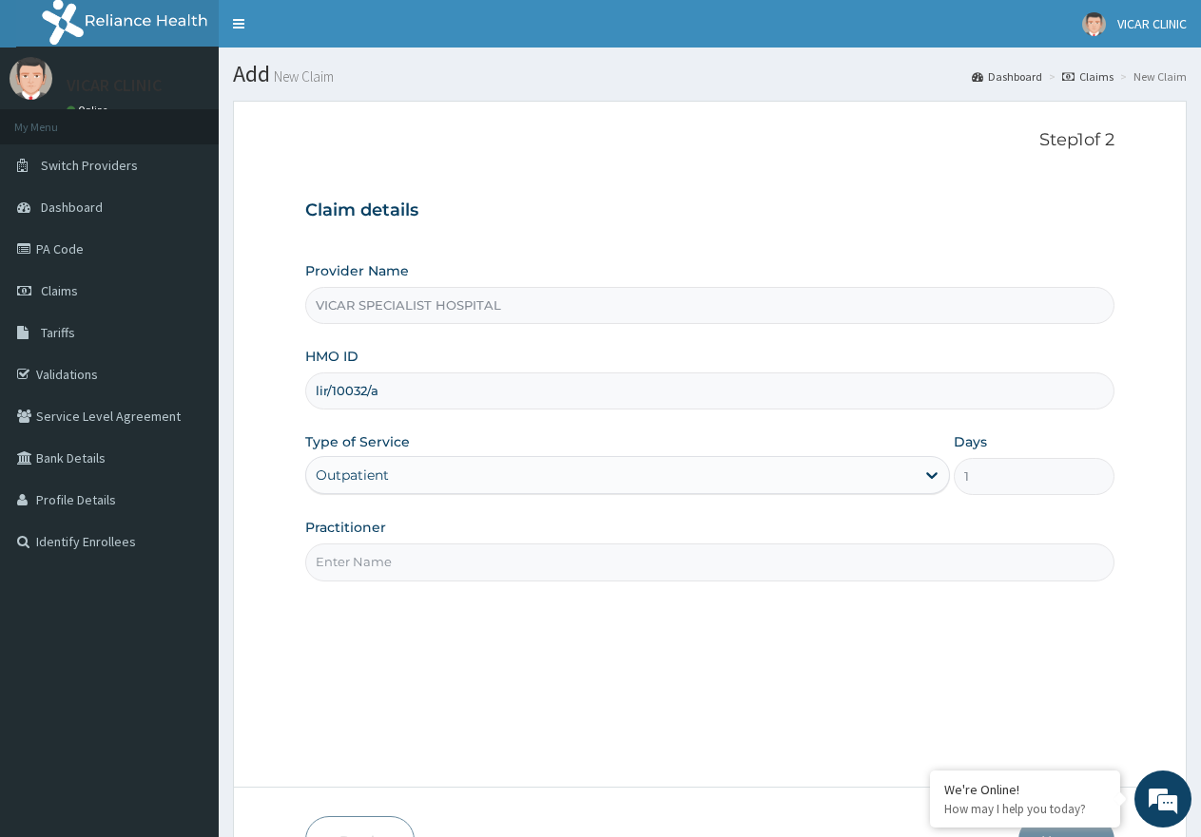
click at [463, 568] on input "Practitioner" at bounding box center [709, 562] width 809 height 37
type input "DR UCHE"
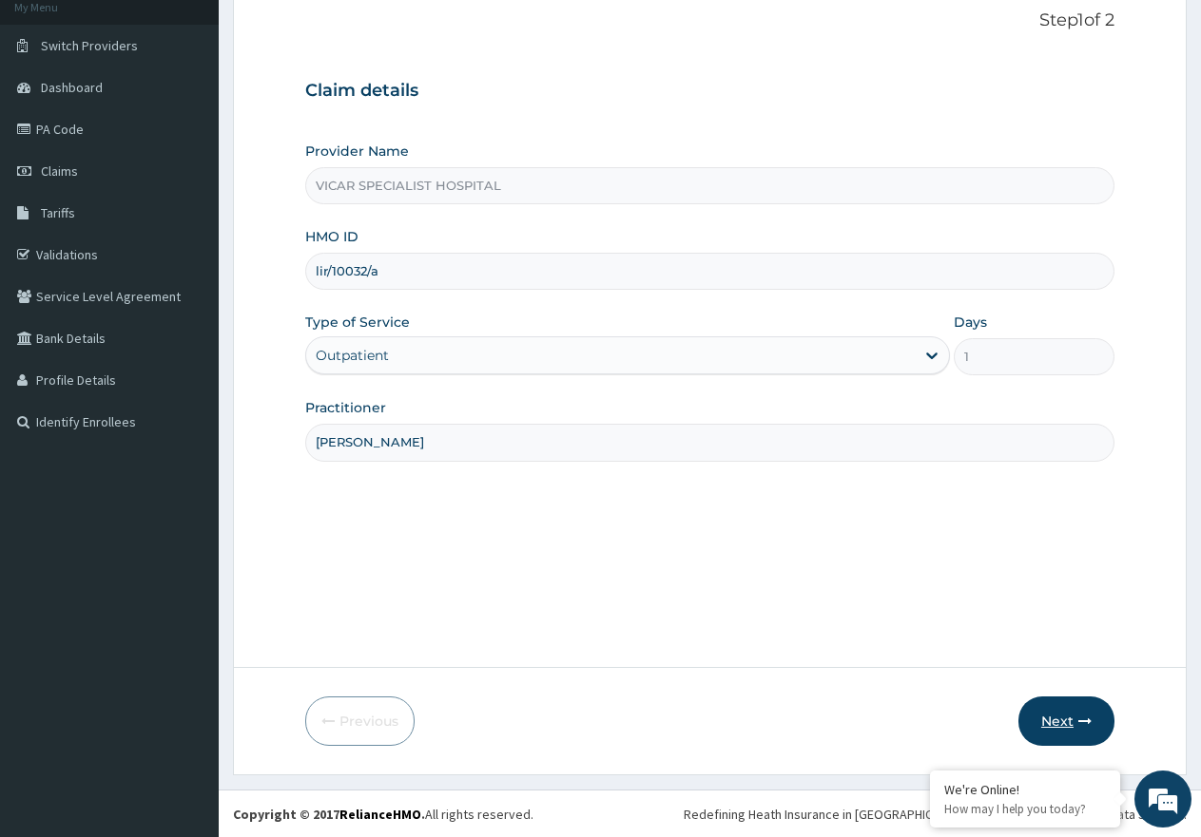
scroll to position [121, 0]
click at [1060, 704] on button "Next" at bounding box center [1066, 720] width 96 height 49
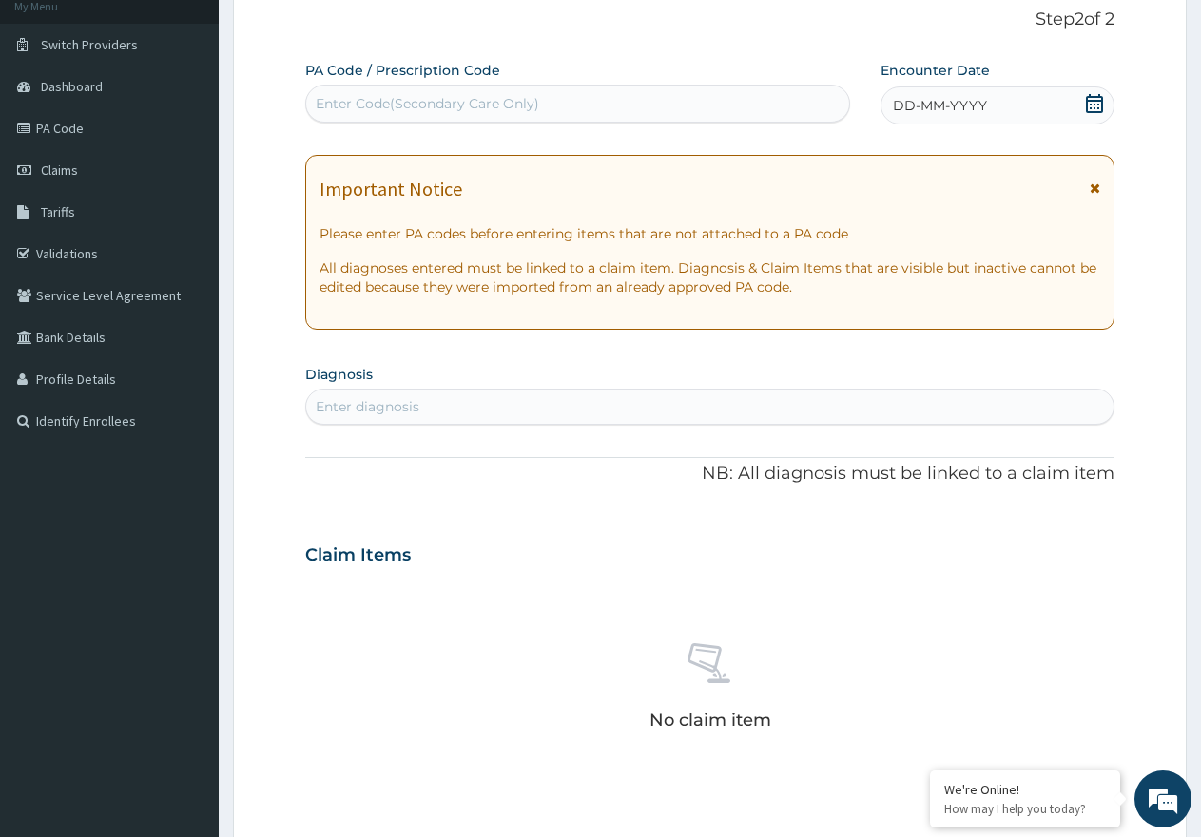
scroll to position [0, 0]
click at [683, 97] on div "Enter Code(Secondary Care Only)" at bounding box center [577, 103] width 543 height 30
paste input "PA/8183F5"
type input "PA/8183F5"
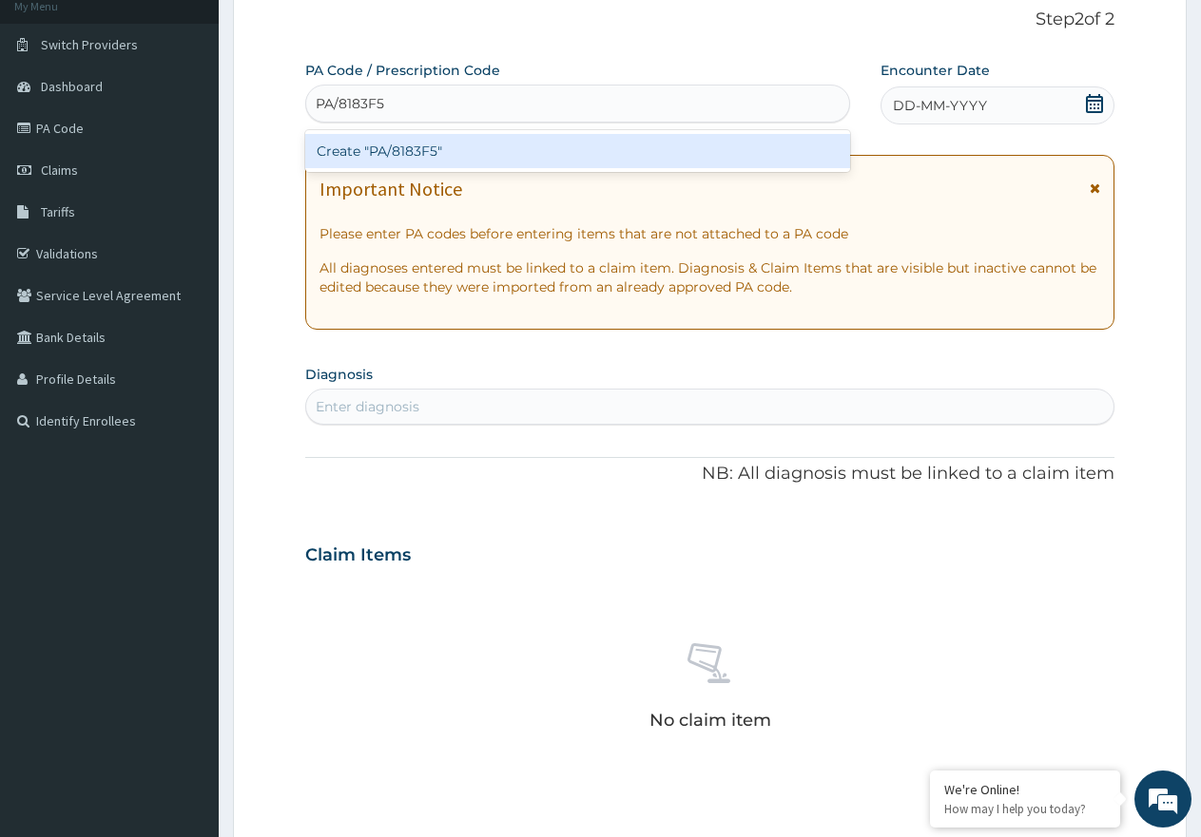
click at [476, 161] on div "Create "PA/8183F5"" at bounding box center [577, 151] width 545 height 34
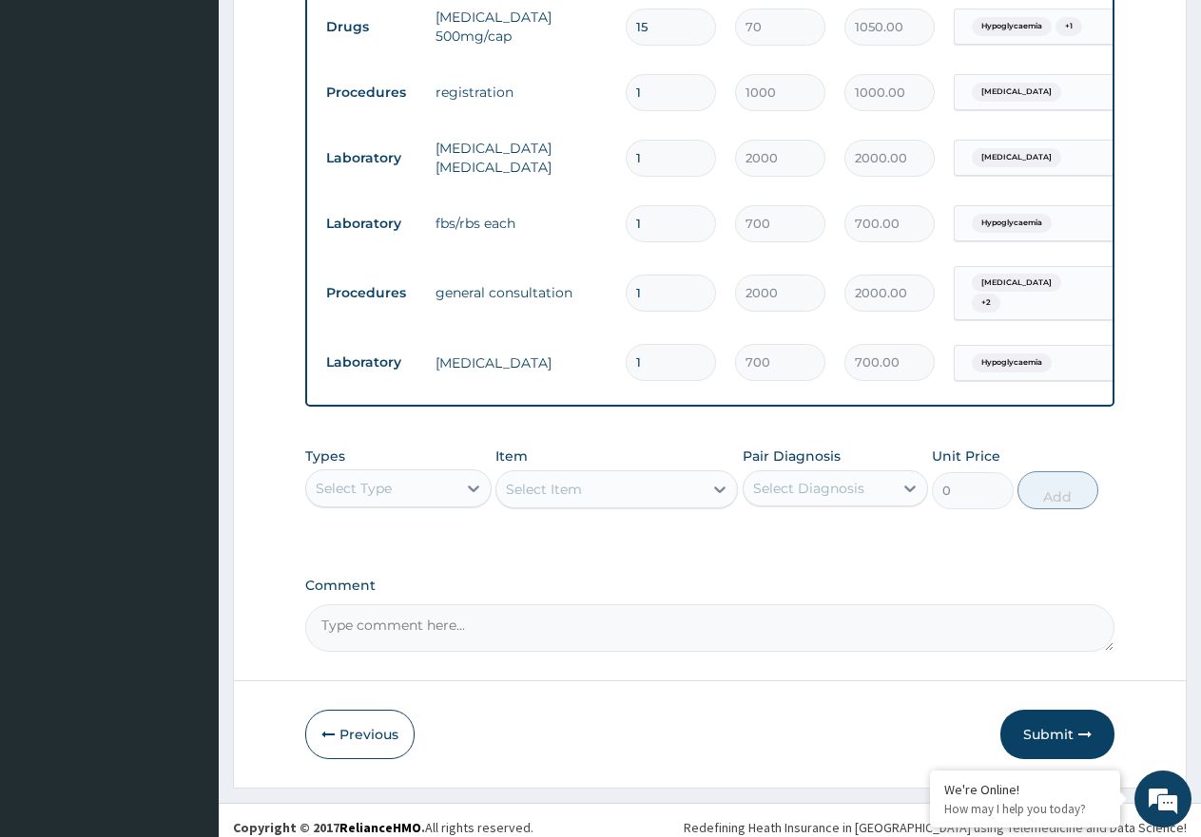
scroll to position [984, 0]
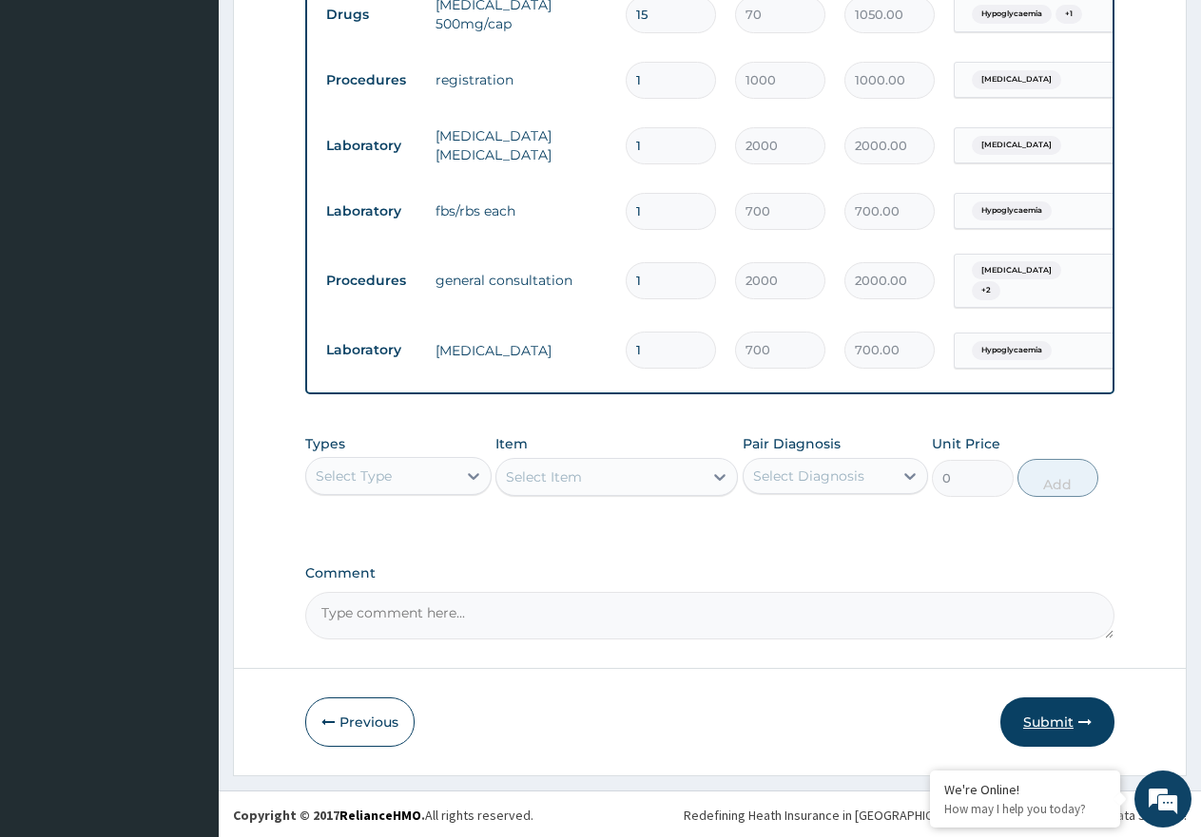
click at [1045, 713] on button "Submit" at bounding box center [1057, 722] width 114 height 49
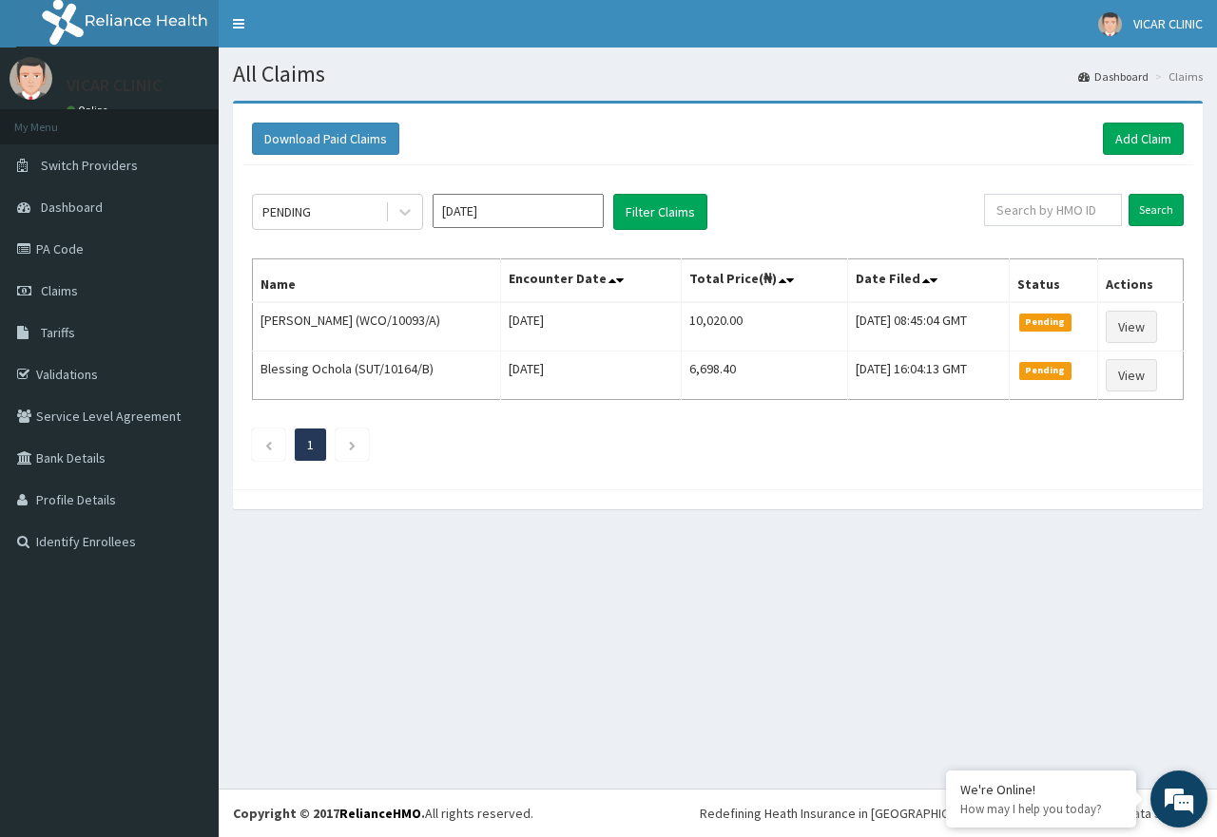
click at [1169, 798] on em at bounding box center [1178, 799] width 51 height 51
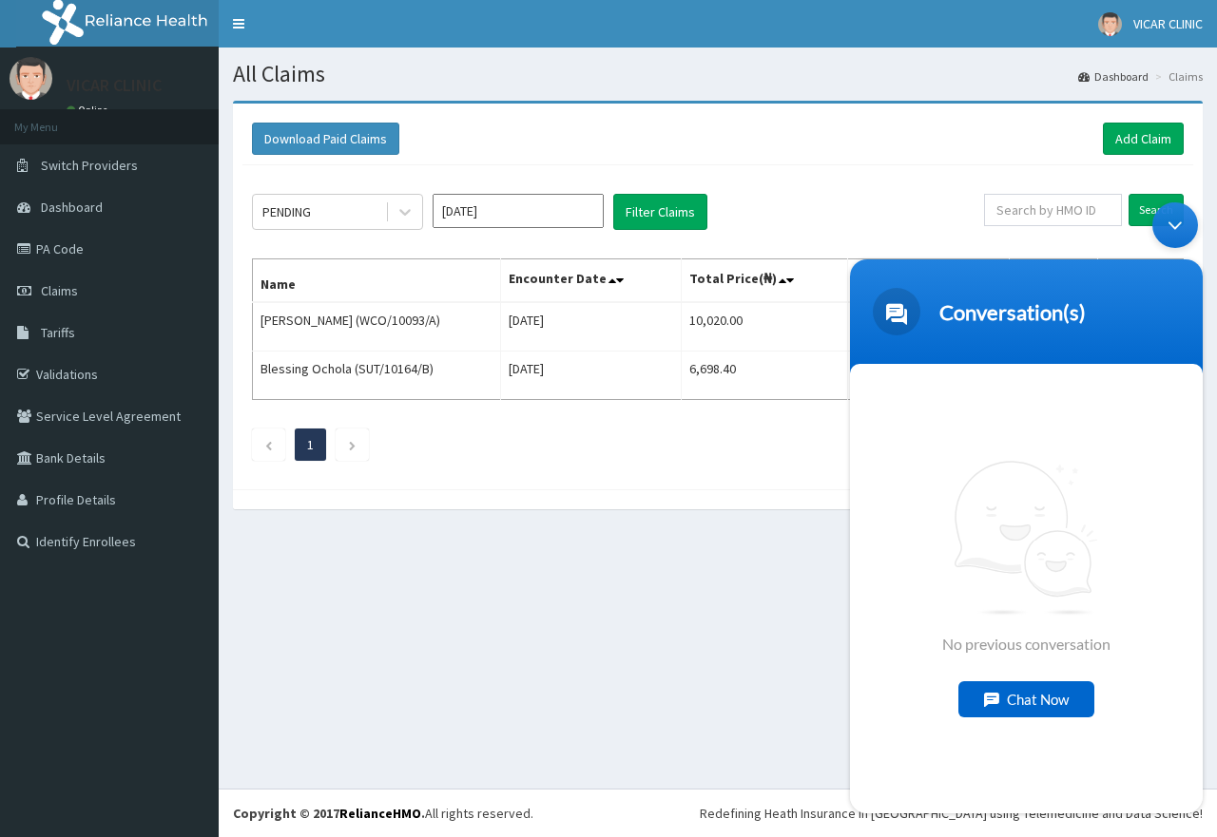
click at [1059, 702] on div "Chat Now" at bounding box center [1026, 700] width 136 height 36
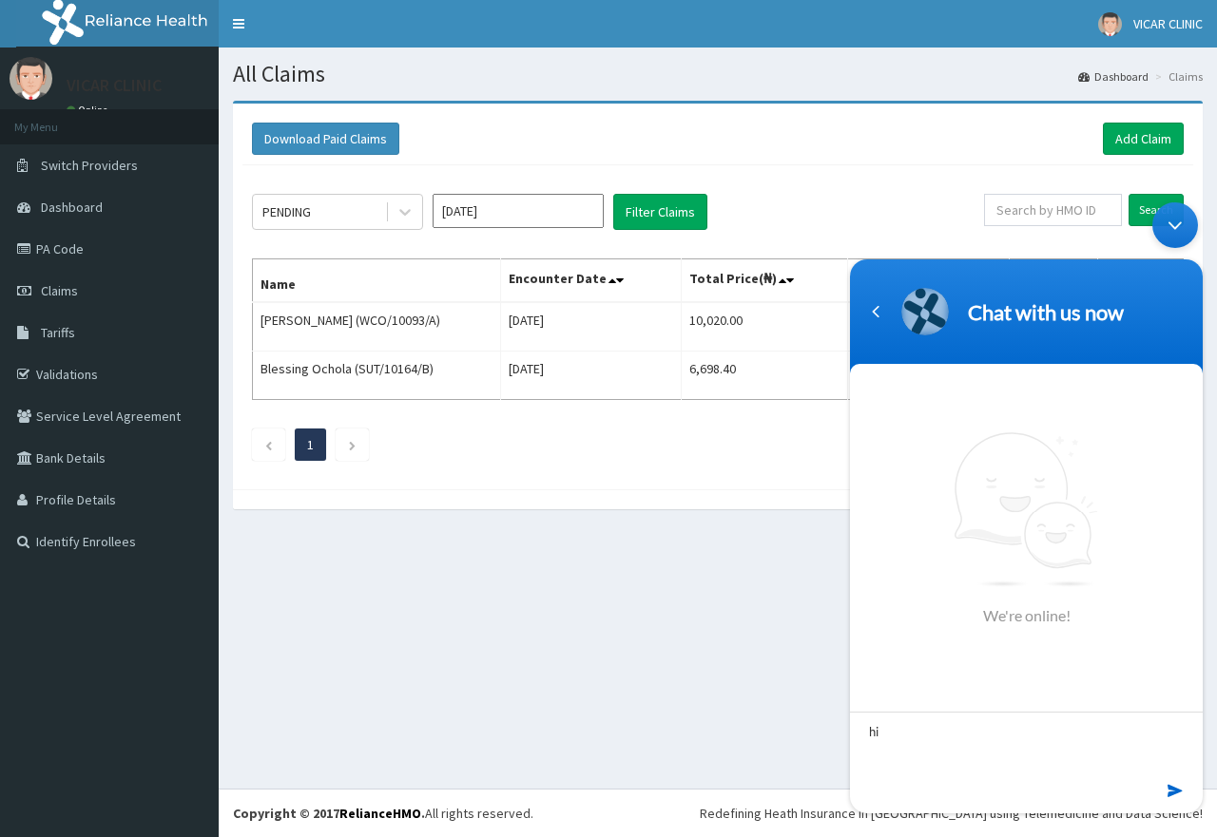
type textarea "hi"
click at [1159, 784] on footer at bounding box center [1026, 796] width 353 height 35
click at [1164, 789] on footer at bounding box center [1026, 796] width 353 height 35
click at [1173, 781] on em at bounding box center [1176, 792] width 18 height 26
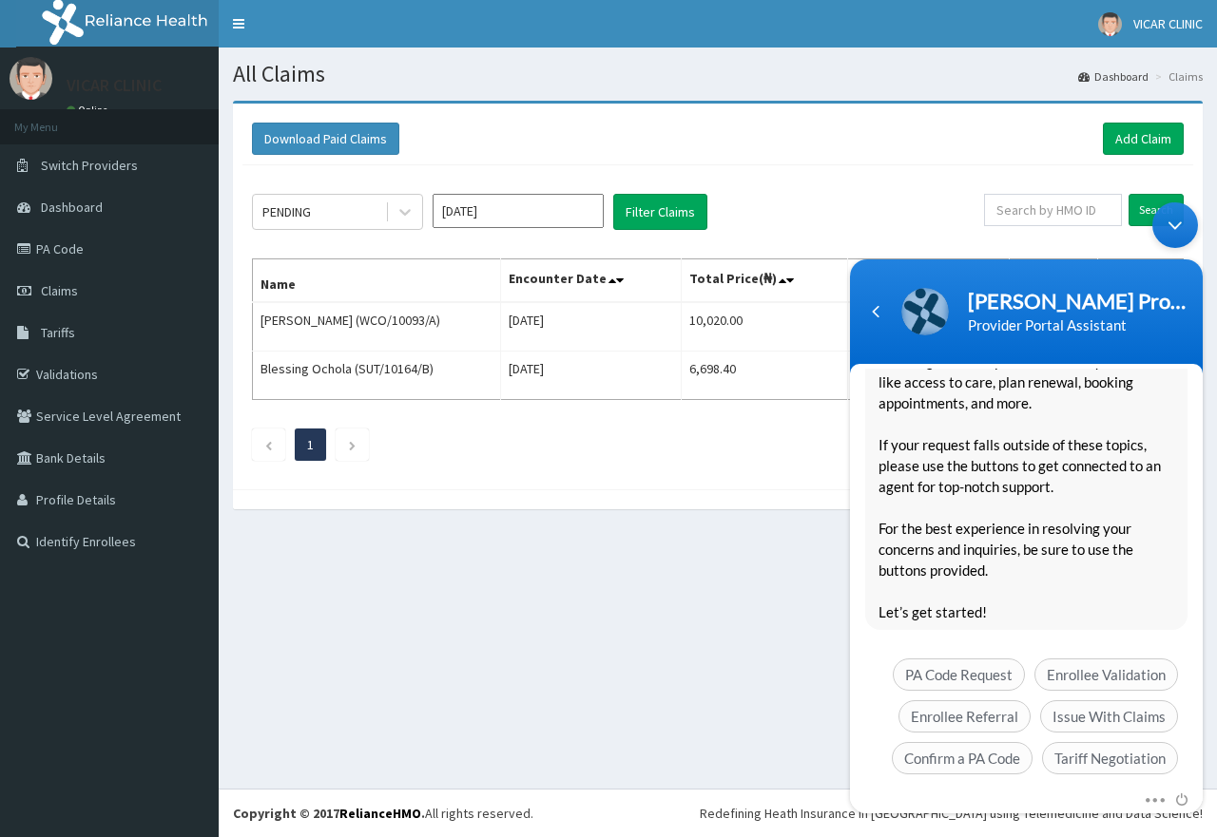
scroll to position [241, 0]
click at [1085, 742] on span "Tariff Negotiation" at bounding box center [1110, 758] width 136 height 32
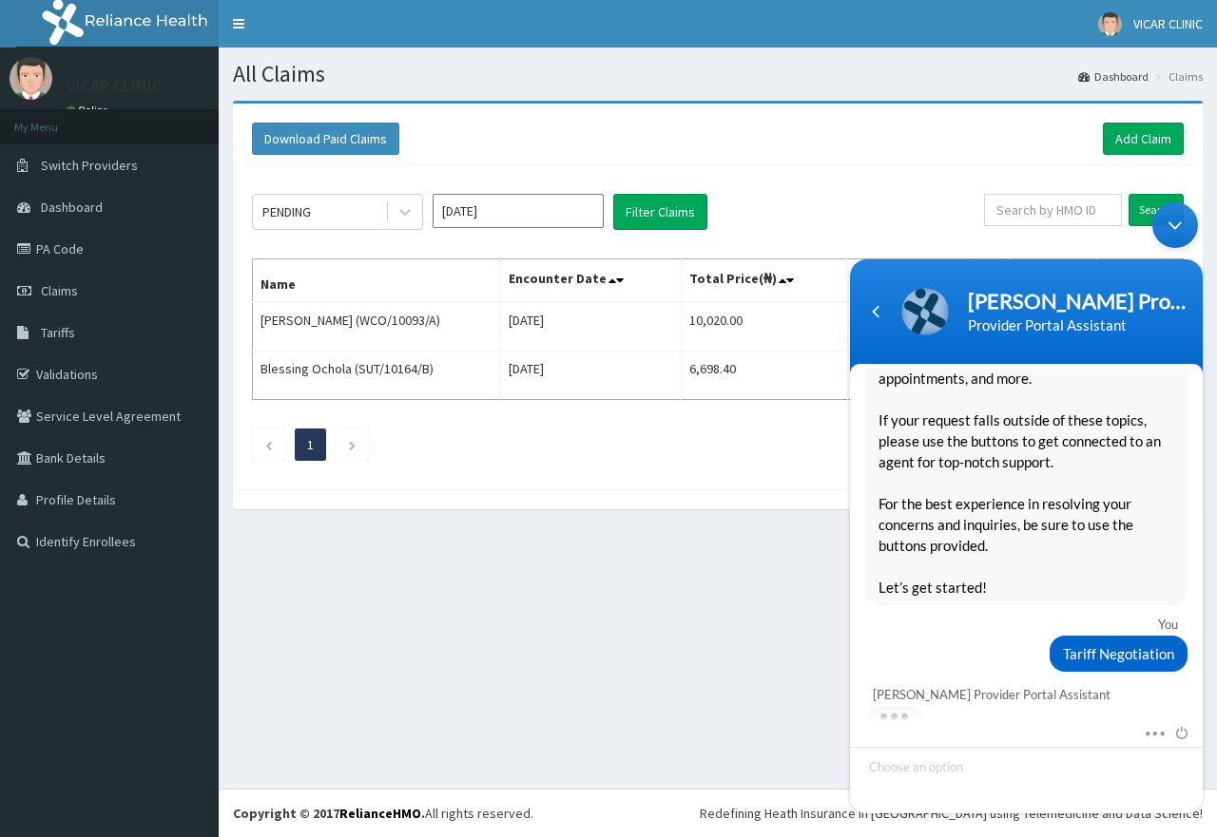
scroll to position [319, 0]
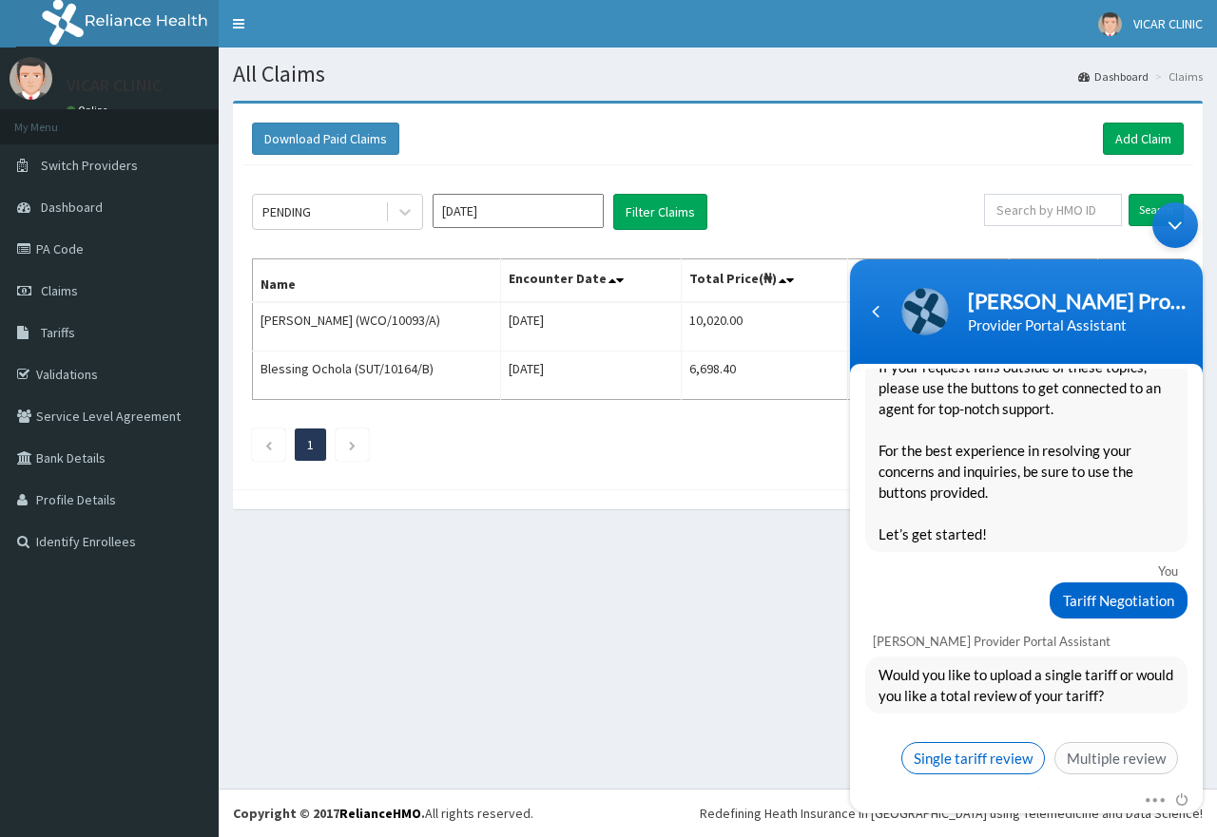
click at [1008, 743] on span "Single tariff review" at bounding box center [973, 758] width 144 height 32
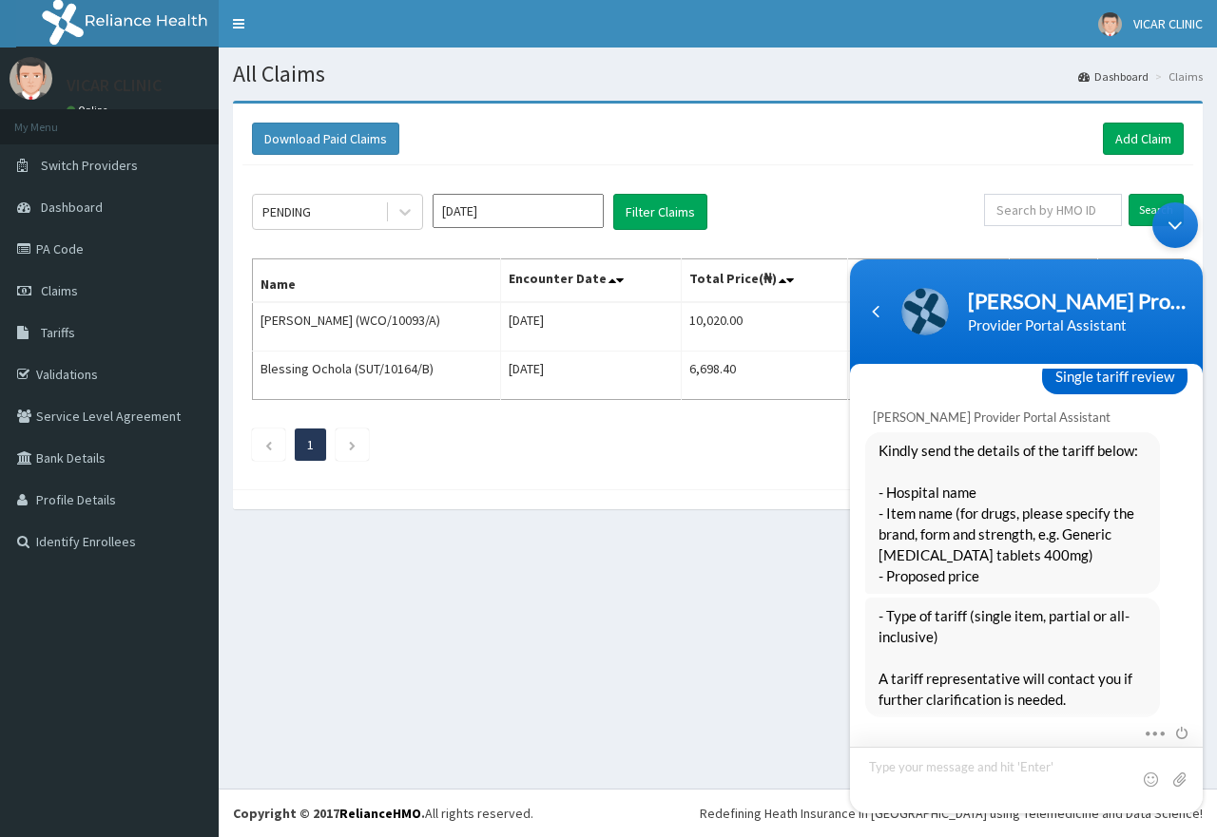
scroll to position [672, 0]
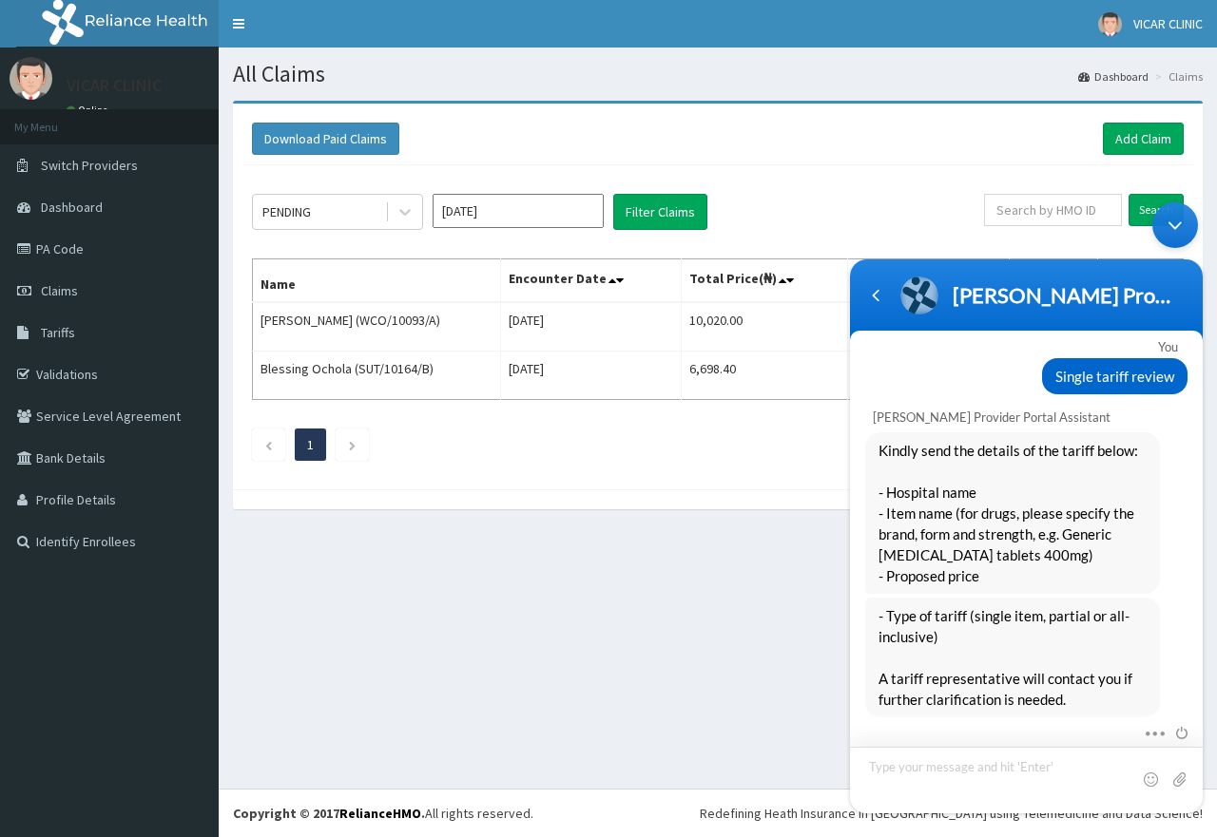
click at [958, 772] on textarea "Type your message and hit 'Enter'" at bounding box center [1026, 780] width 353 height 67
click at [958, 764] on textarea "vicar clinic, cipro 500mg" at bounding box center [1026, 779] width 353 height 67
click at [1093, 764] on textarea "vicar clinic, ciprofloxacin tablet 500mg" at bounding box center [1026, 779] width 353 height 67
click at [1082, 772] on textarea "vicar clinic, ciprofloxacin tablet 500mg 400 naira" at bounding box center [1026, 779] width 353 height 67
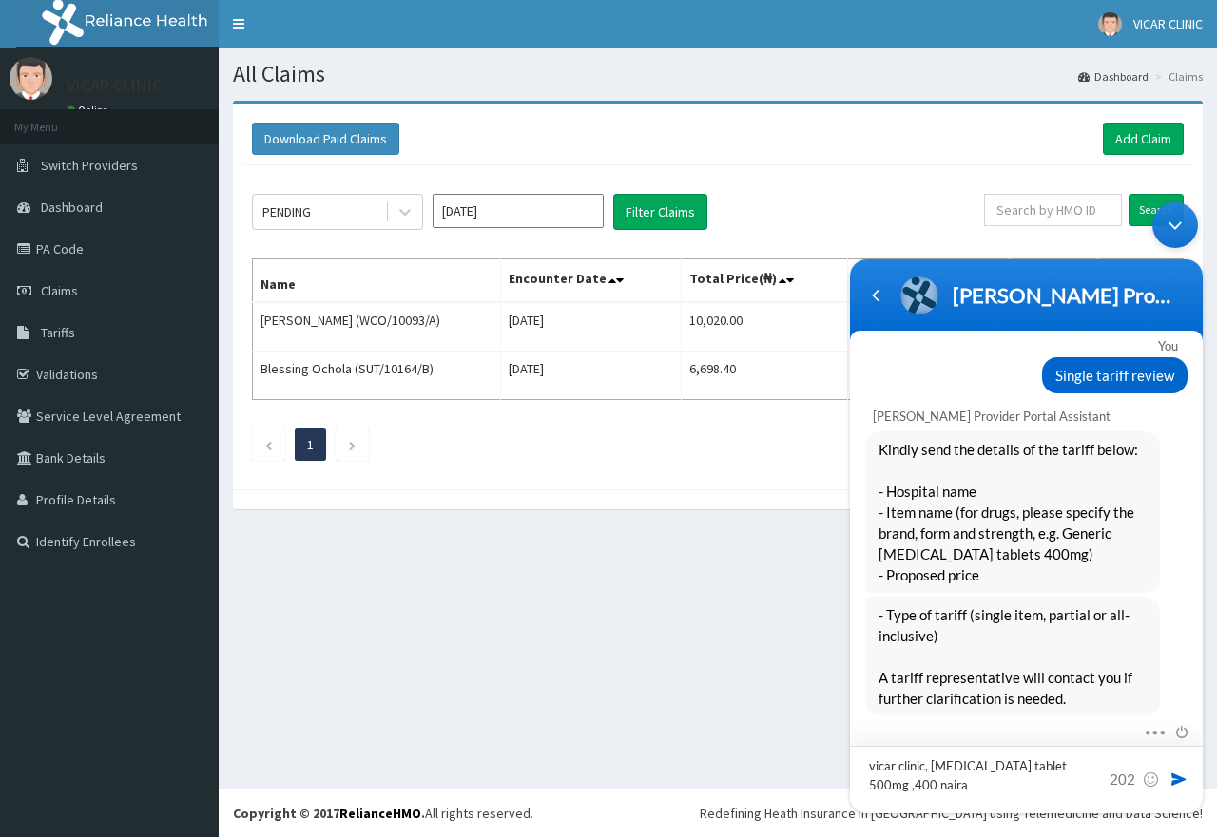
click at [903, 786] on textarea "vicar clinic, ciprofloxacin tablet 500mg ,400 naira" at bounding box center [1026, 779] width 353 height 67
type textarea "vicar clinic, ciprofloxacin tablet 500mg ,400 naira."
click at [1174, 783] on span at bounding box center [1178, 779] width 19 height 19
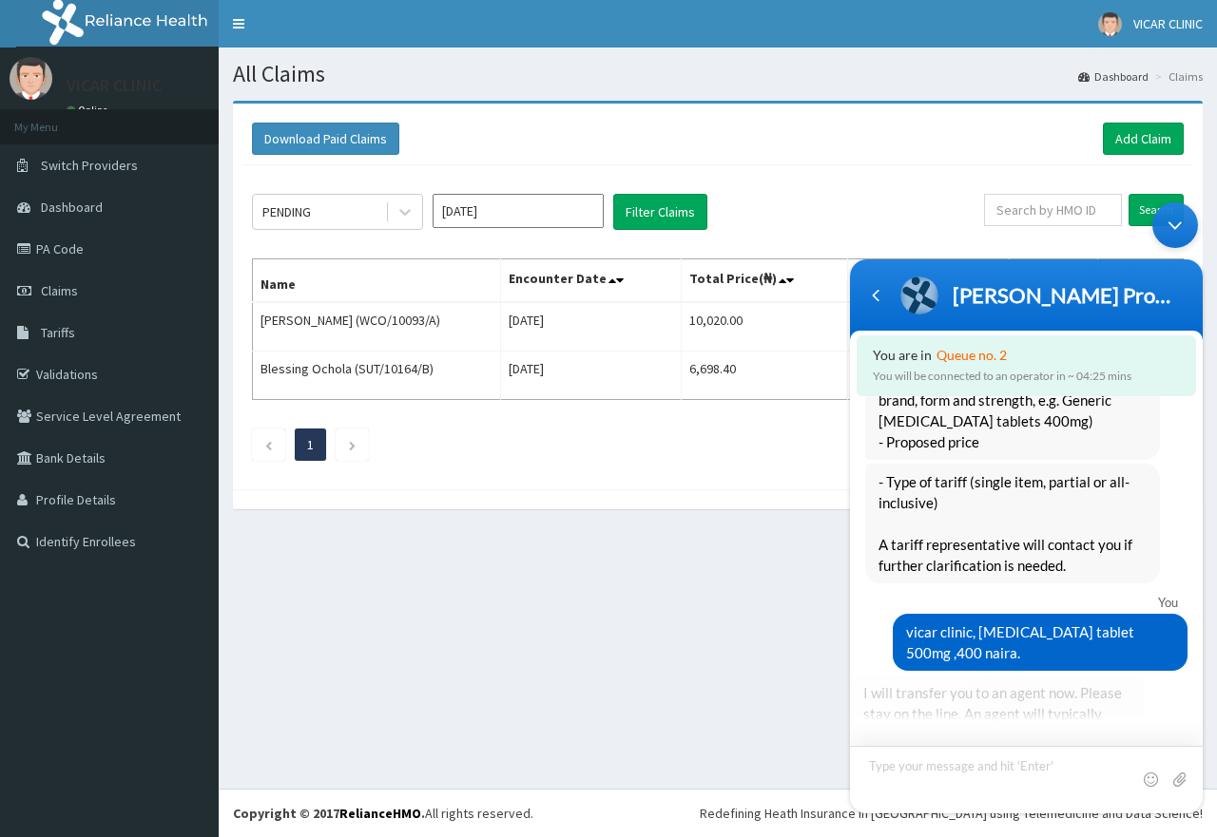
scroll to position [904, 0]
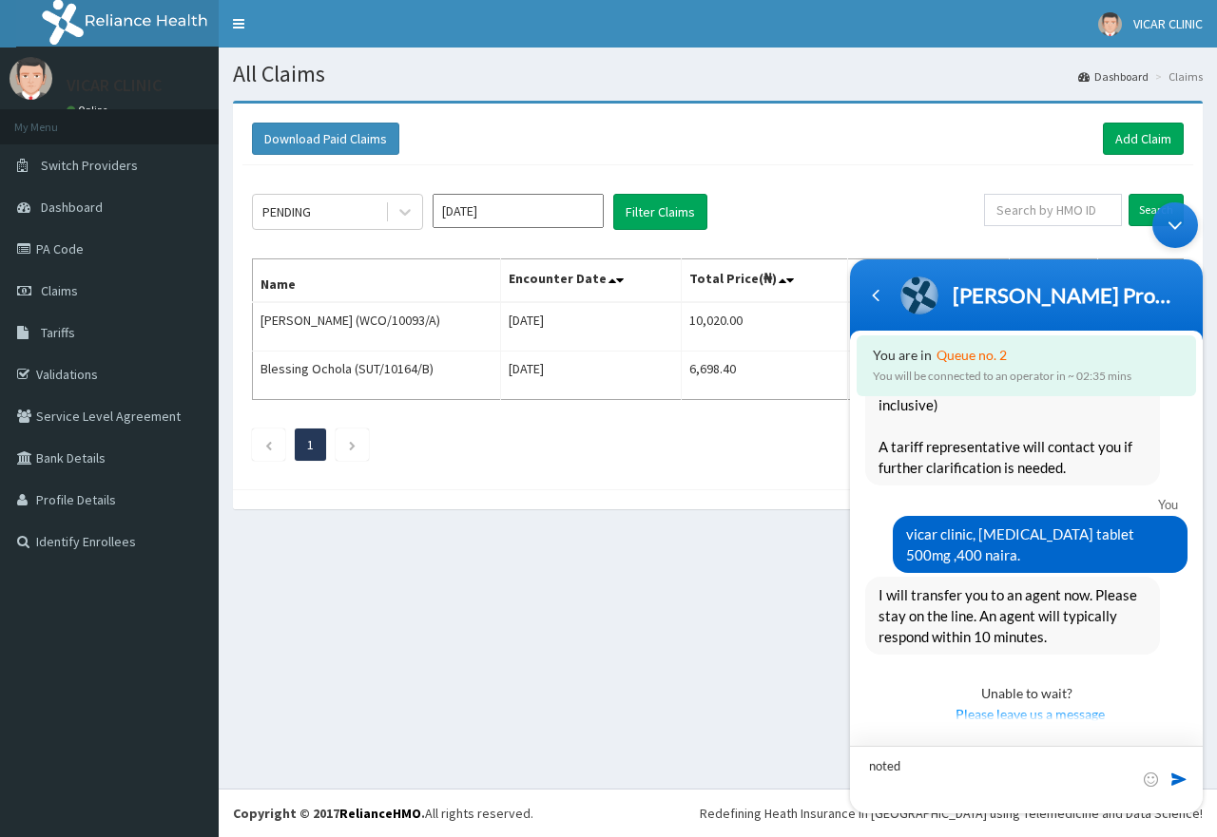
type textarea "noted"
click at [1176, 781] on span at bounding box center [1178, 779] width 19 height 19
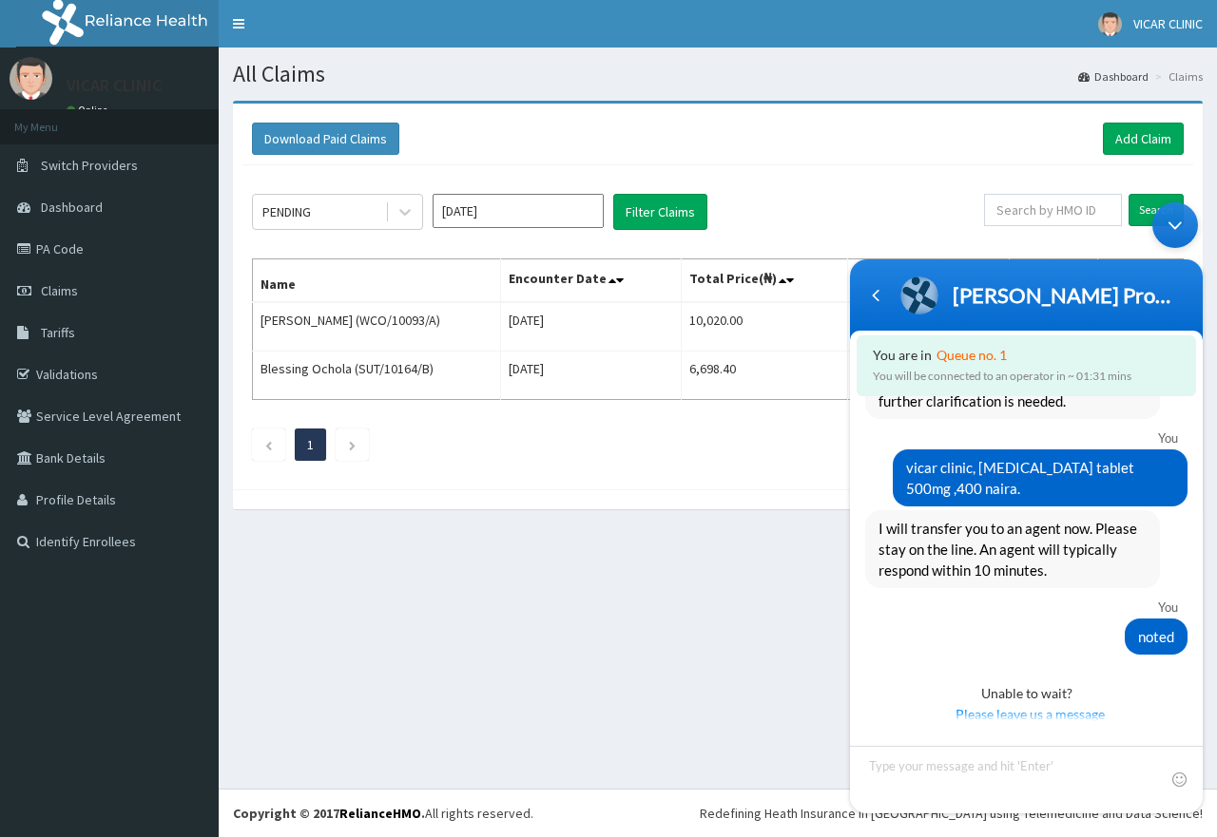
click at [925, 354] on span "You are in" at bounding box center [902, 355] width 59 height 16
click at [1001, 381] on div "You will be connected to an operator in ~ 01:30 mins" at bounding box center [1026, 376] width 307 height 21
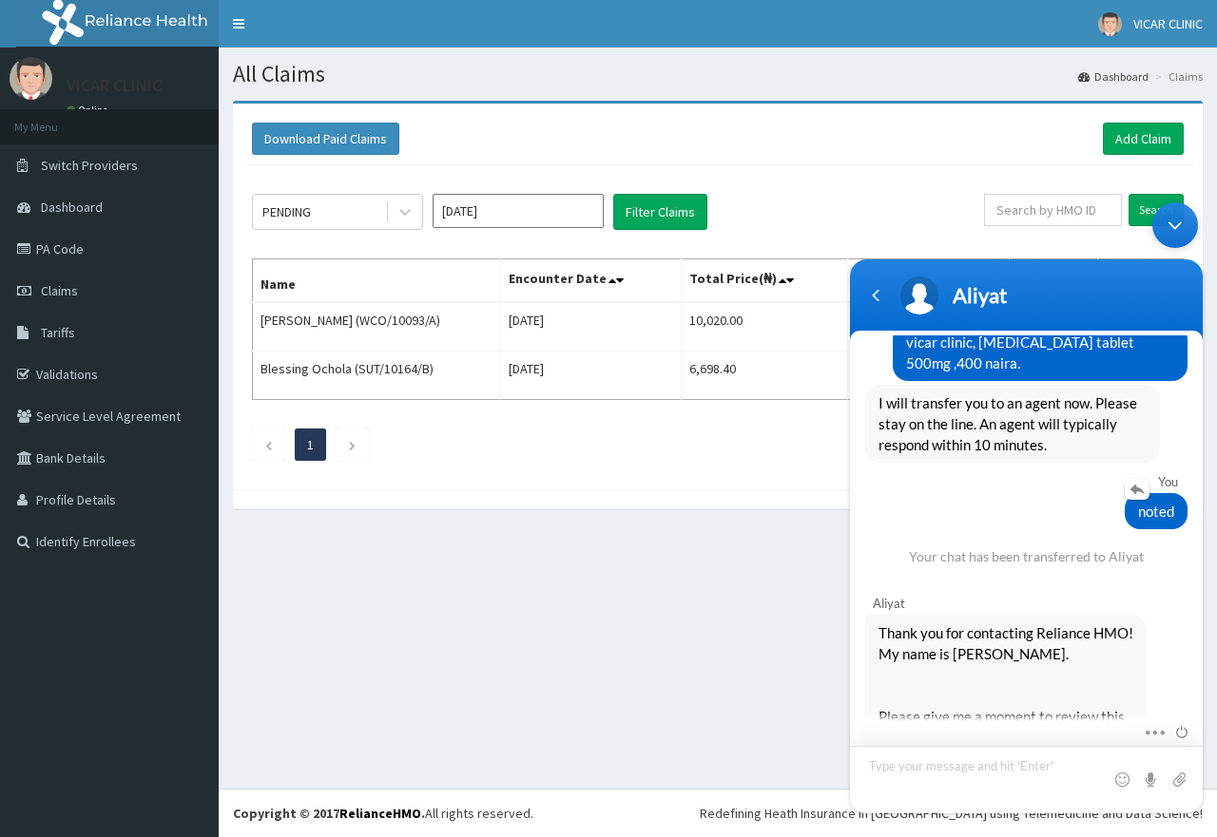
scroll to position [1157, 0]
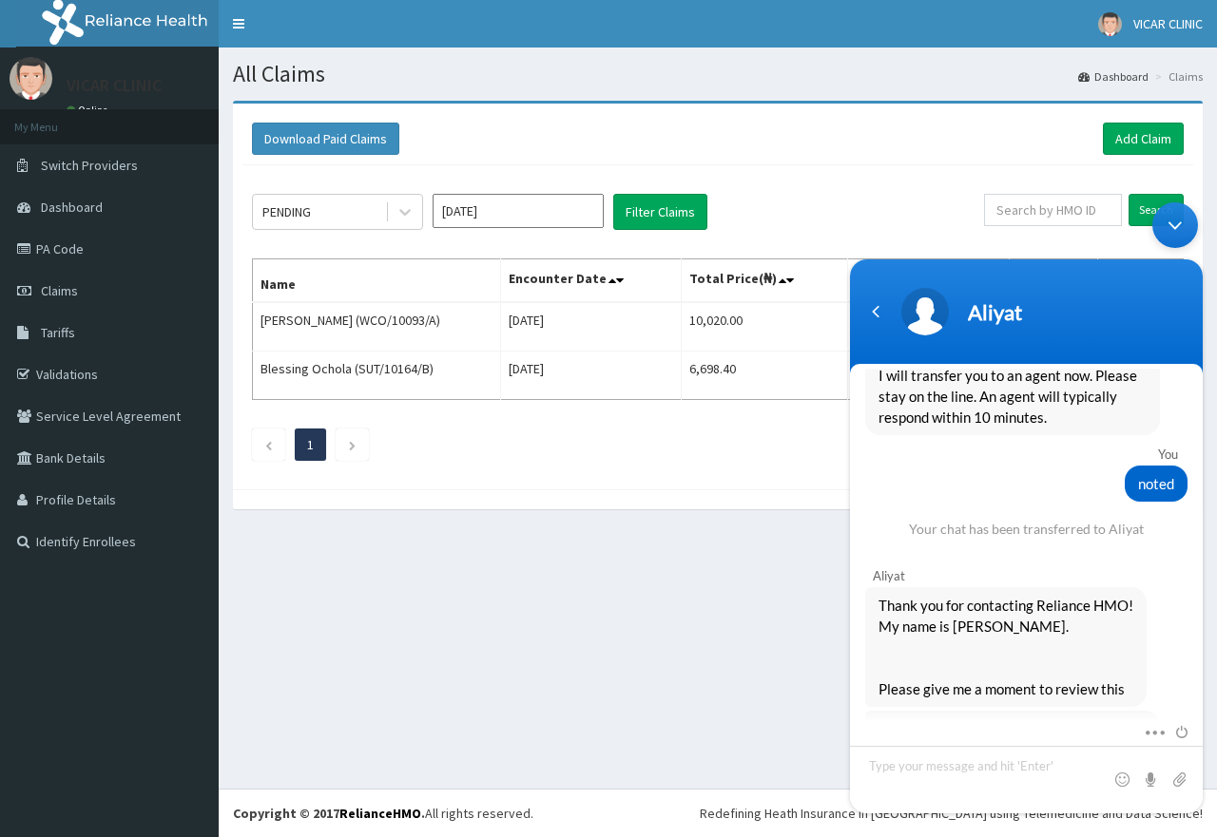
drag, startPoint x: 97, startPoint y: 367, endPoint x: 559, endPoint y: 497, distance: 480.0
click at [559, 497] on div at bounding box center [718, 500] width 970 height 20
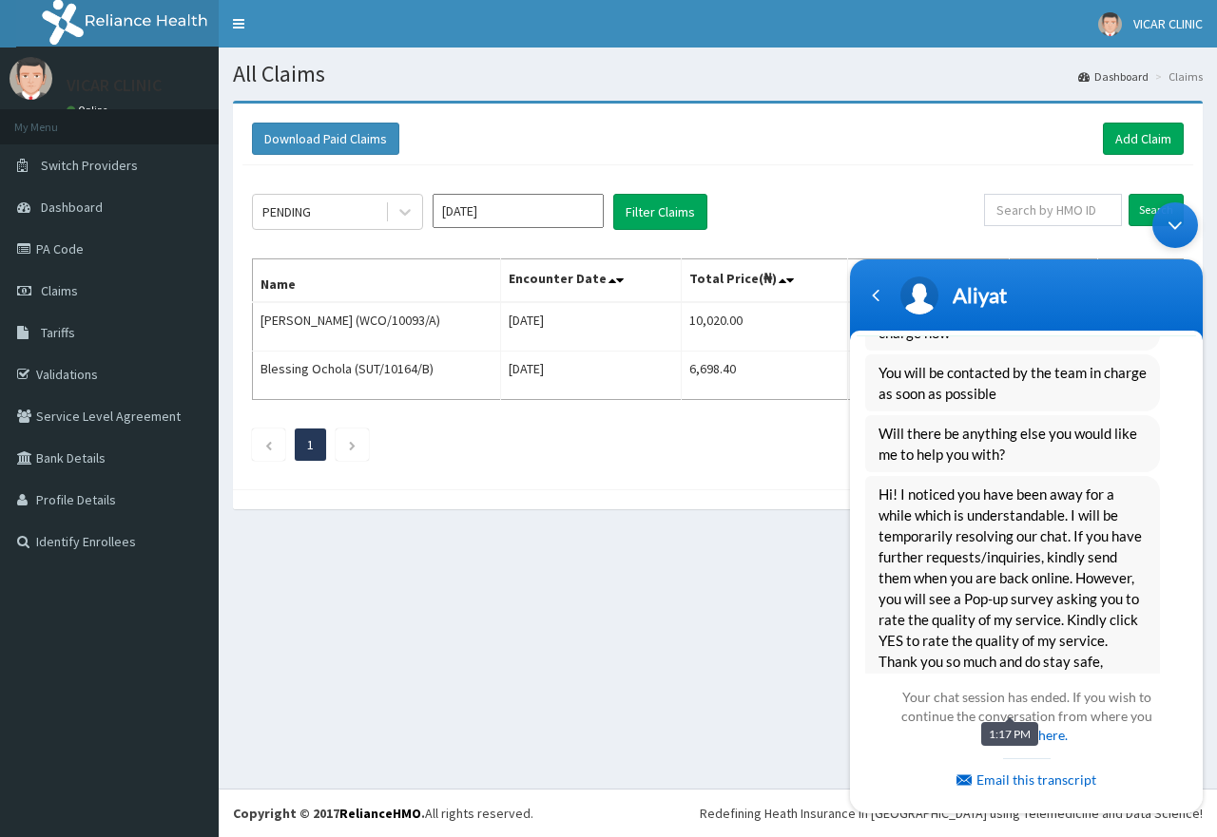
scroll to position [1719, 0]
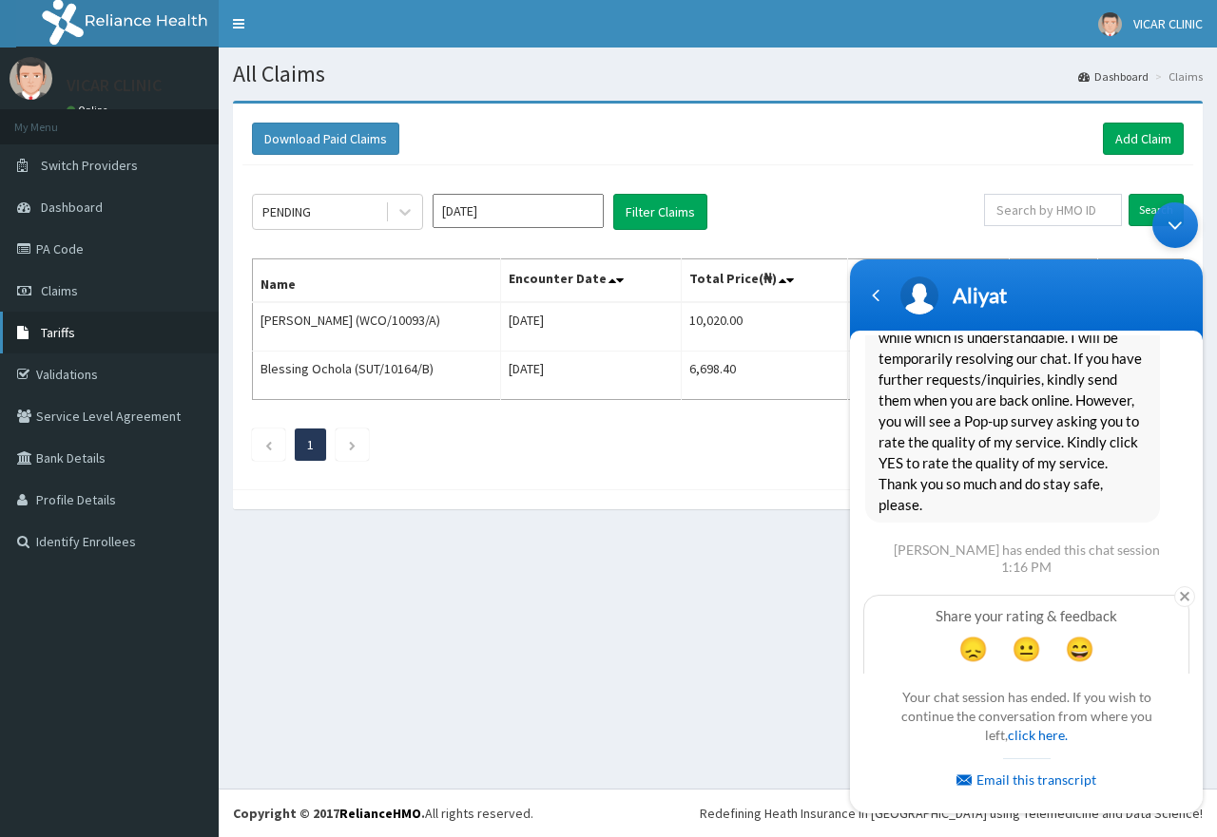
click at [75, 336] on link "Tariffs" at bounding box center [109, 333] width 219 height 42
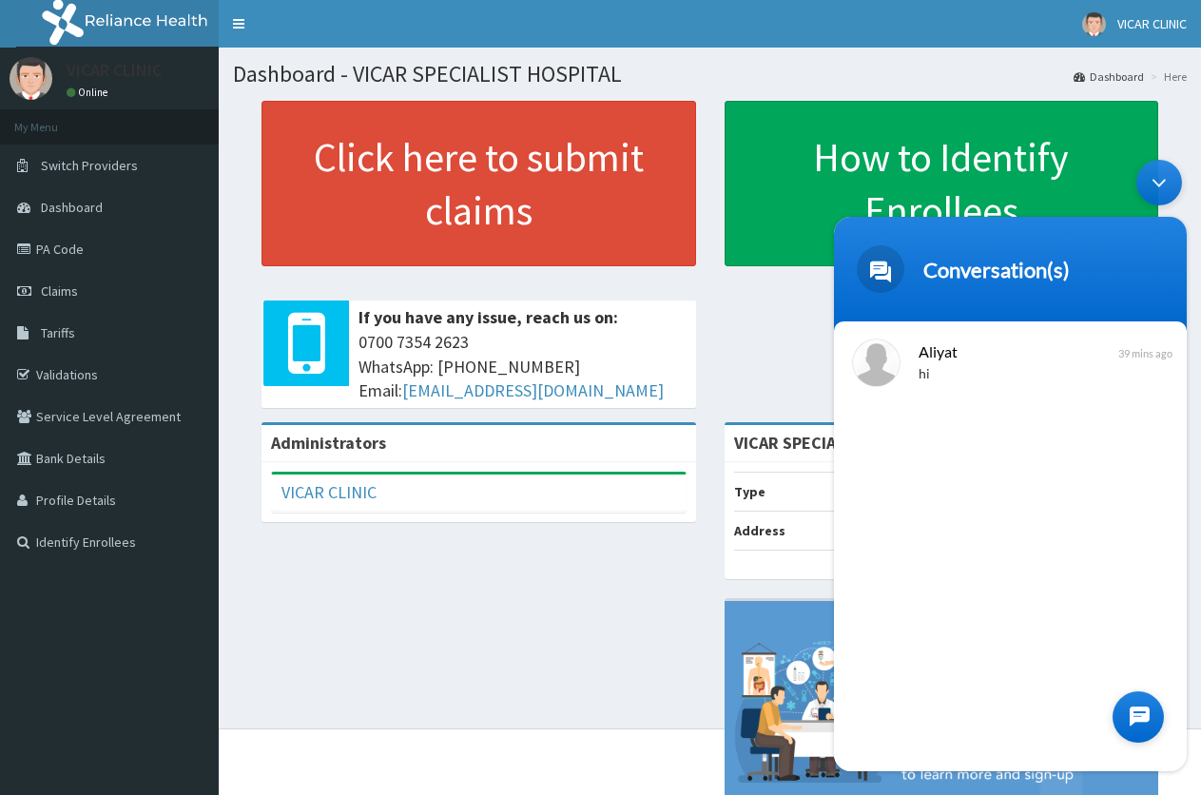
click at [1161, 176] on div "Minimize live chat window" at bounding box center [1159, 183] width 46 height 46
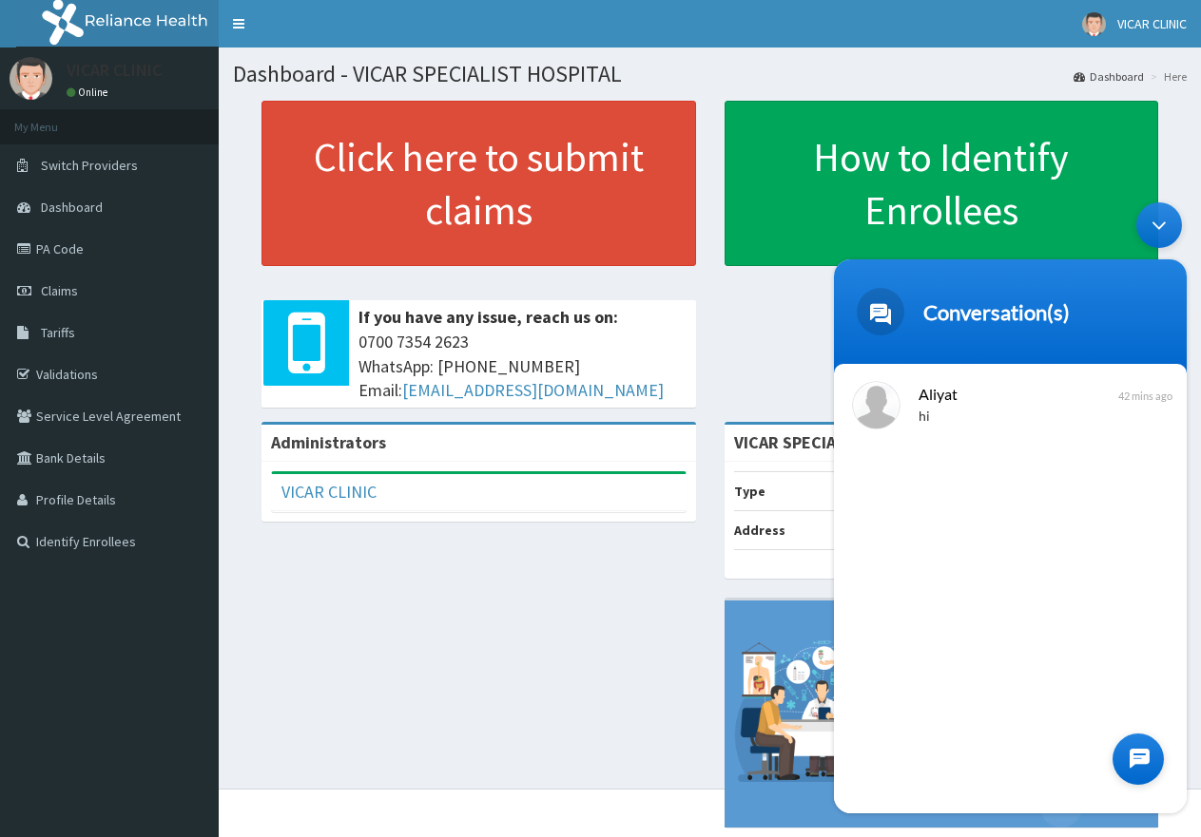
click at [1157, 223] on div "Minimize live chat window" at bounding box center [1159, 225] width 46 height 46
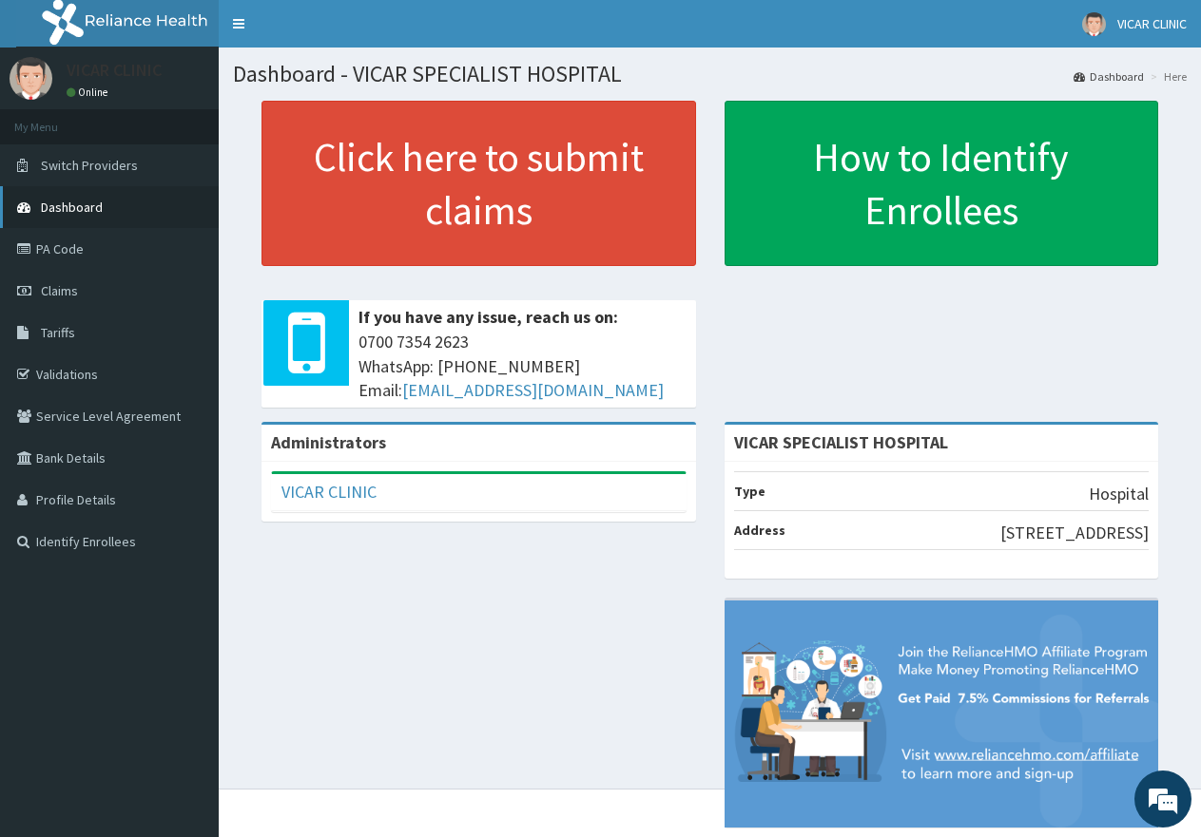
click at [154, 212] on link "Dashboard" at bounding box center [109, 207] width 219 height 42
